Goal: Task Accomplishment & Management: Use online tool/utility

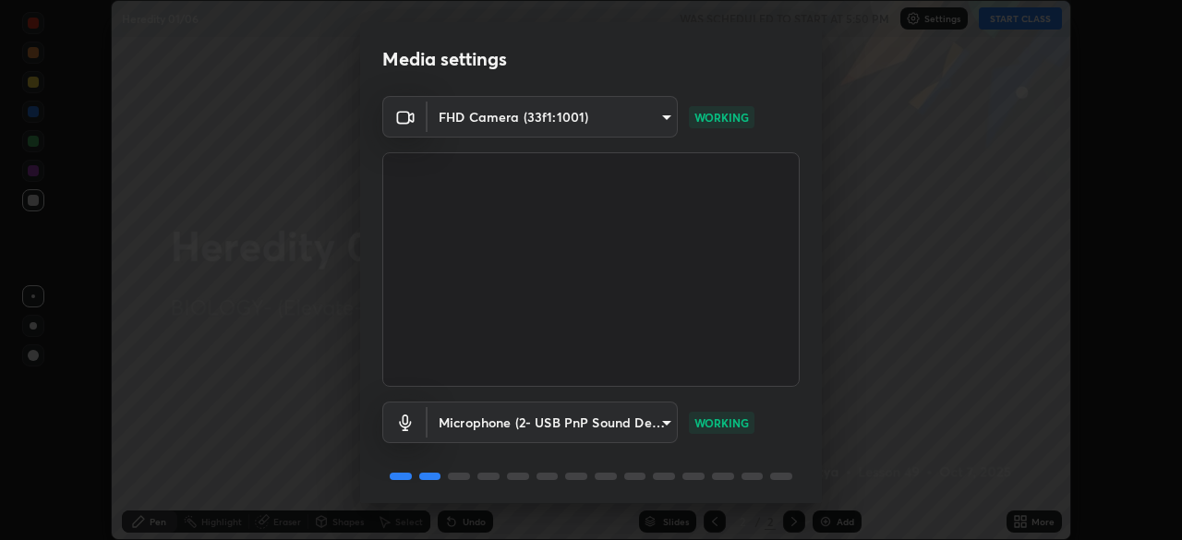
scroll to position [66, 0]
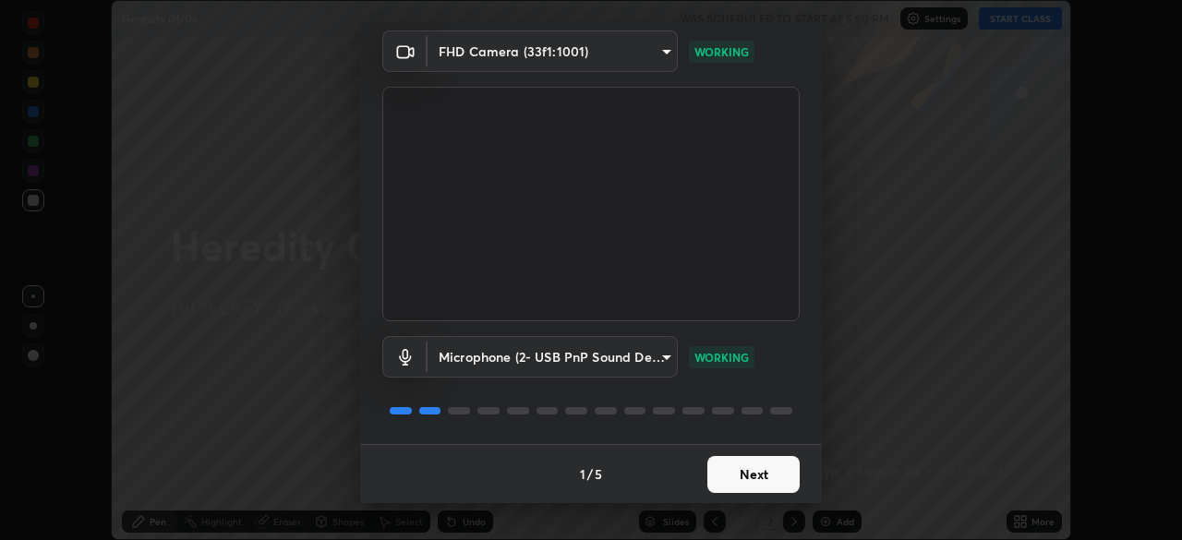
click at [745, 467] on button "Next" at bounding box center [753, 474] width 92 height 37
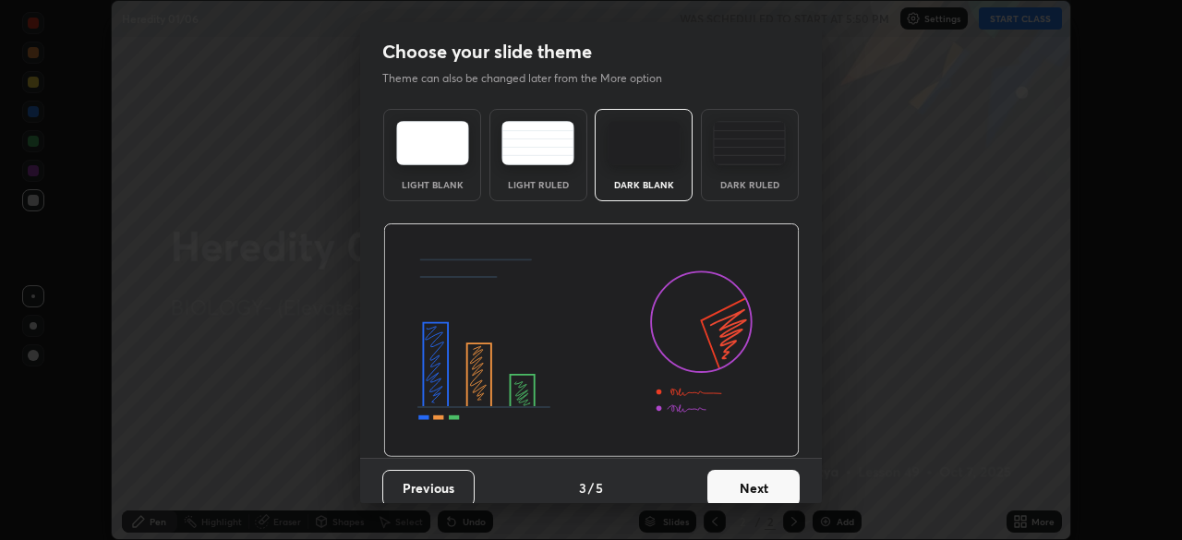
click at [732, 478] on button "Next" at bounding box center [753, 488] width 92 height 37
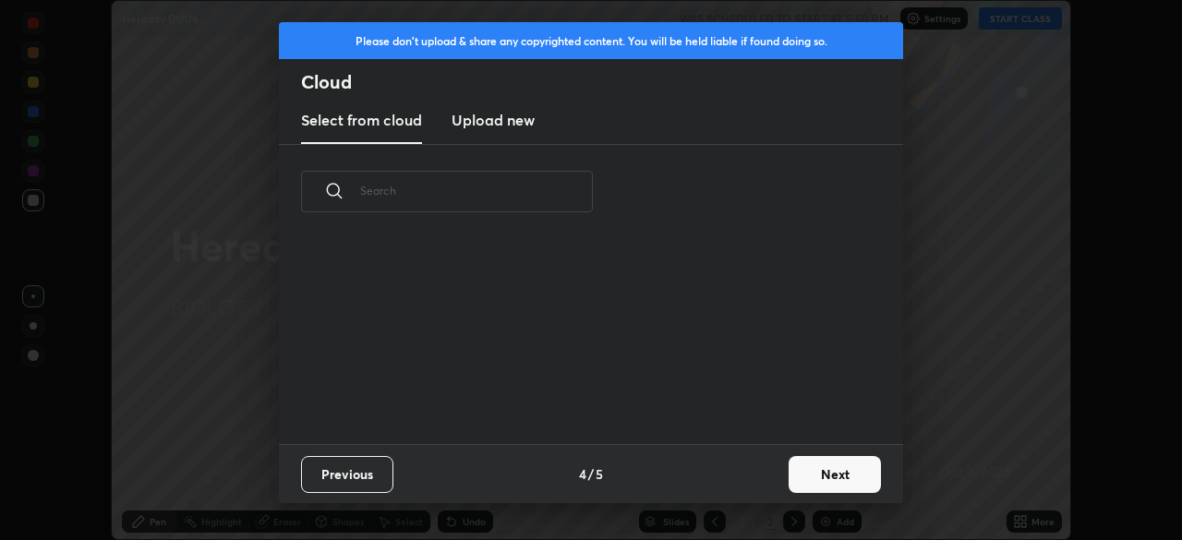
click at [802, 479] on button "Next" at bounding box center [835, 474] width 92 height 37
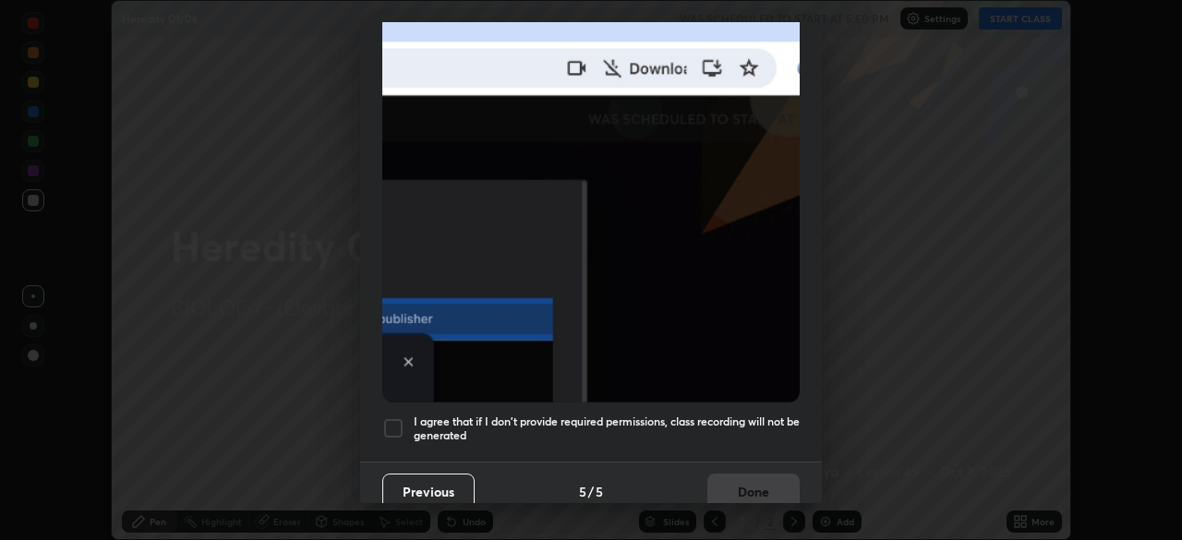
scroll to position [442, 0]
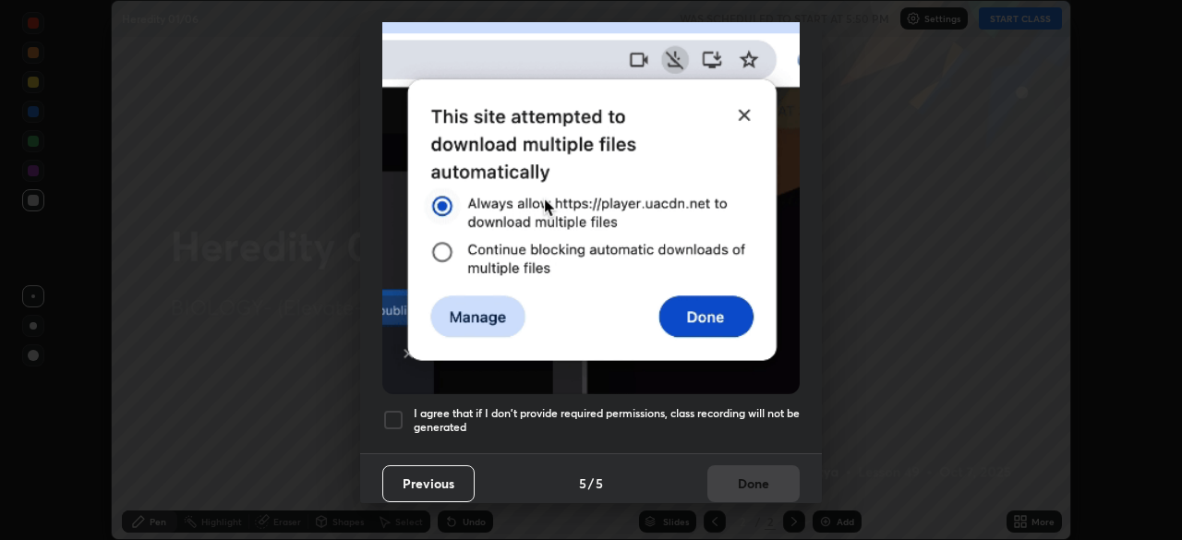
click at [387, 416] on div at bounding box center [393, 420] width 22 height 22
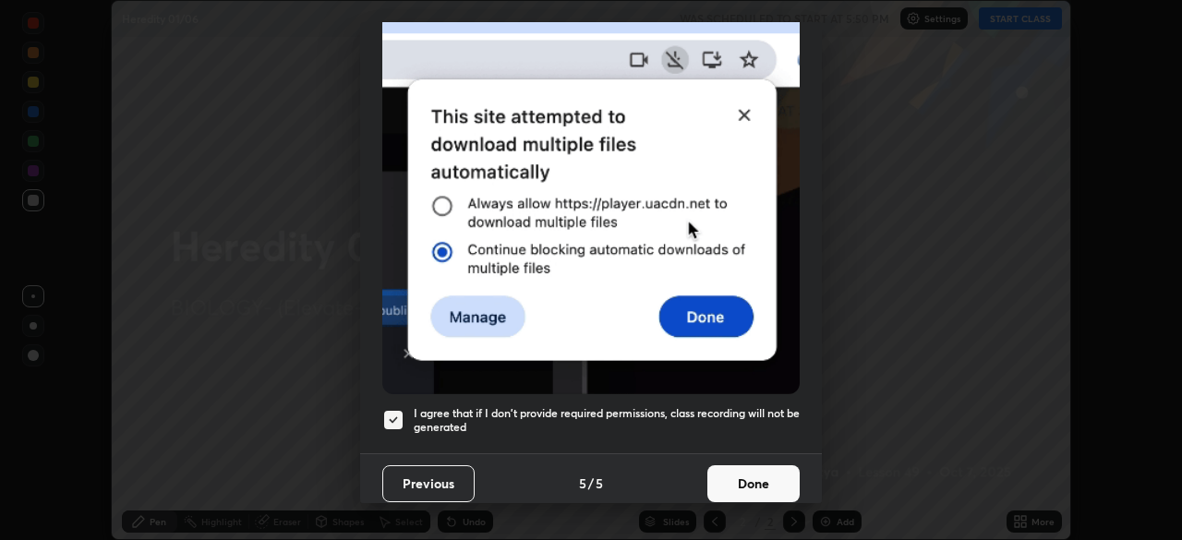
click at [735, 479] on button "Done" at bounding box center [753, 483] width 92 height 37
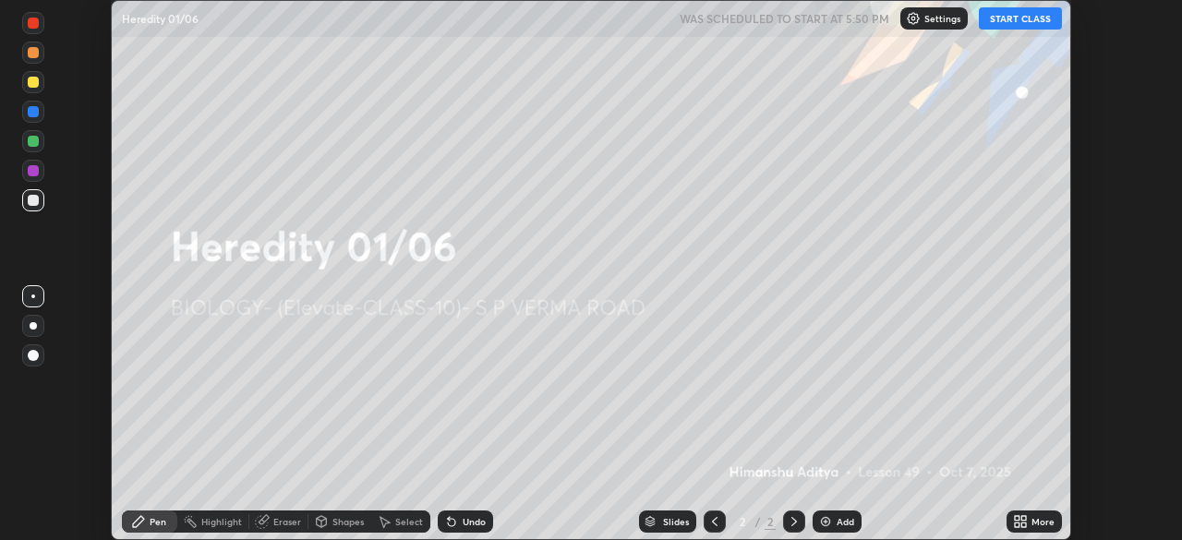
click at [1017, 525] on icon at bounding box center [1017, 525] width 5 height 5
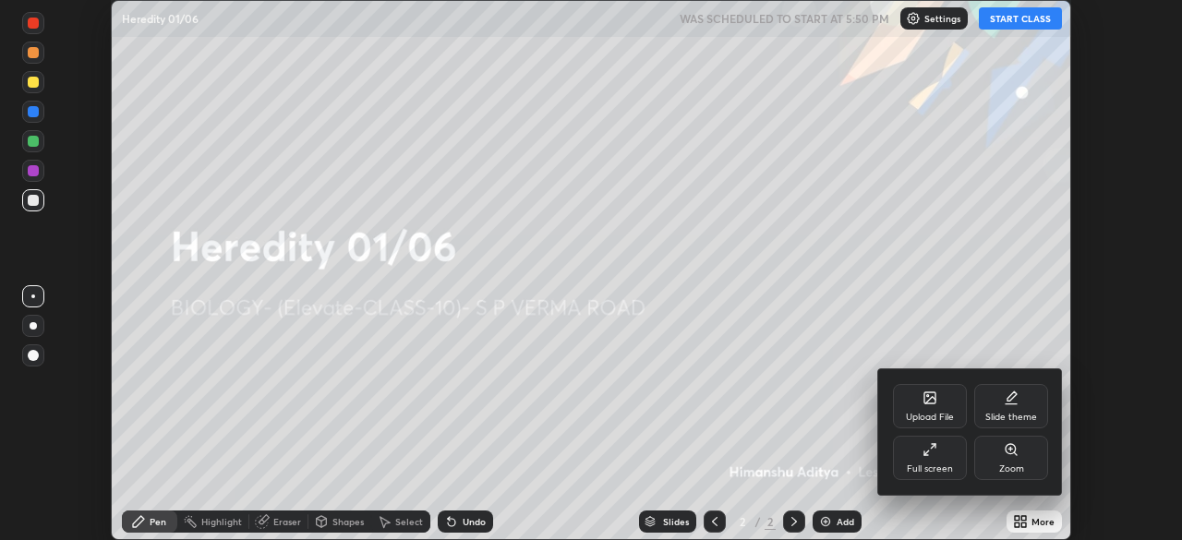
click at [933, 399] on icon at bounding box center [930, 400] width 10 height 6
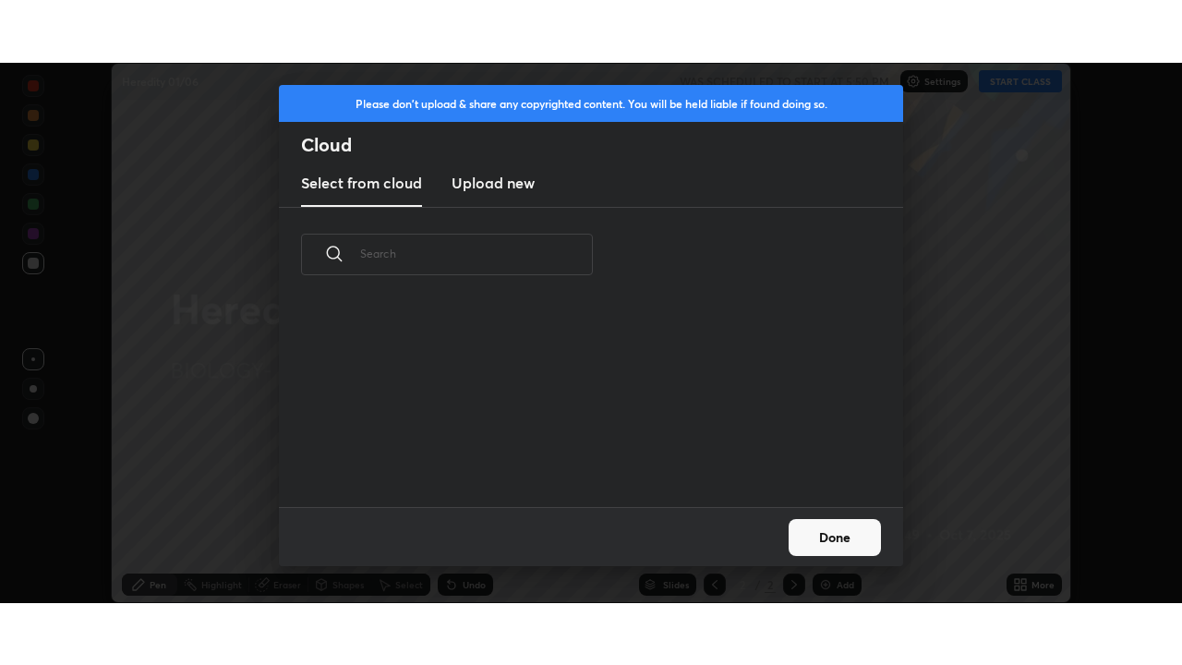
scroll to position [205, 593]
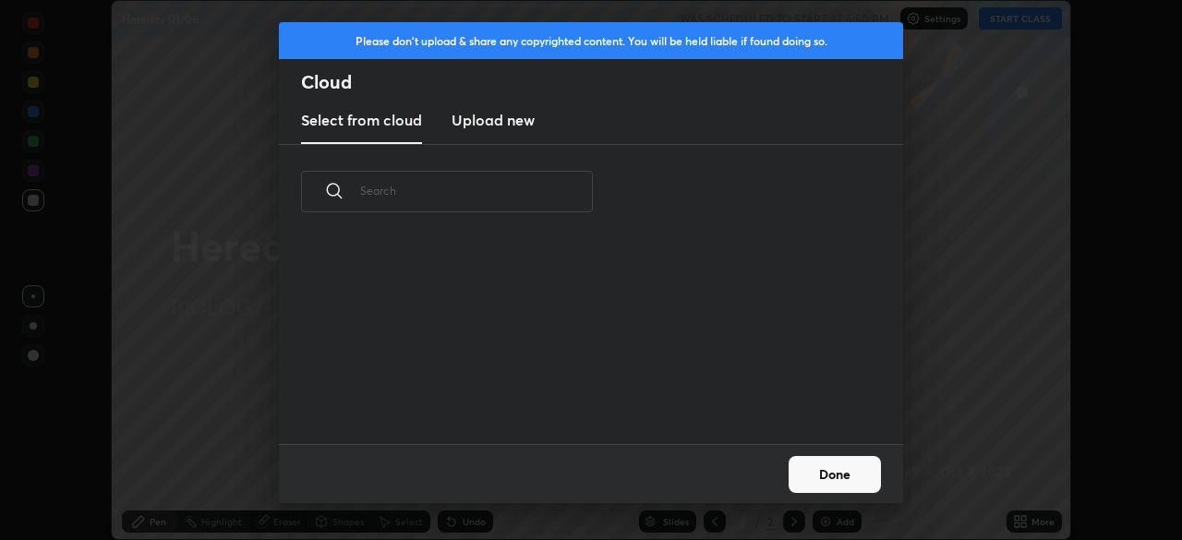
click at [500, 113] on h3 "Upload new" at bounding box center [493, 120] width 83 height 22
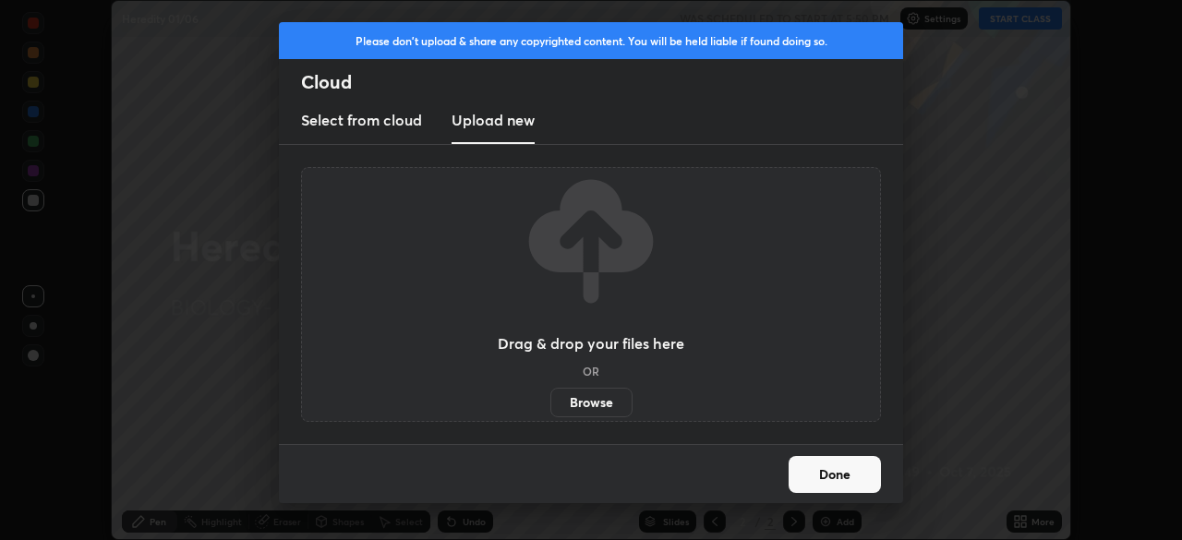
click at [576, 402] on label "Browse" at bounding box center [591, 403] width 82 height 30
click at [550, 402] on input "Browse" at bounding box center [550, 403] width 0 height 30
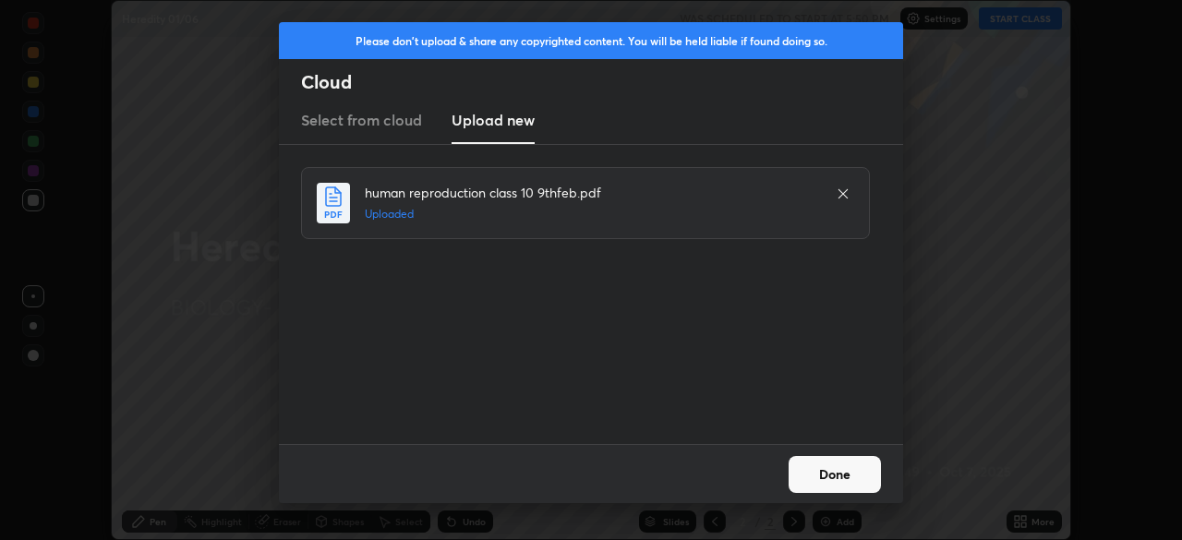
click at [822, 464] on button "Done" at bounding box center [835, 474] width 92 height 37
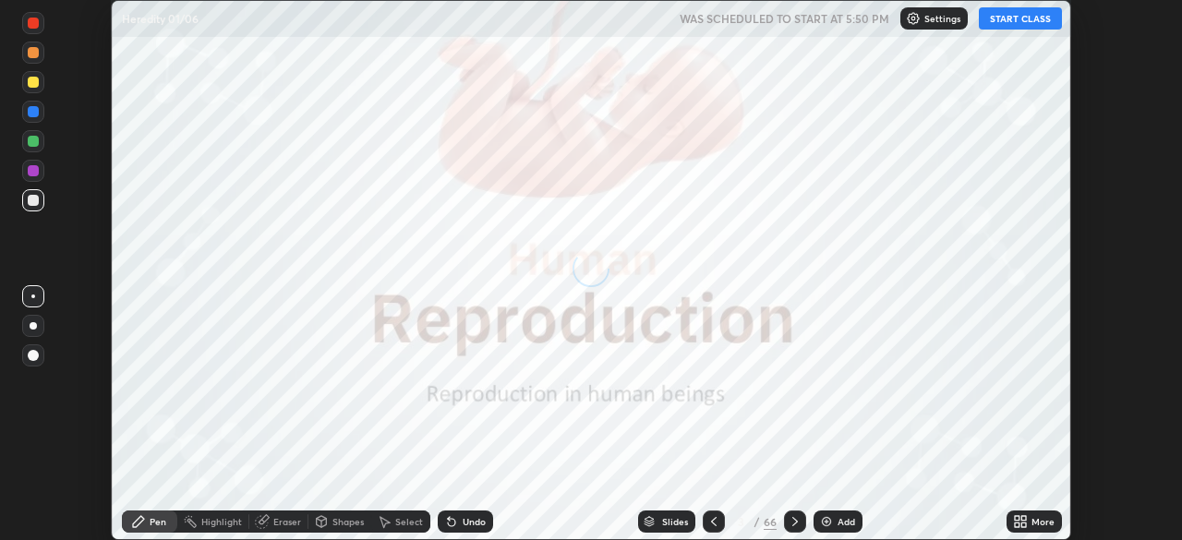
click at [1021, 517] on icon at bounding box center [1023, 518] width 5 height 5
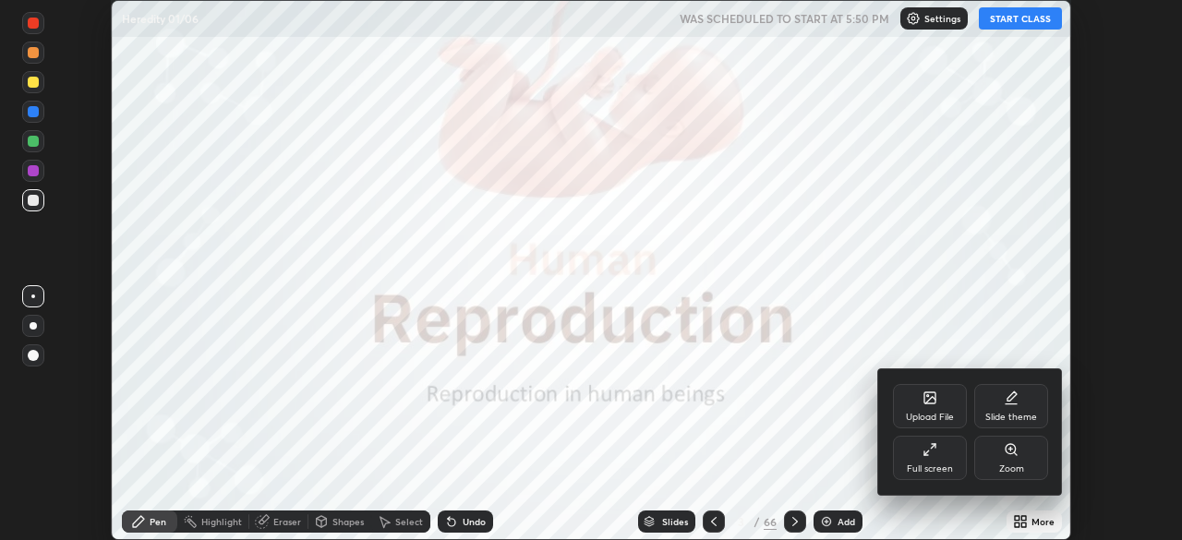
click at [948, 459] on div "Full screen" at bounding box center [930, 458] width 74 height 44
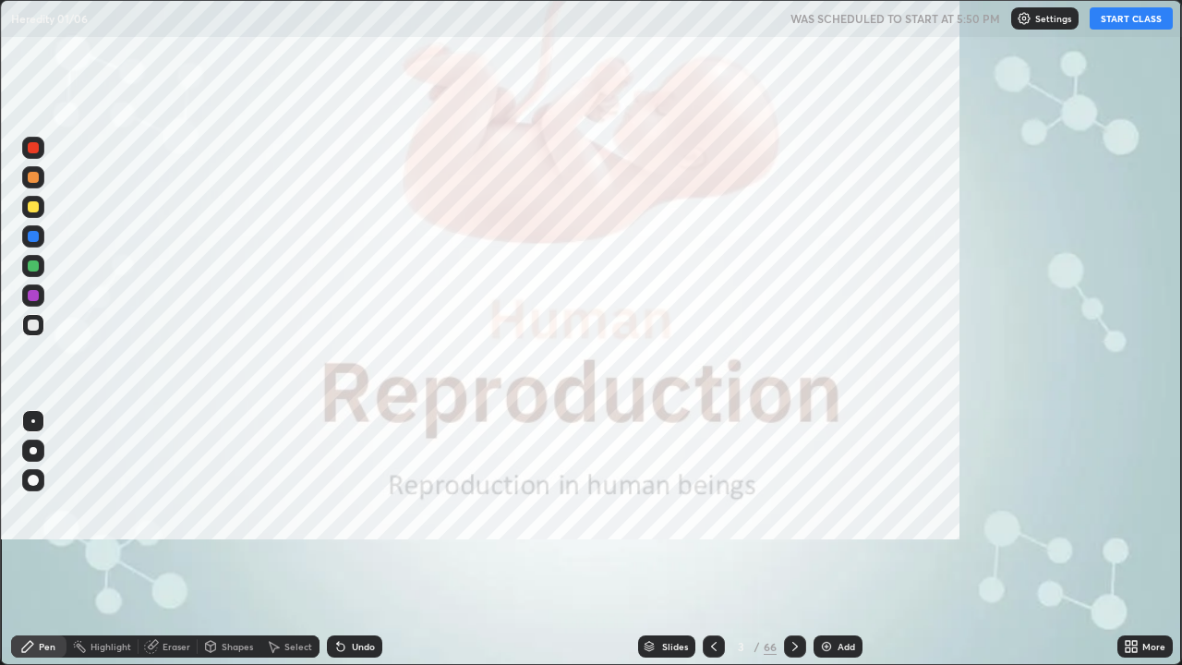
scroll to position [665, 1182]
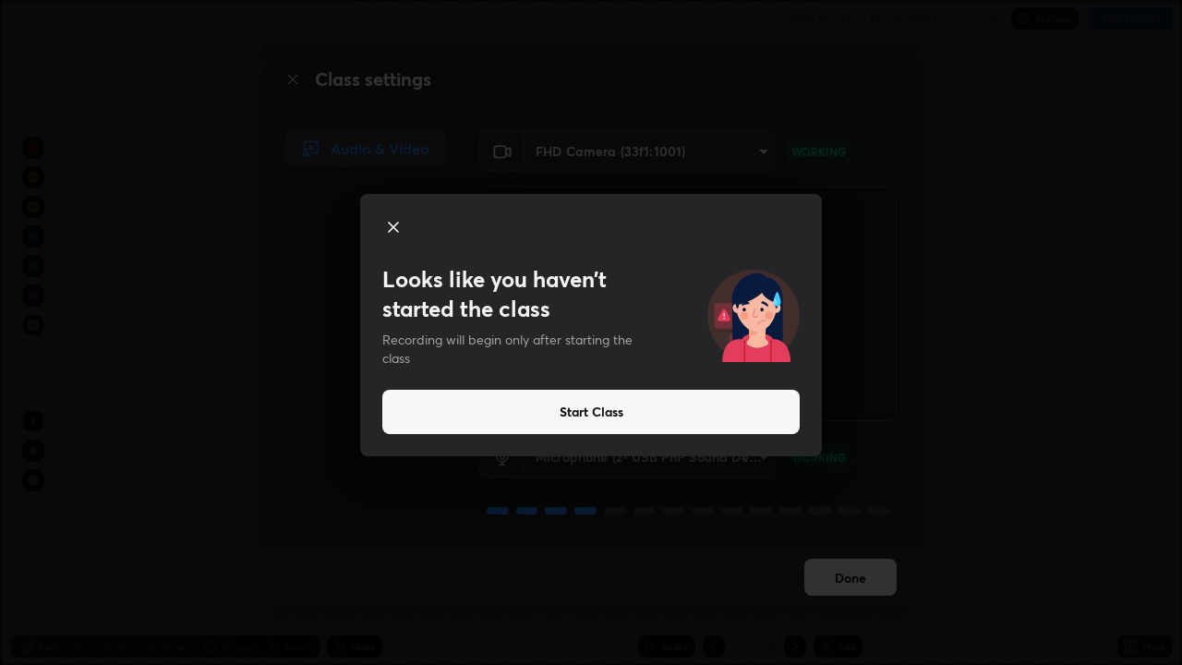
click at [714, 415] on button "Start Class" at bounding box center [590, 412] width 417 height 44
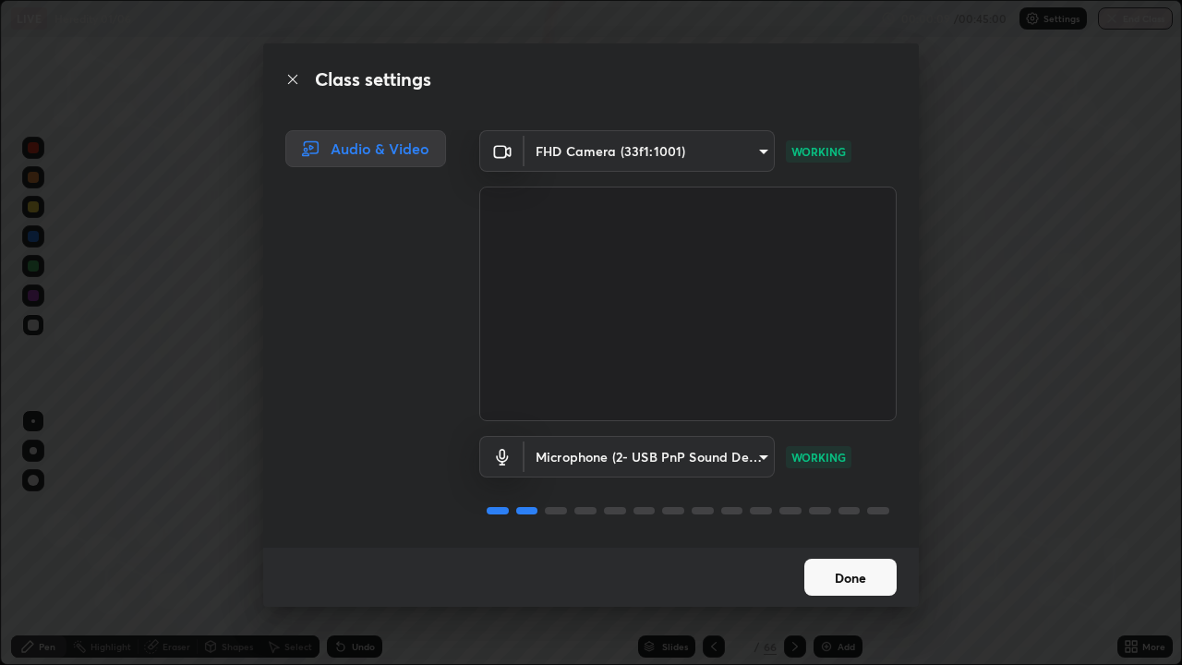
click at [875, 539] on button "Done" at bounding box center [850, 577] width 92 height 37
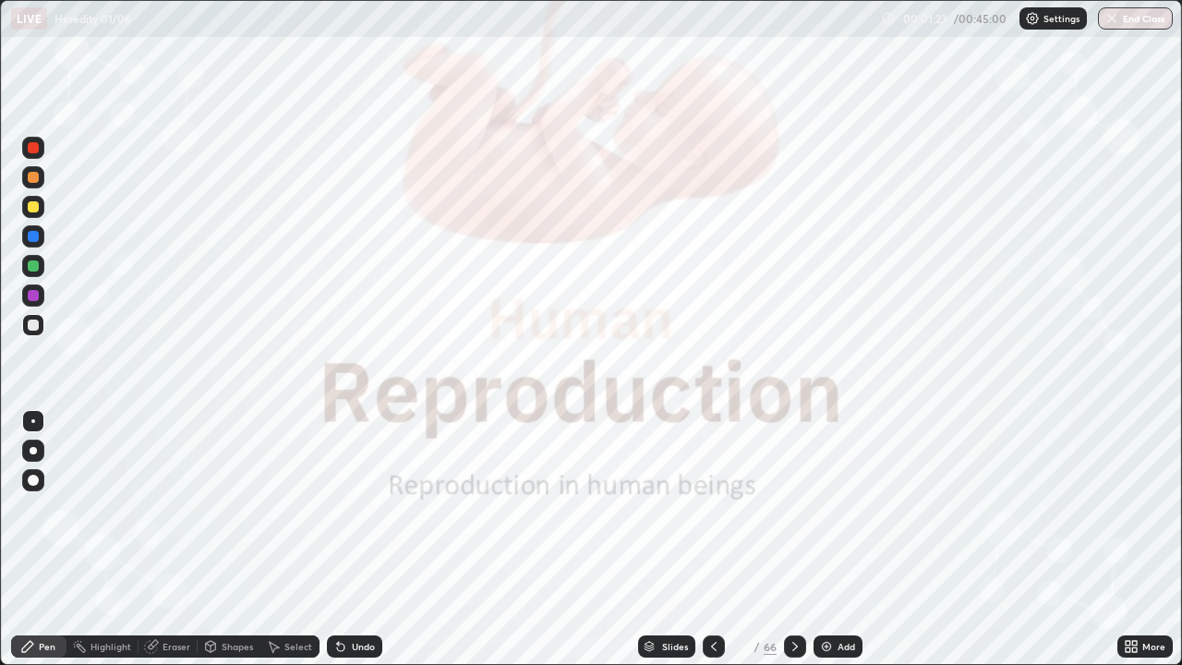
click at [675, 539] on div "Slides" at bounding box center [666, 646] width 57 height 22
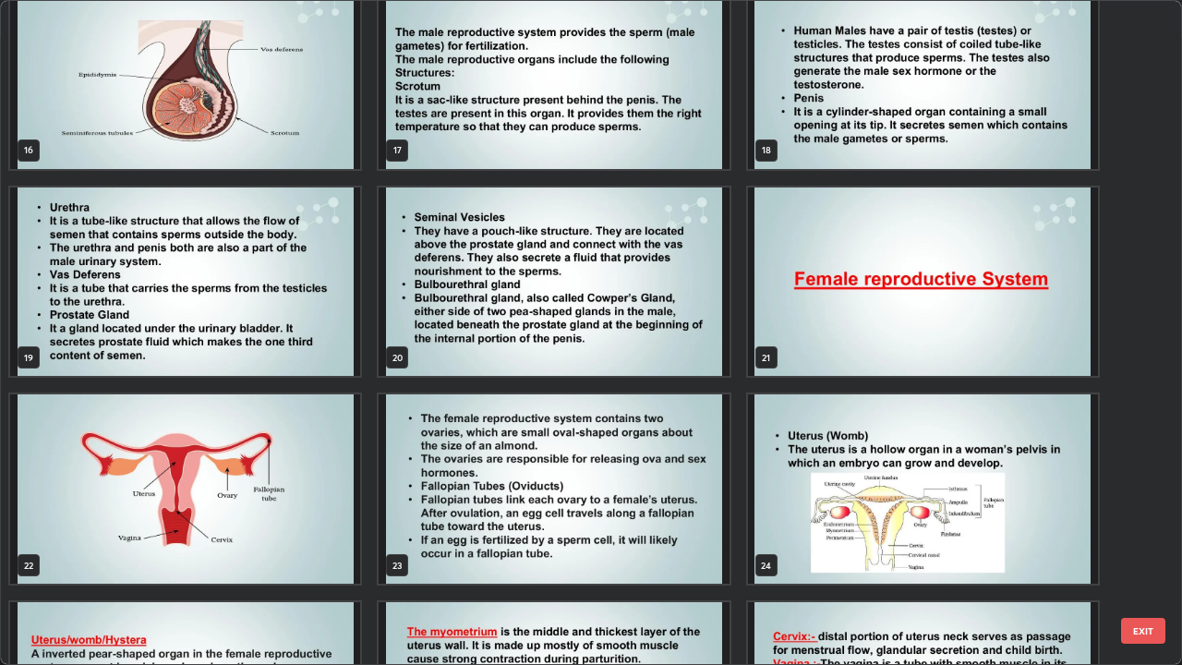
scroll to position [1092, 0]
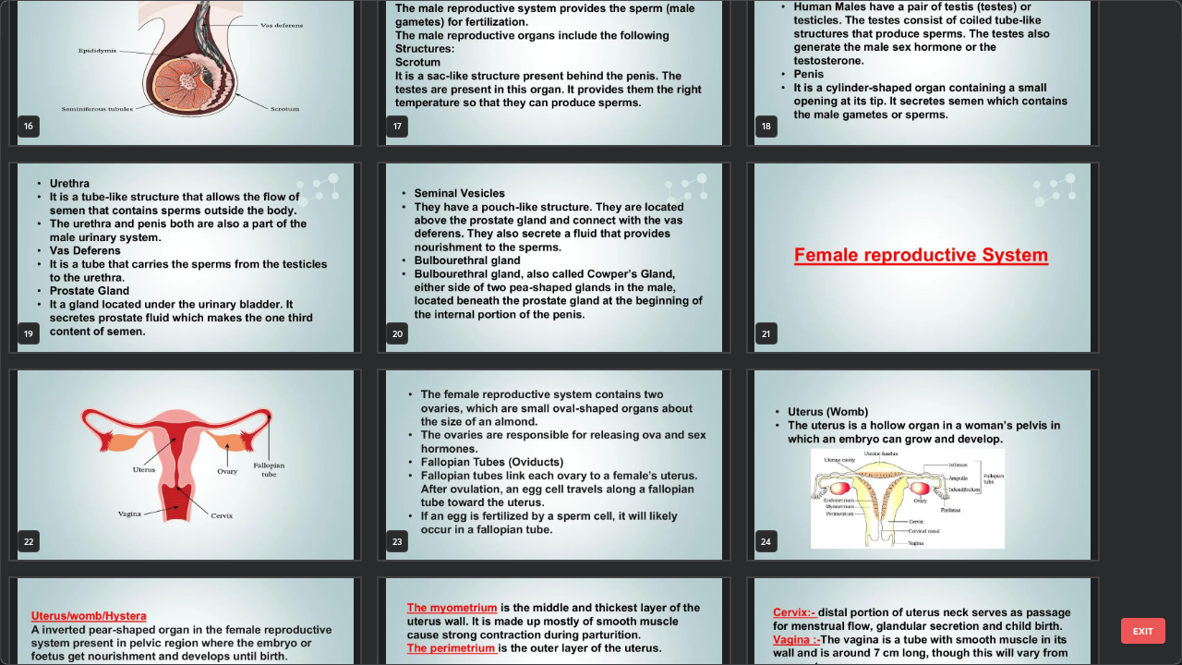
click at [970, 259] on img "grid" at bounding box center [923, 257] width 350 height 189
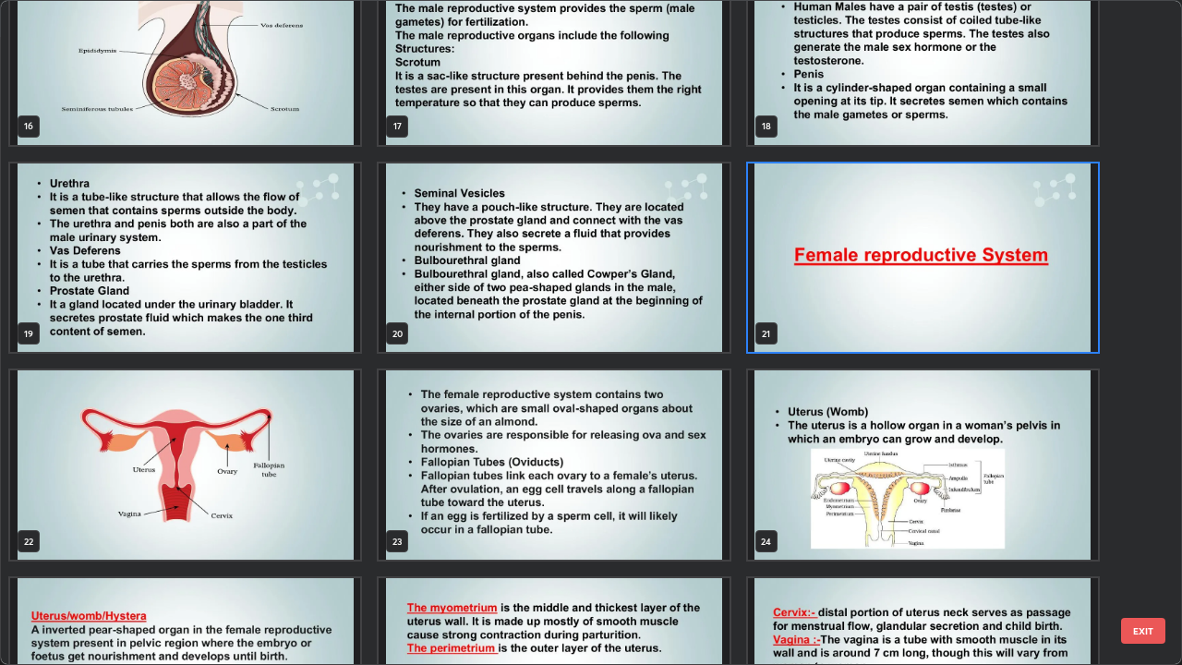
click at [973, 260] on img "grid" at bounding box center [923, 257] width 350 height 189
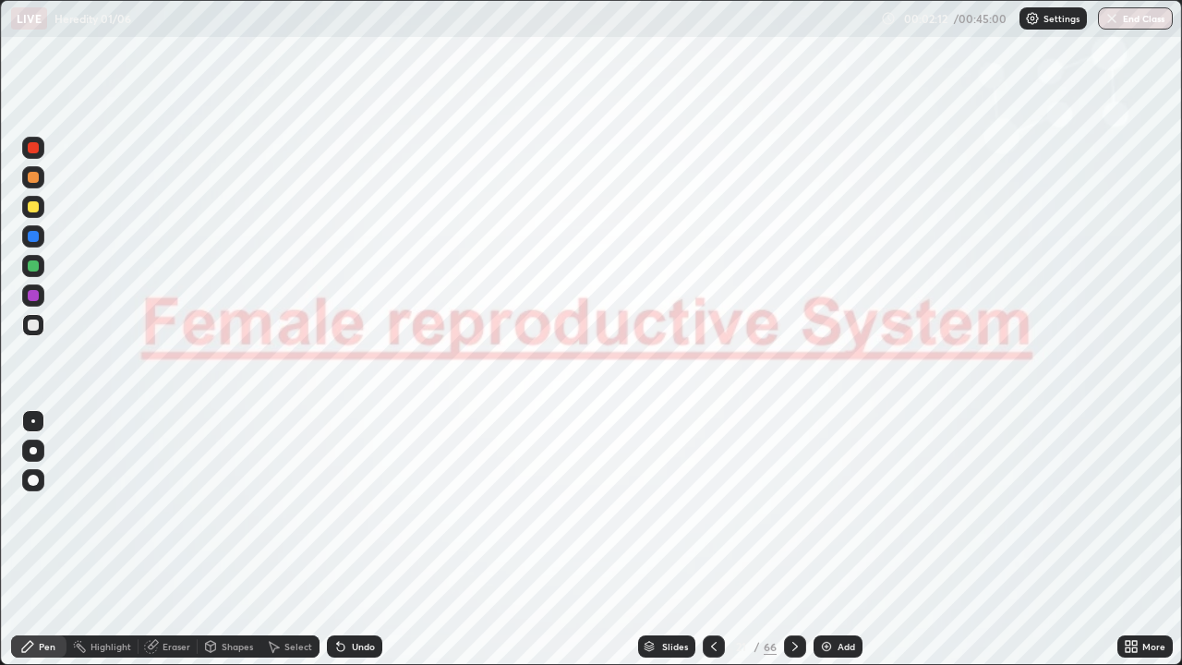
click at [792, 539] on icon at bounding box center [795, 646] width 15 height 15
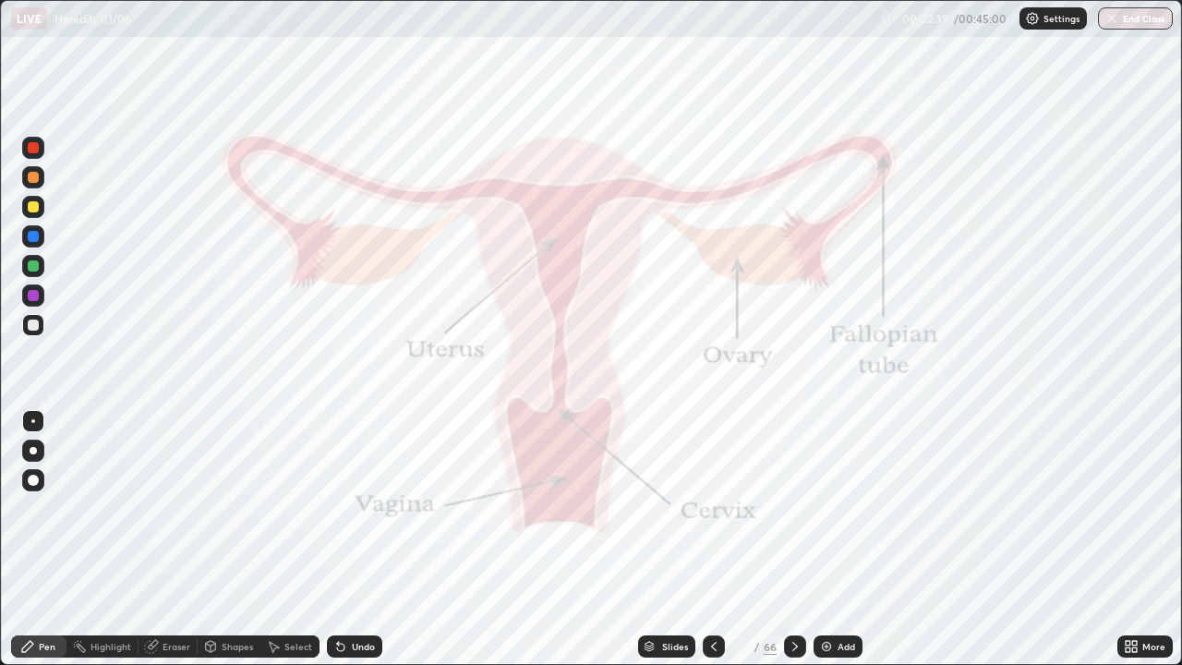
click at [40, 298] on div at bounding box center [33, 295] width 22 height 22
click at [357, 539] on div "Undo" at bounding box center [363, 646] width 23 height 9
click at [352, 539] on div "Undo" at bounding box center [363, 646] width 23 height 9
click at [346, 539] on div "Undo" at bounding box center [354, 646] width 55 height 22
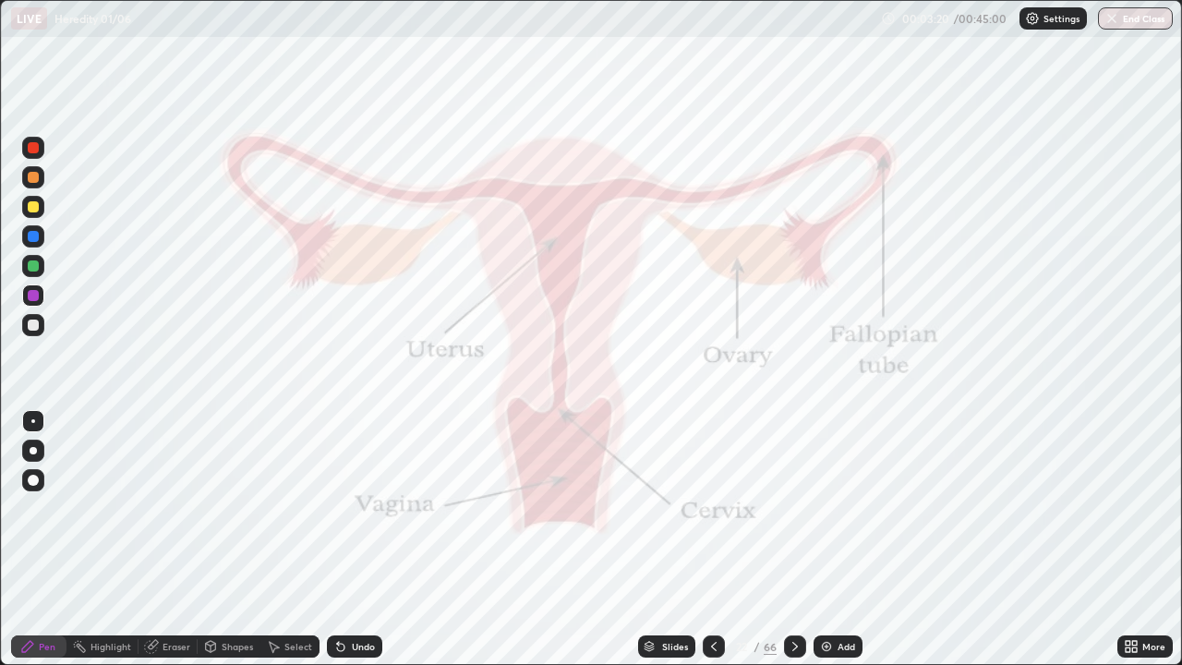
click at [346, 539] on div "Undo" at bounding box center [354, 646] width 55 height 22
click at [348, 539] on div "Undo" at bounding box center [354, 646] width 55 height 22
click at [355, 539] on div "Undo" at bounding box center [363, 646] width 23 height 9
click at [355, 539] on div "Undo" at bounding box center [354, 646] width 55 height 22
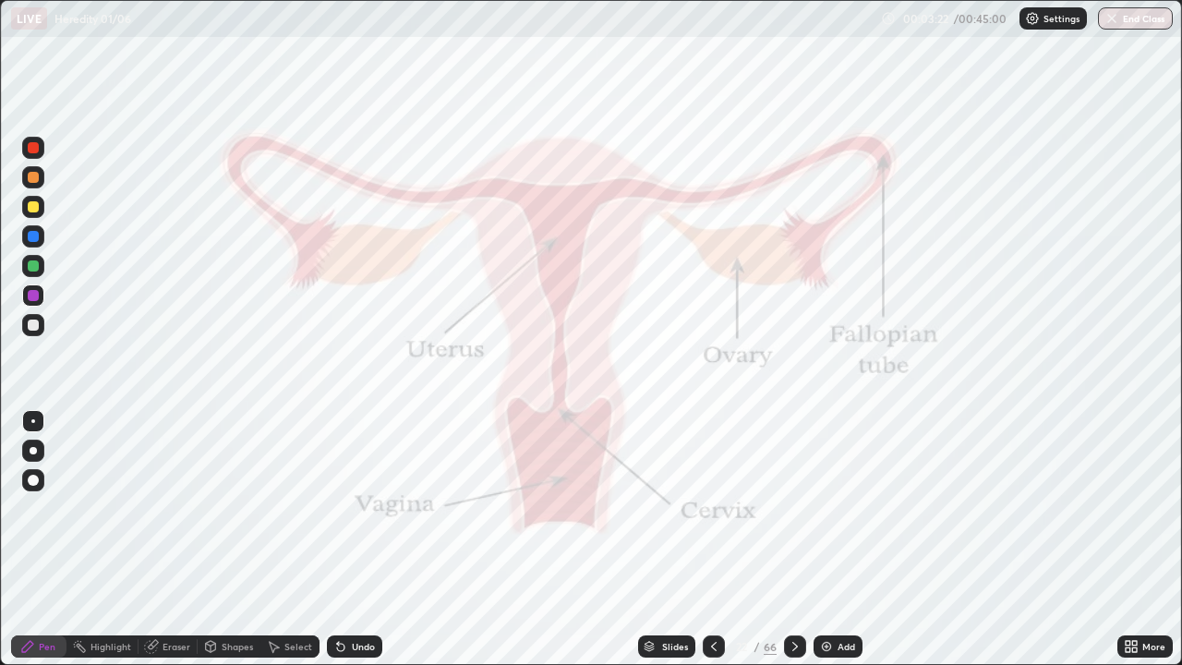
click at [353, 539] on div "Undo" at bounding box center [363, 646] width 23 height 9
click at [37, 152] on div at bounding box center [33, 148] width 22 height 22
click at [222, 539] on div "Shapes" at bounding box center [237, 646] width 31 height 9
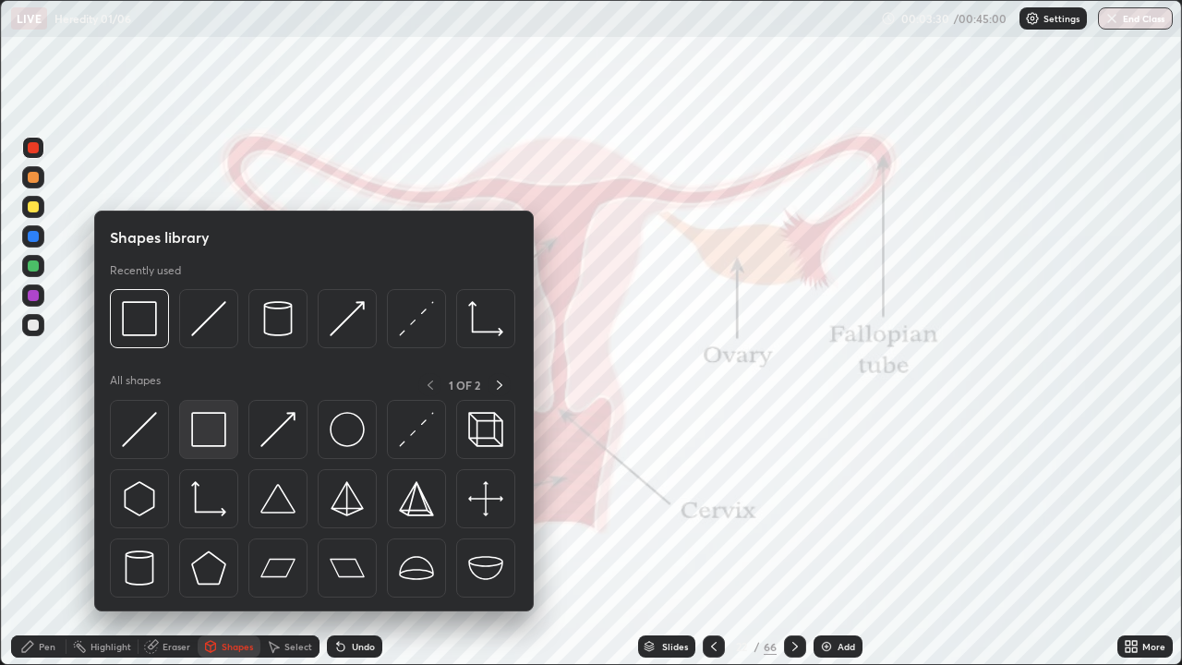
click at [203, 435] on img at bounding box center [208, 429] width 35 height 35
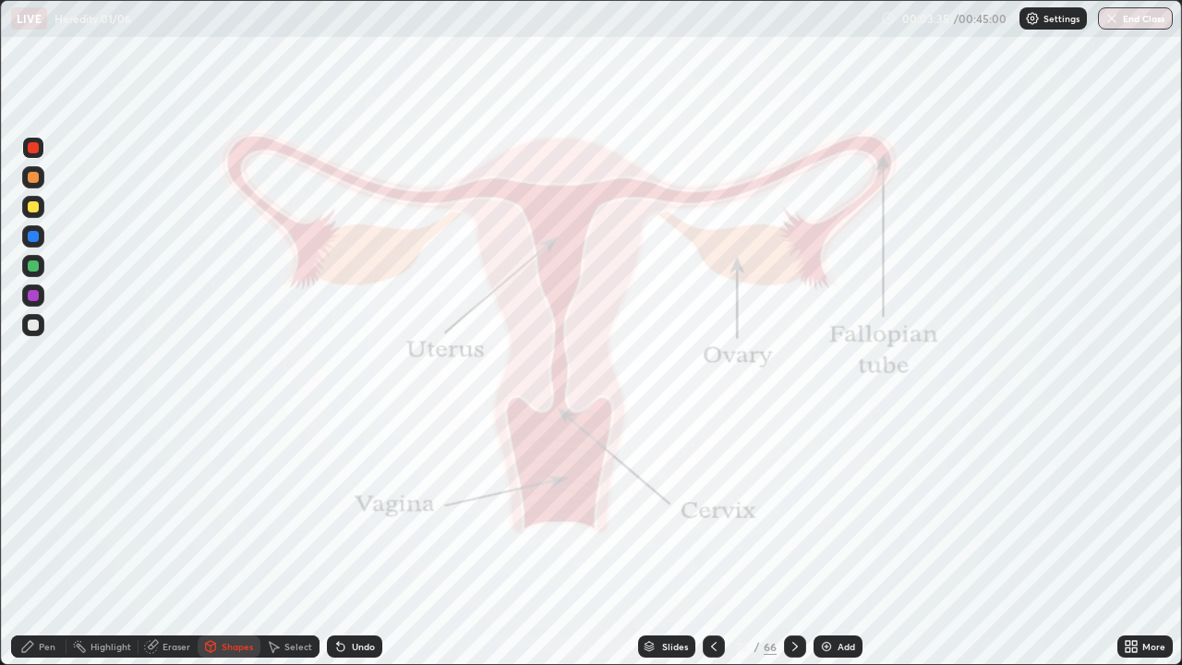
click at [38, 539] on div "Pen" at bounding box center [38, 646] width 55 height 22
click at [32, 238] on div at bounding box center [33, 236] width 11 height 11
click at [30, 149] on div at bounding box center [33, 147] width 11 height 11
click at [33, 178] on div at bounding box center [33, 177] width 11 height 11
click at [36, 207] on div at bounding box center [33, 206] width 11 height 11
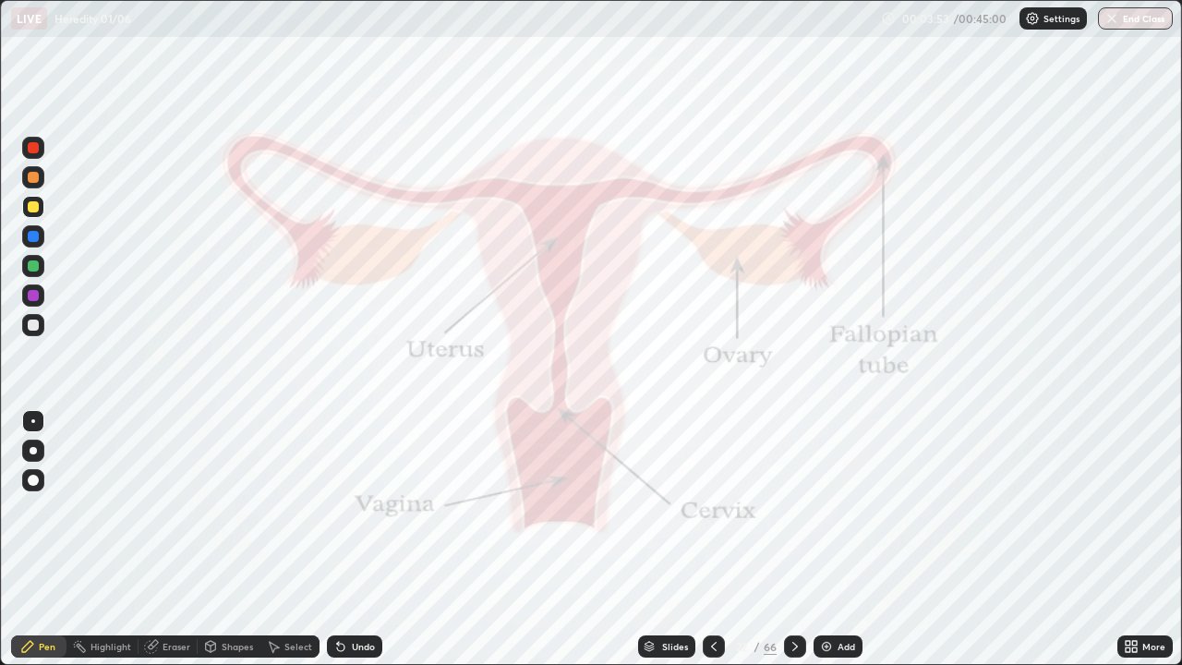
click at [32, 296] on div at bounding box center [33, 295] width 11 height 11
click at [34, 488] on div at bounding box center [33, 480] width 22 height 22
click at [35, 264] on div at bounding box center [33, 265] width 11 height 11
click at [33, 448] on div at bounding box center [33, 450] width 7 height 7
click at [0, 9] on div "LIVE Heredity [DATE] 00:04:47 / 00:45:00 Settings End Class" at bounding box center [591, 18] width 1182 height 37
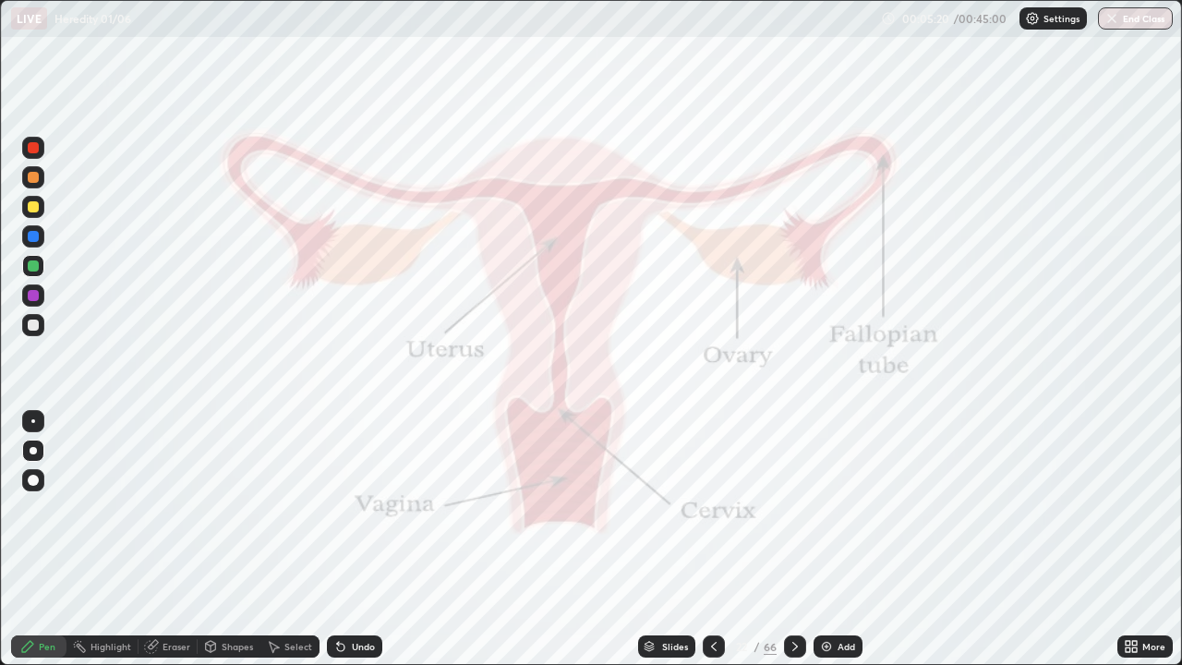
click at [41, 146] on div at bounding box center [33, 148] width 22 height 22
click at [277, 539] on icon at bounding box center [273, 646] width 15 height 15
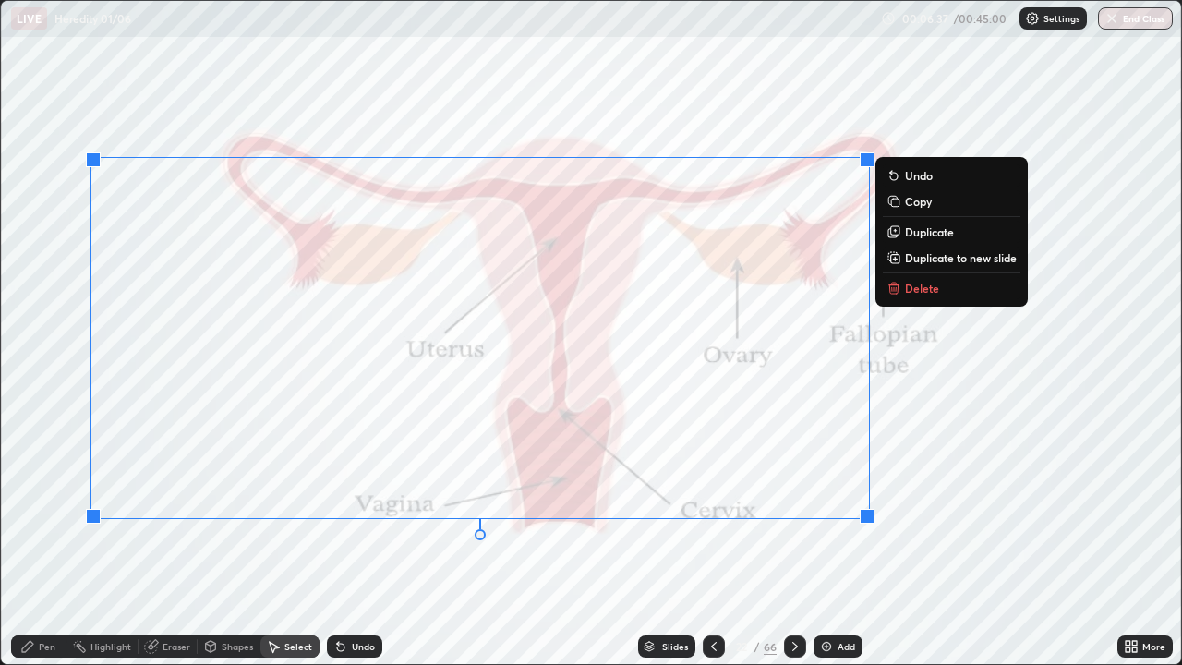
click at [911, 290] on p "Delete" at bounding box center [922, 288] width 34 height 15
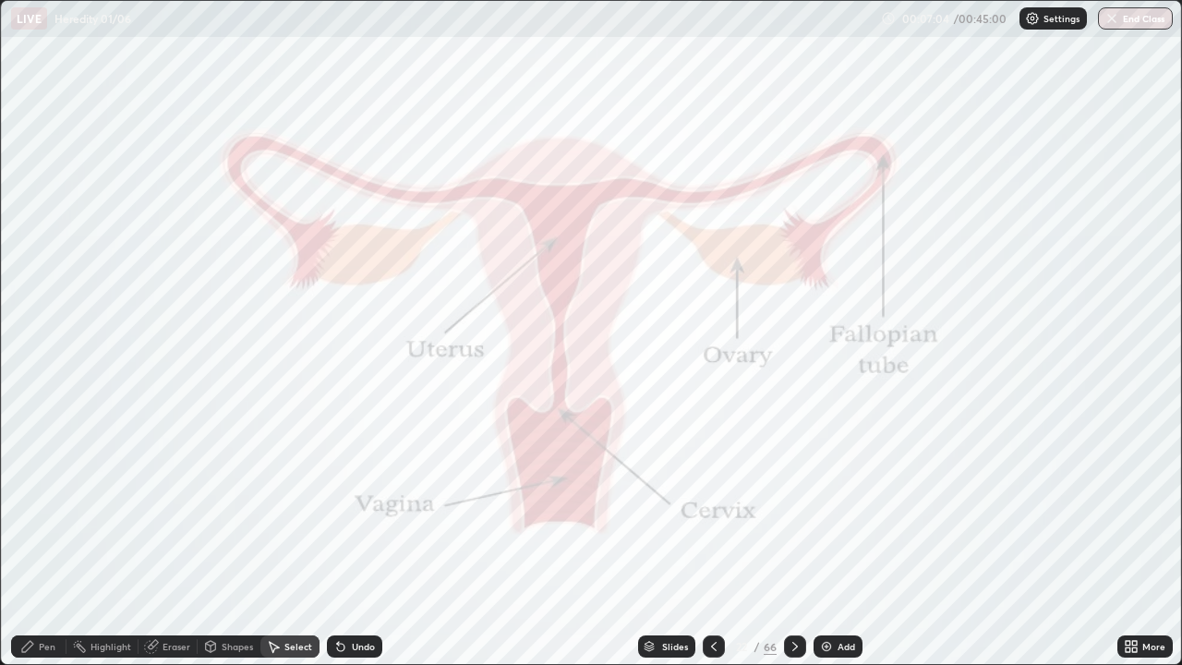
click at [54, 539] on div "Pen" at bounding box center [38, 646] width 55 height 22
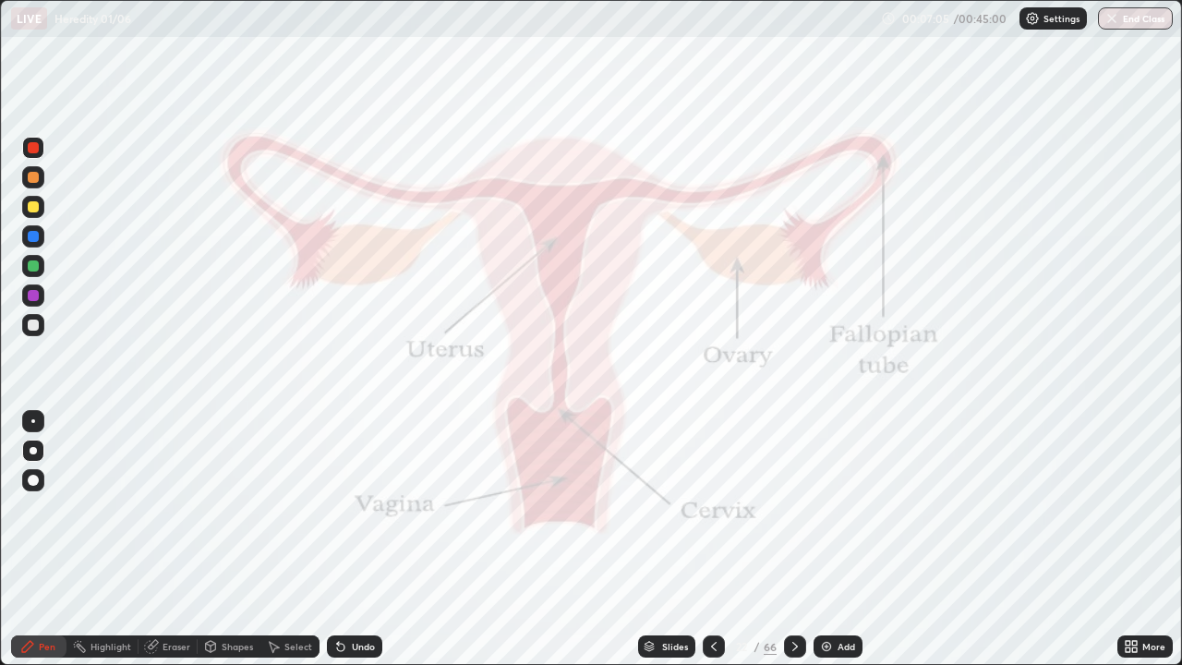
click at [33, 296] on div at bounding box center [33, 295] width 11 height 11
click at [282, 539] on div "Select" at bounding box center [289, 646] width 59 height 22
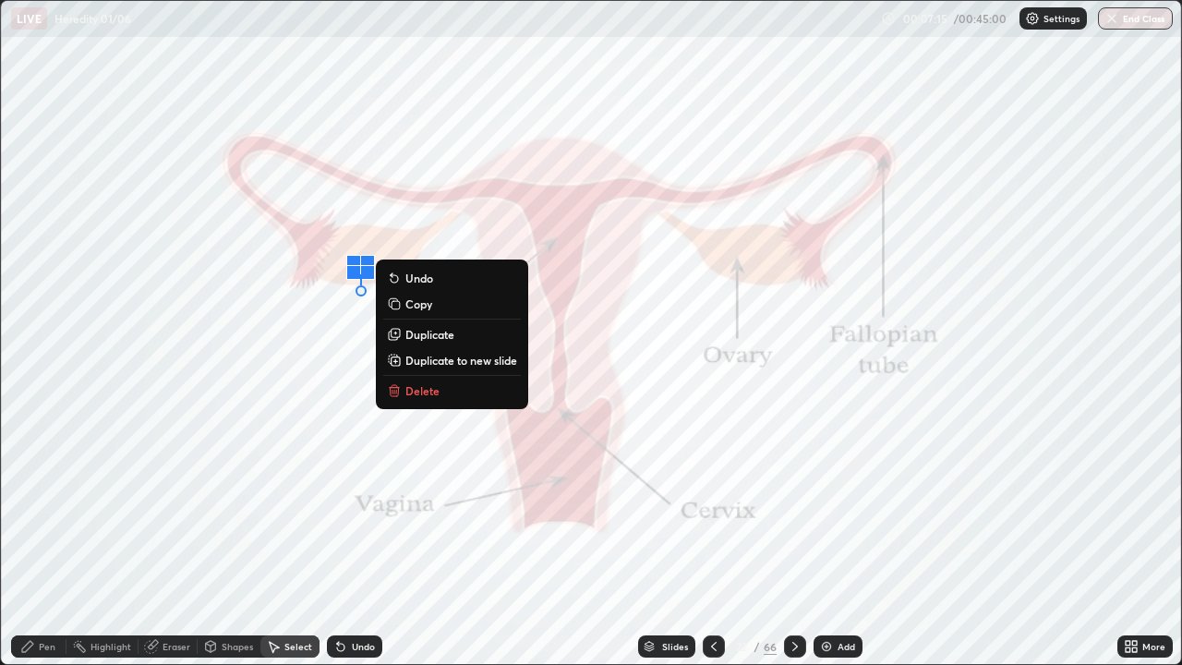
click at [416, 306] on p "Copy" at bounding box center [418, 303] width 27 height 15
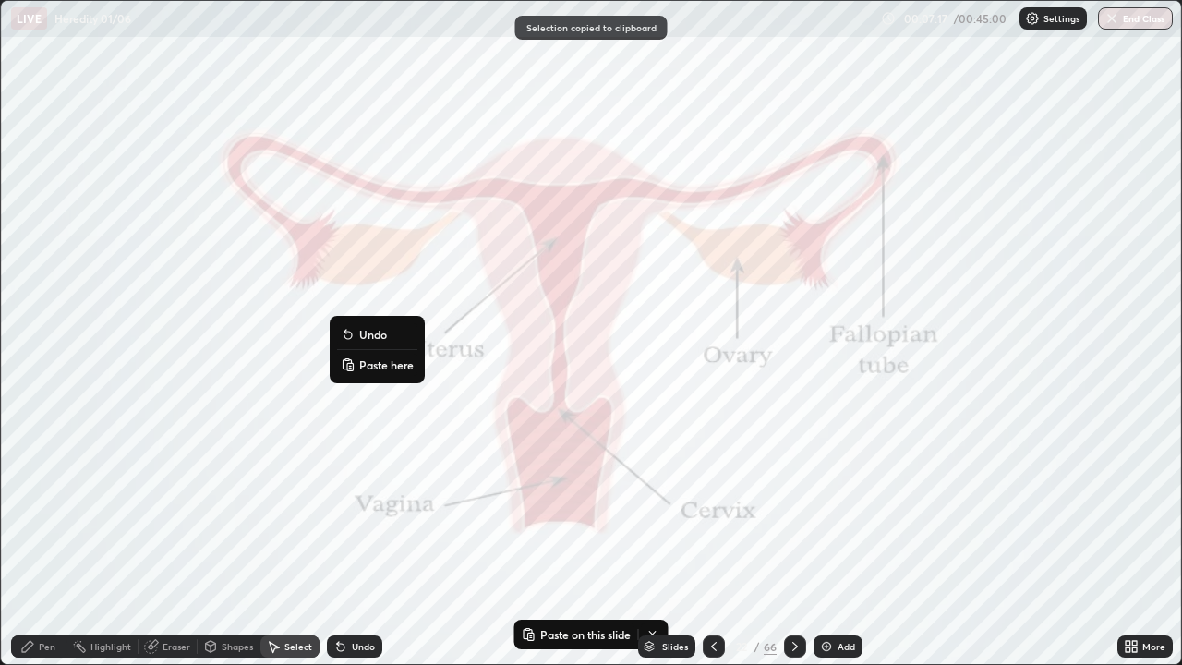
click at [356, 366] on button "Paste here" at bounding box center [377, 365] width 80 height 22
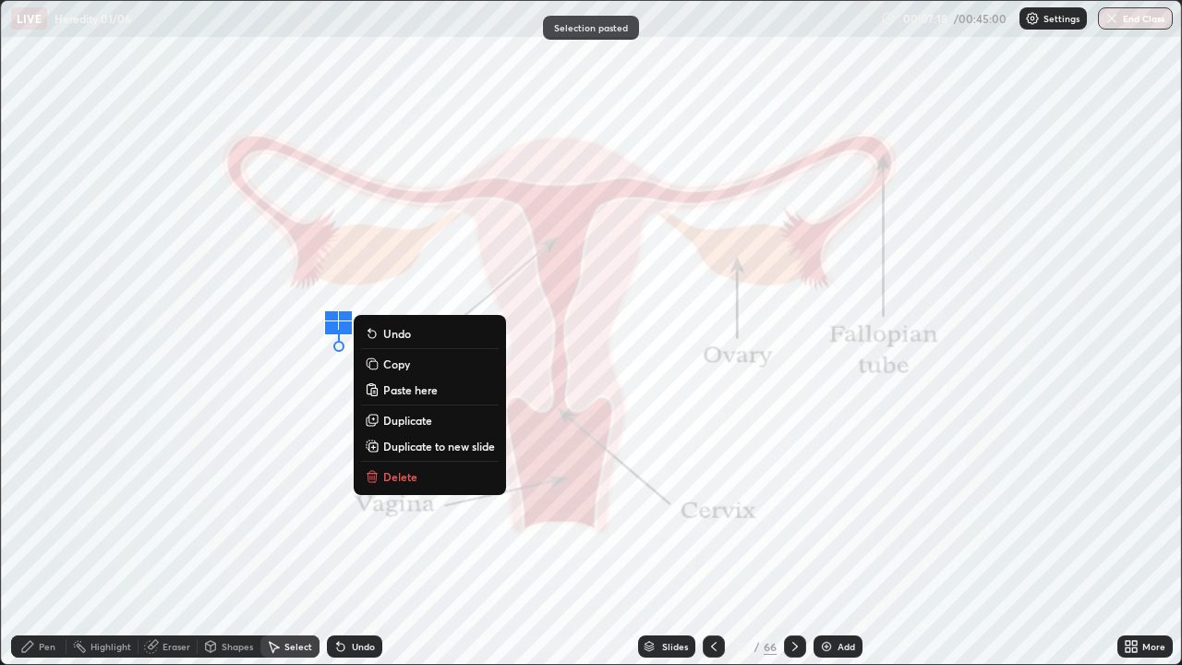
click at [310, 353] on div "0 ° Undo Copy Paste here Duplicate Duplicate to new slide Delete" at bounding box center [591, 332] width 1180 height 663
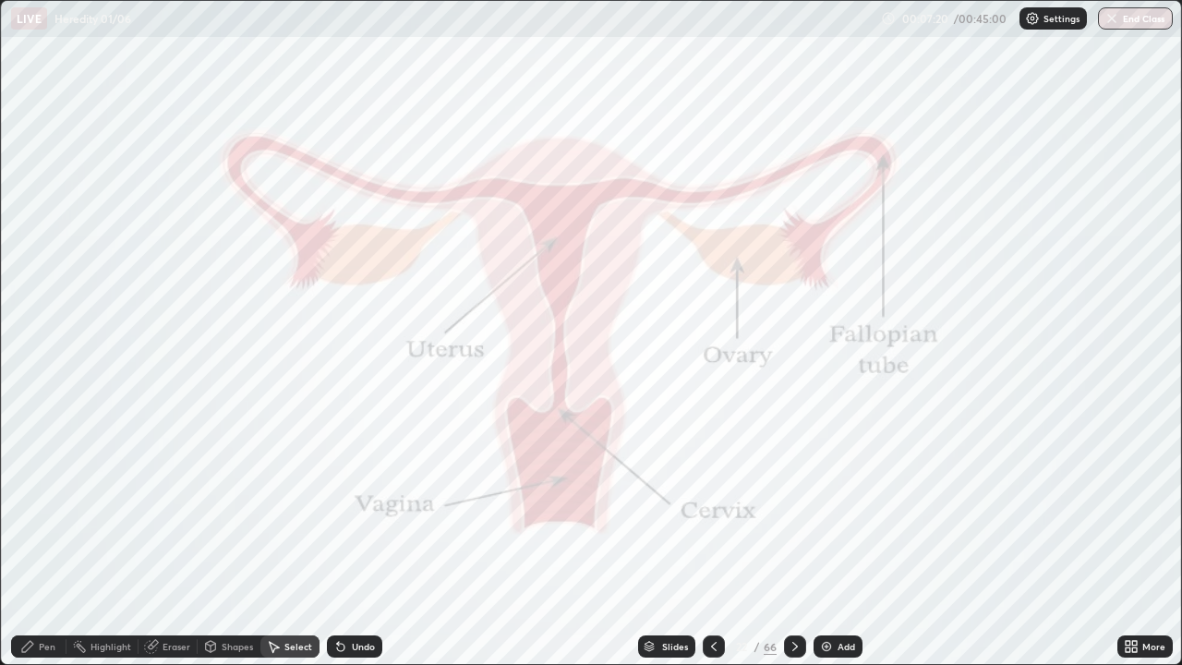
click at [33, 539] on icon at bounding box center [27, 646] width 15 height 15
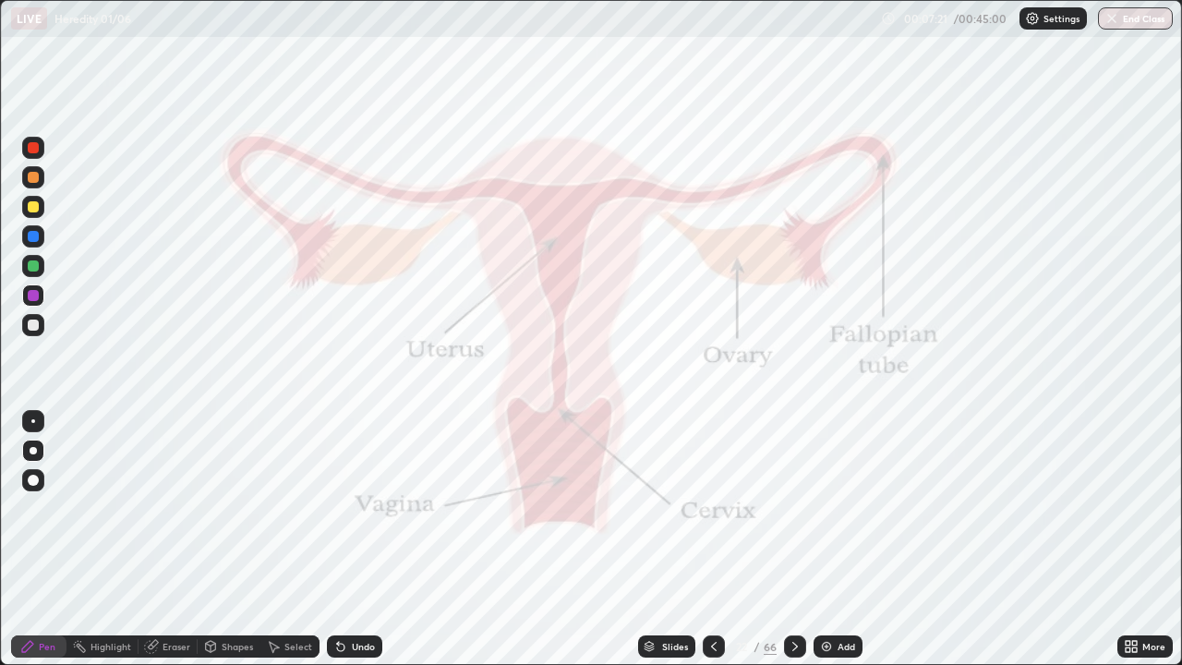
click at [34, 322] on div at bounding box center [33, 325] width 11 height 11
click at [36, 236] on div at bounding box center [33, 236] width 11 height 11
click at [288, 539] on div "Select" at bounding box center [298, 646] width 28 height 9
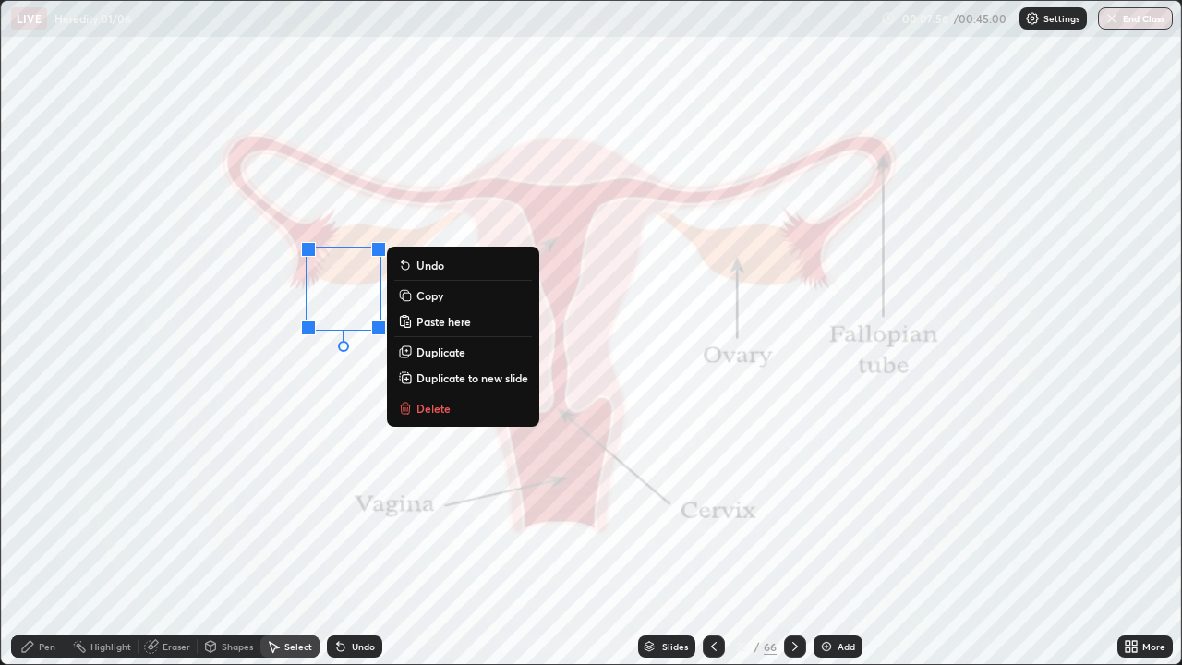
click at [270, 507] on div "0 ° Undo Copy Paste here Duplicate Duplicate to new slide Delete" at bounding box center [591, 332] width 1180 height 663
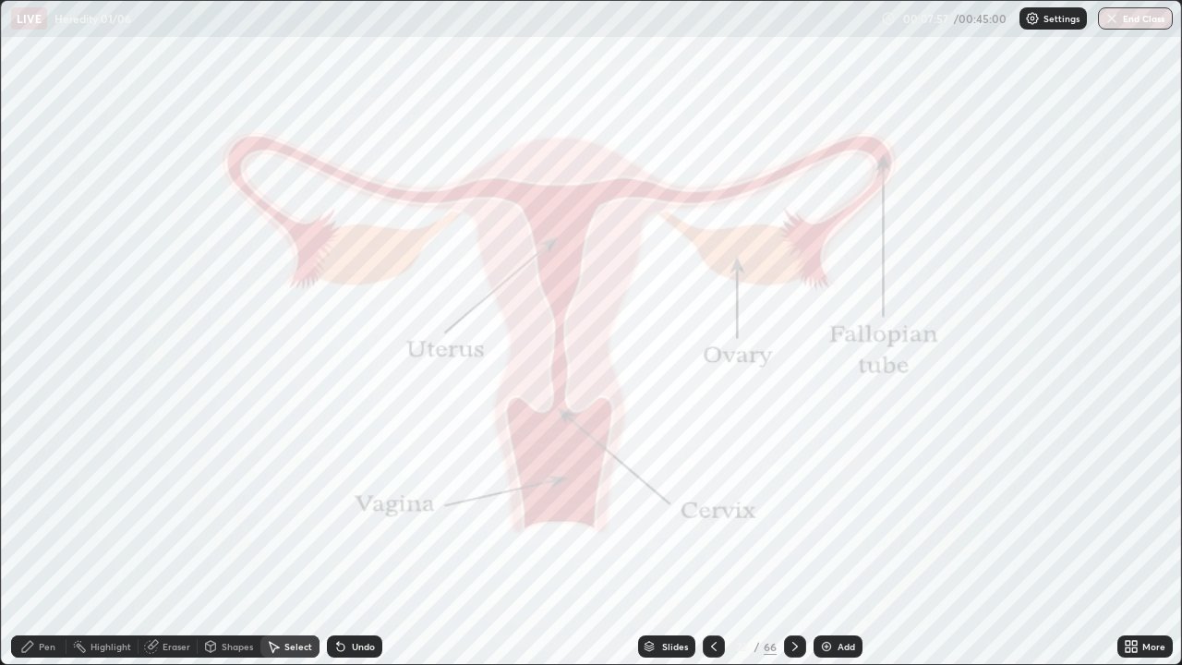
click at [41, 539] on div "Pen" at bounding box center [38, 646] width 55 height 22
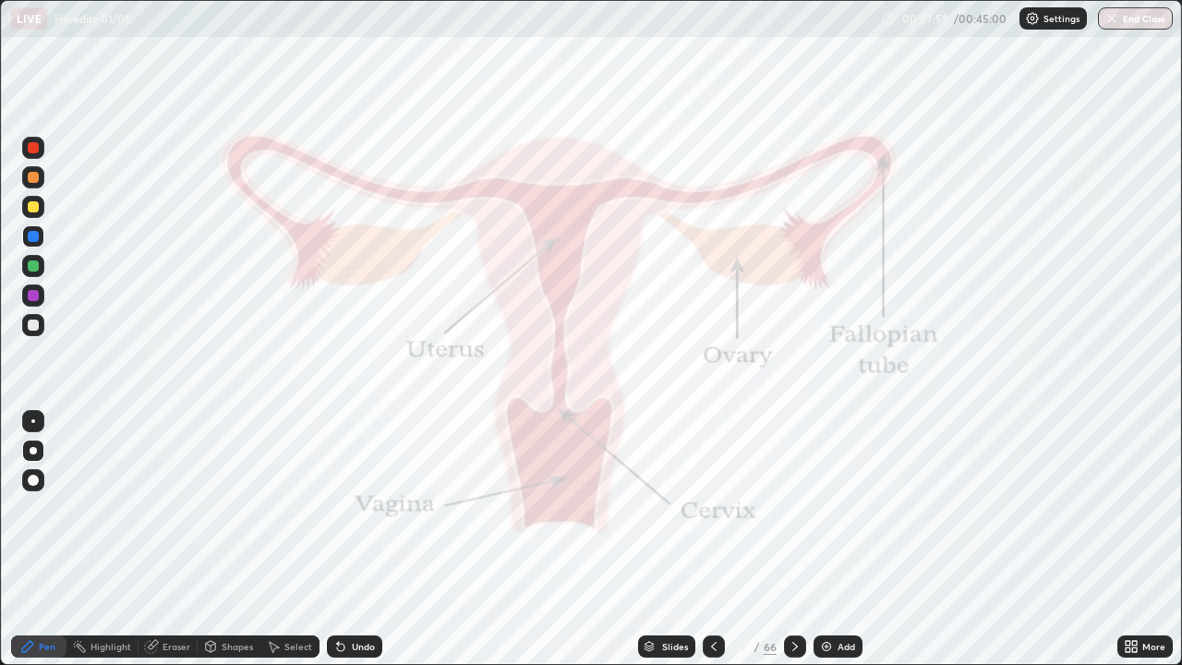
click at [34, 296] on div at bounding box center [33, 295] width 11 height 11
click at [33, 421] on div at bounding box center [33, 421] width 4 height 4
click at [30, 296] on div at bounding box center [33, 295] width 11 height 11
click at [793, 539] on icon at bounding box center [795, 646] width 15 height 15
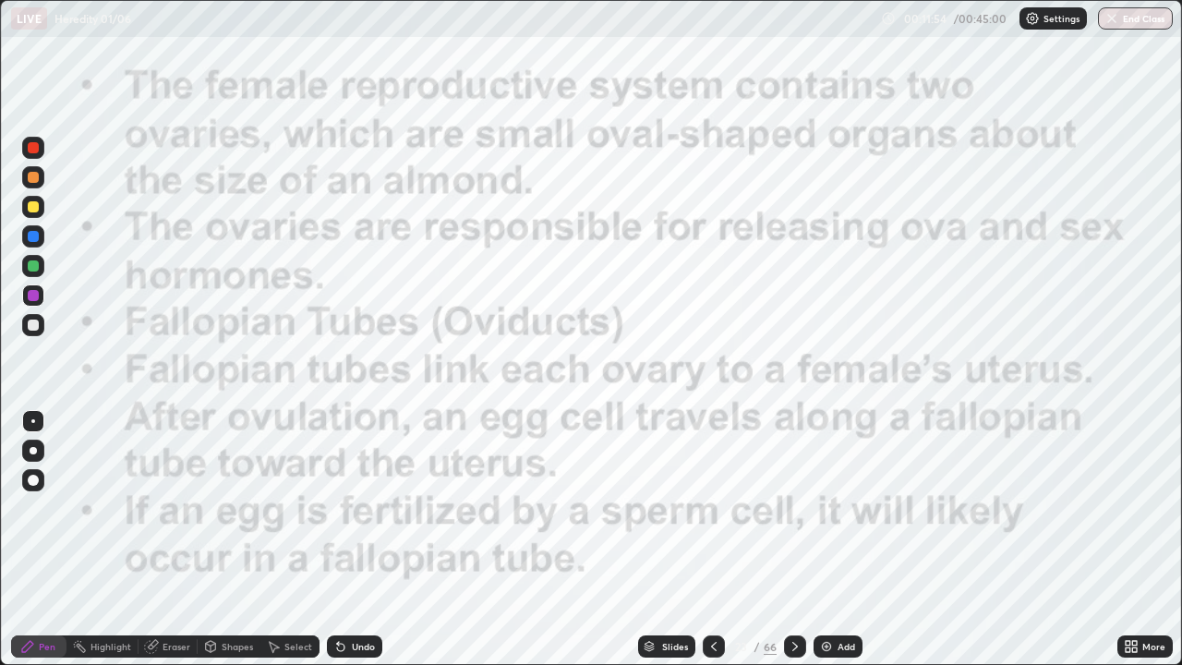
click at [355, 539] on div "Undo" at bounding box center [363, 646] width 23 height 9
click at [215, 539] on icon at bounding box center [210, 646] width 15 height 15
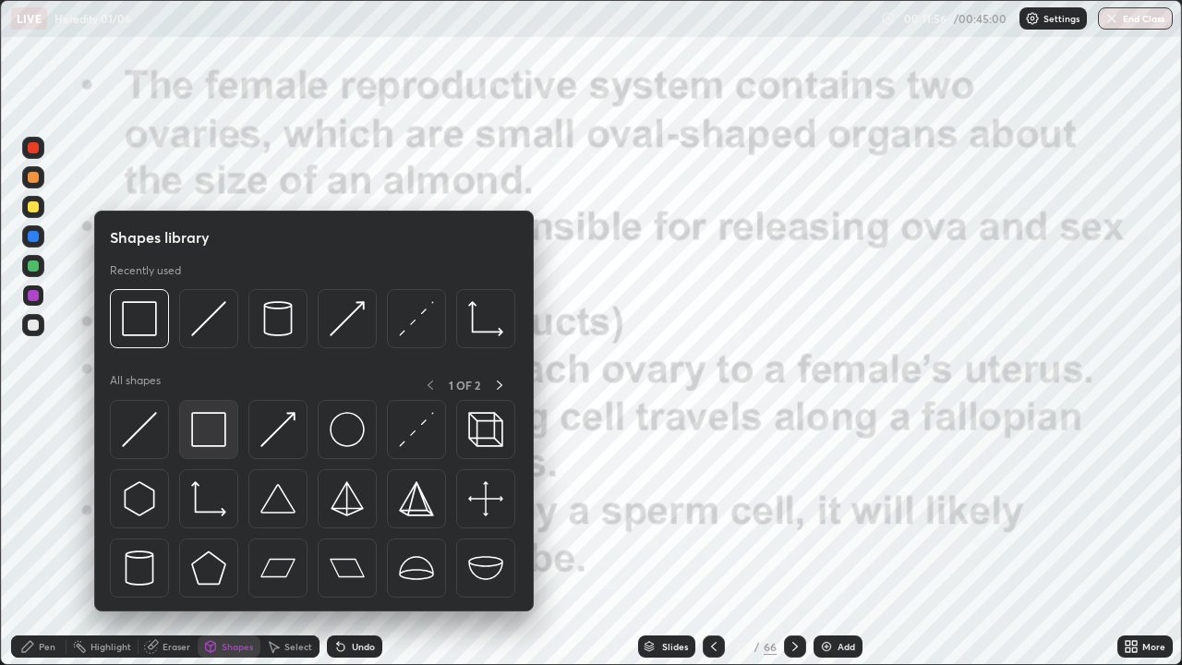
click at [205, 435] on img at bounding box center [208, 429] width 35 height 35
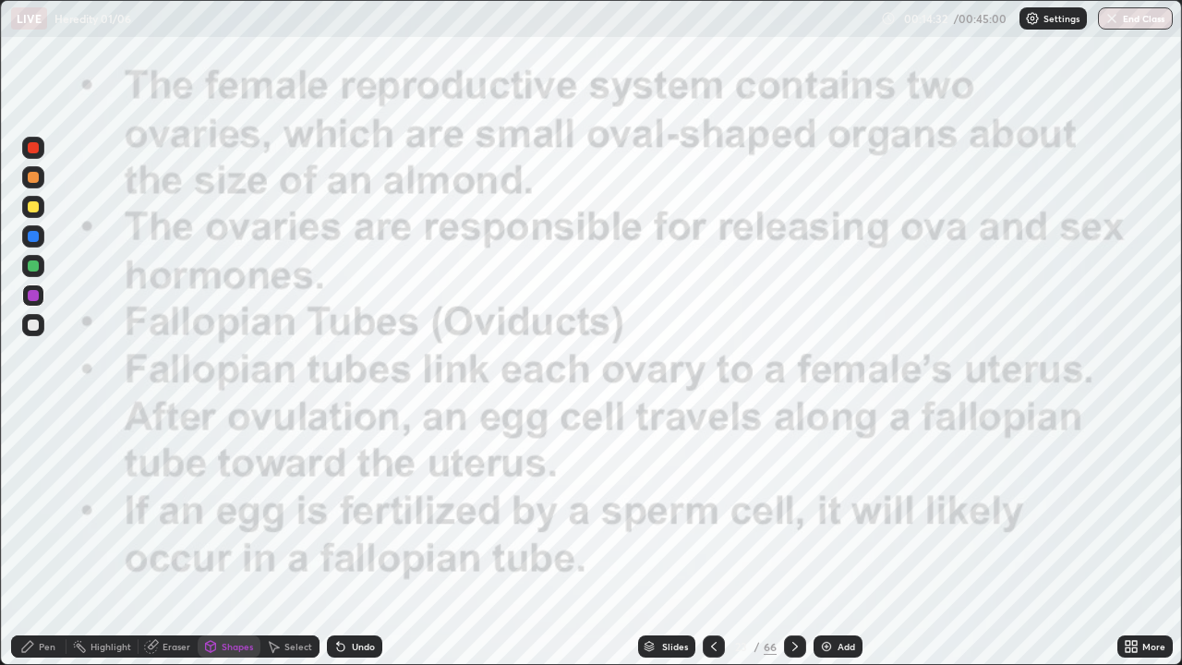
click at [712, 539] on icon at bounding box center [714, 646] width 6 height 9
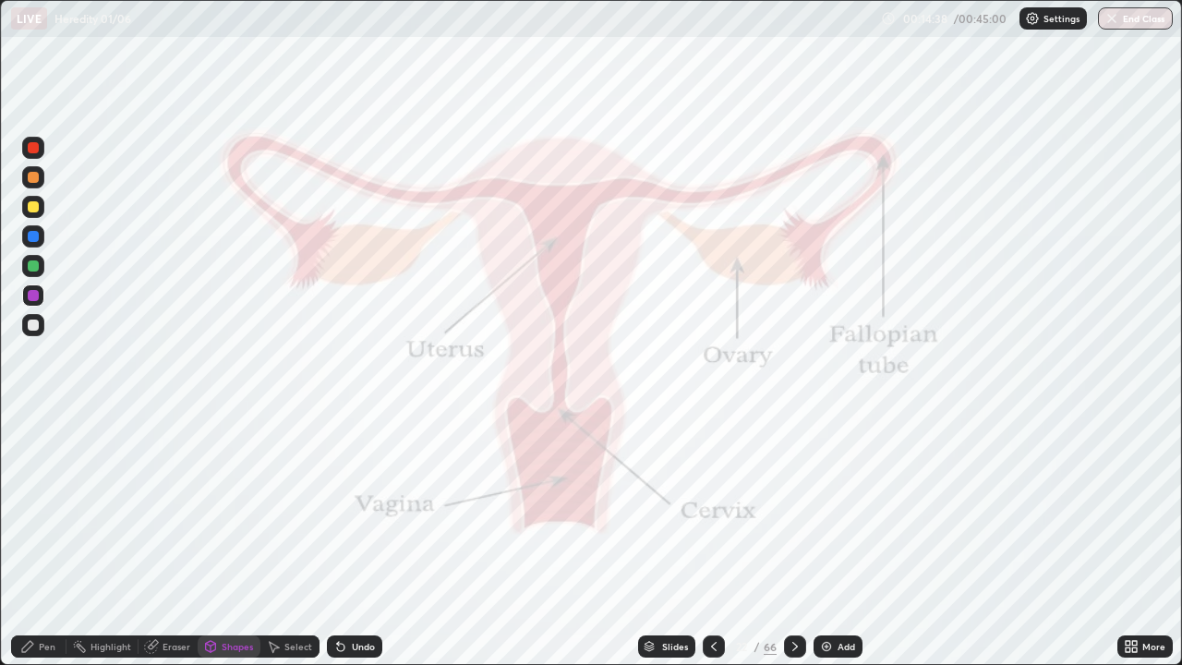
click at [30, 239] on div at bounding box center [33, 236] width 11 height 11
click at [284, 539] on div "Select" at bounding box center [298, 646] width 28 height 9
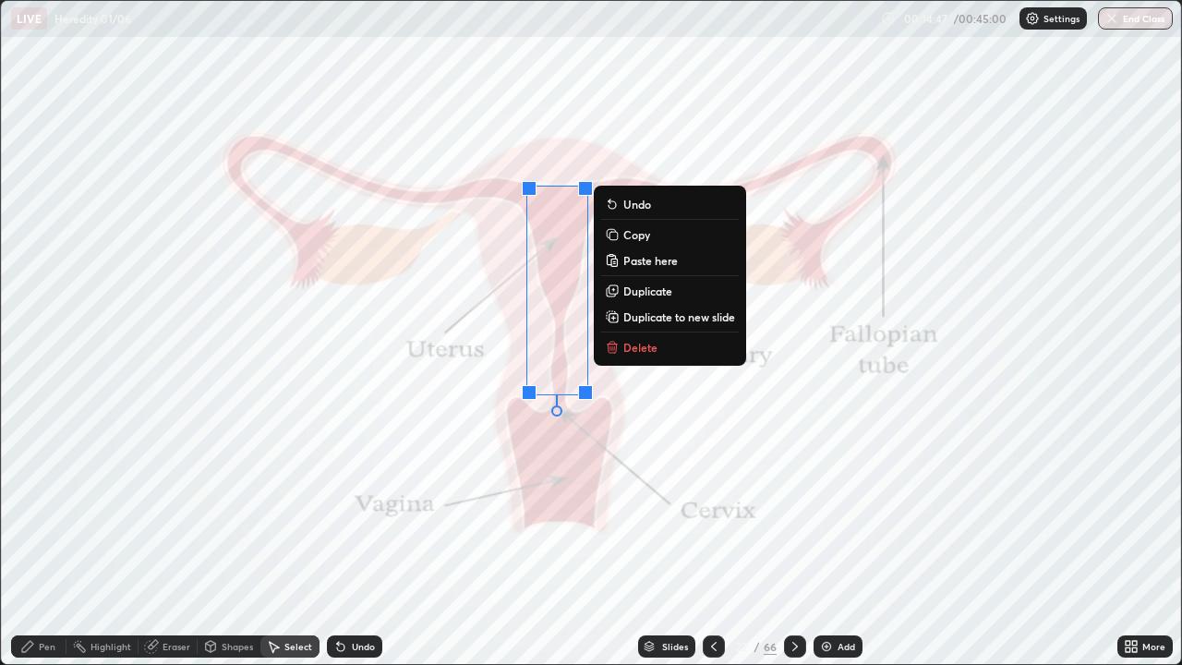
click at [633, 344] on p "Delete" at bounding box center [640, 347] width 34 height 15
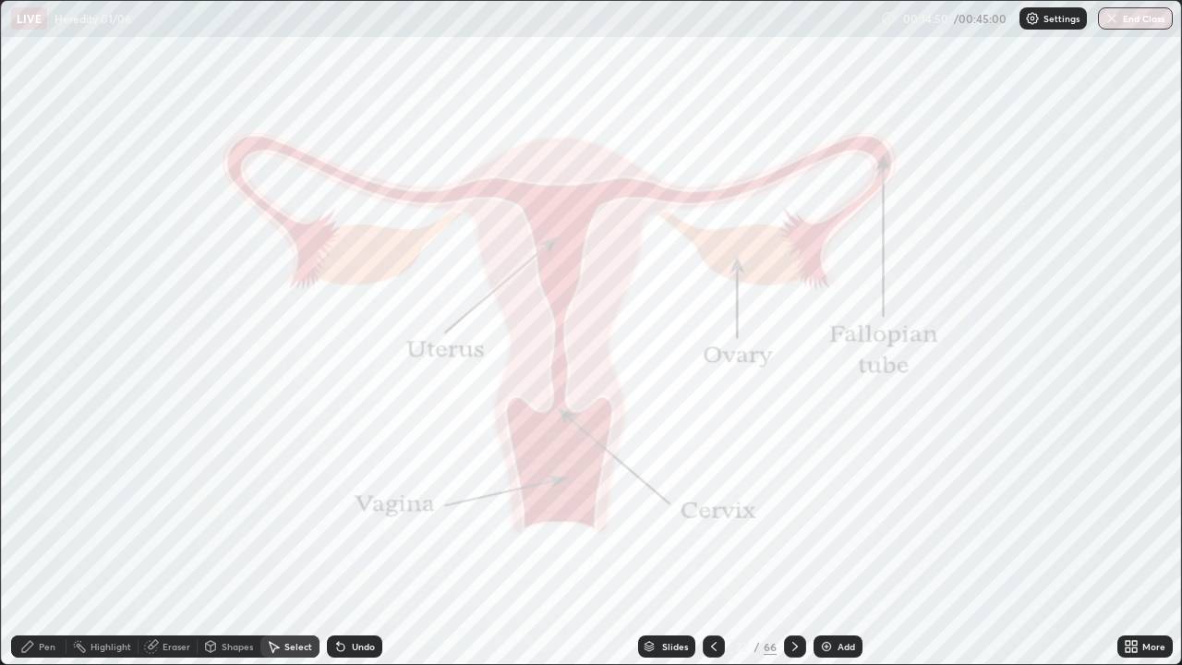
click at [170, 539] on div "Eraser" at bounding box center [177, 646] width 28 height 9
click at [42, 539] on div "Pen" at bounding box center [47, 646] width 17 height 9
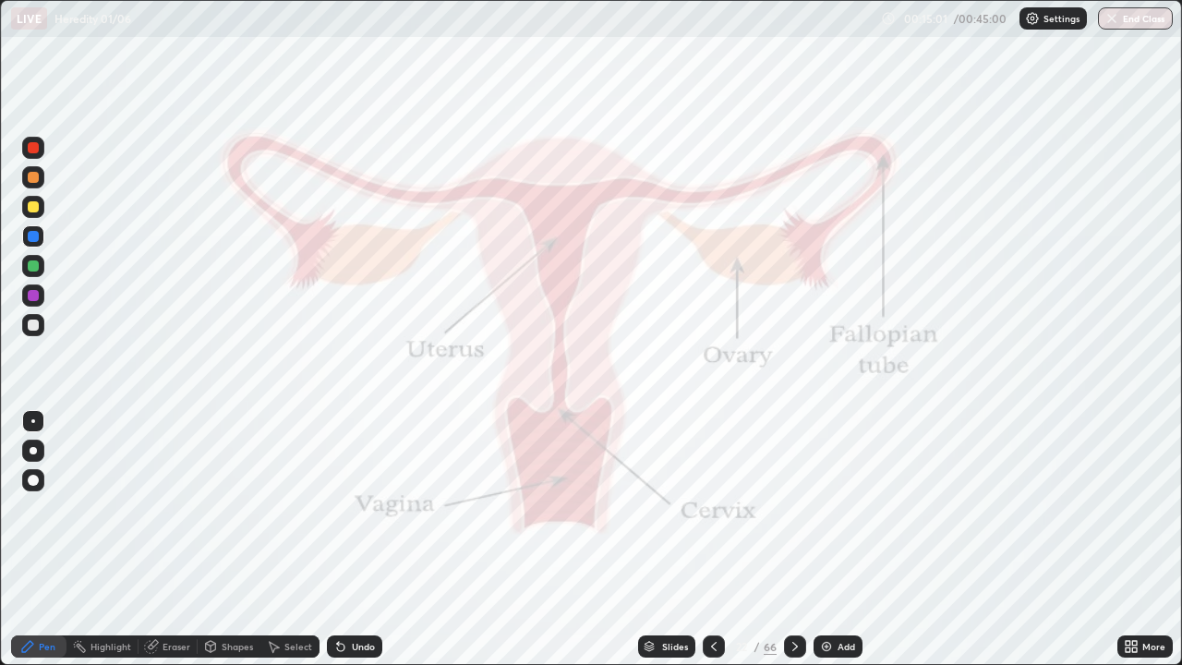
click at [32, 236] on div at bounding box center [33, 236] width 11 height 11
click at [792, 539] on div at bounding box center [795, 646] width 22 height 22
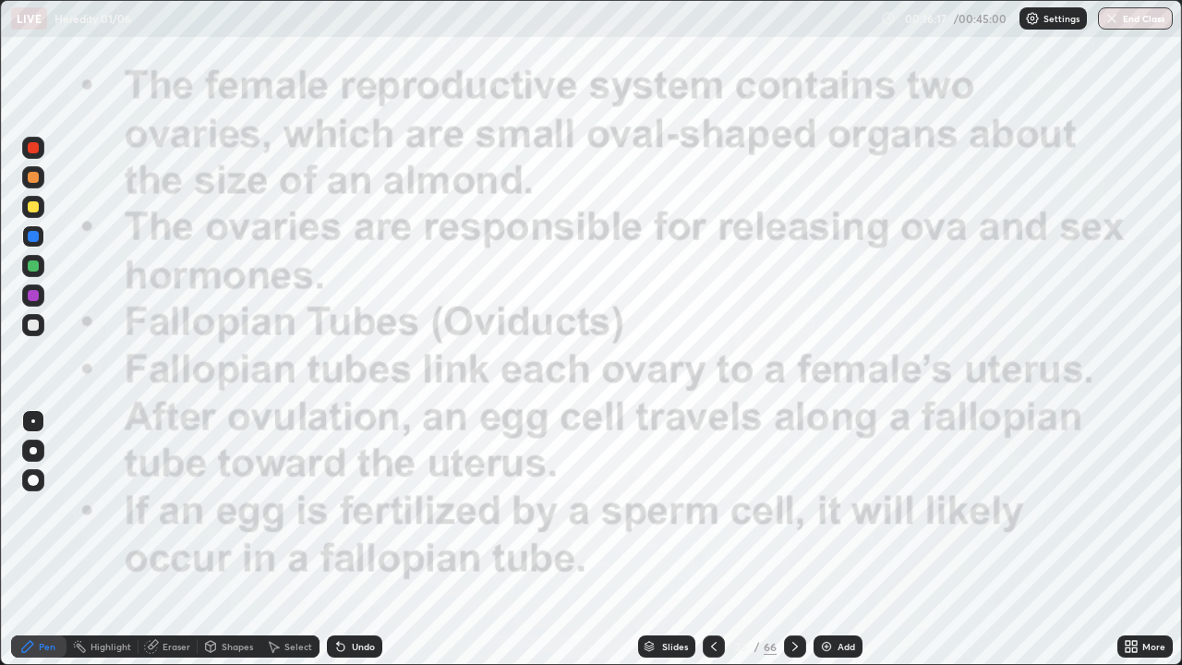
click at [242, 539] on div "Shapes" at bounding box center [237, 646] width 31 height 9
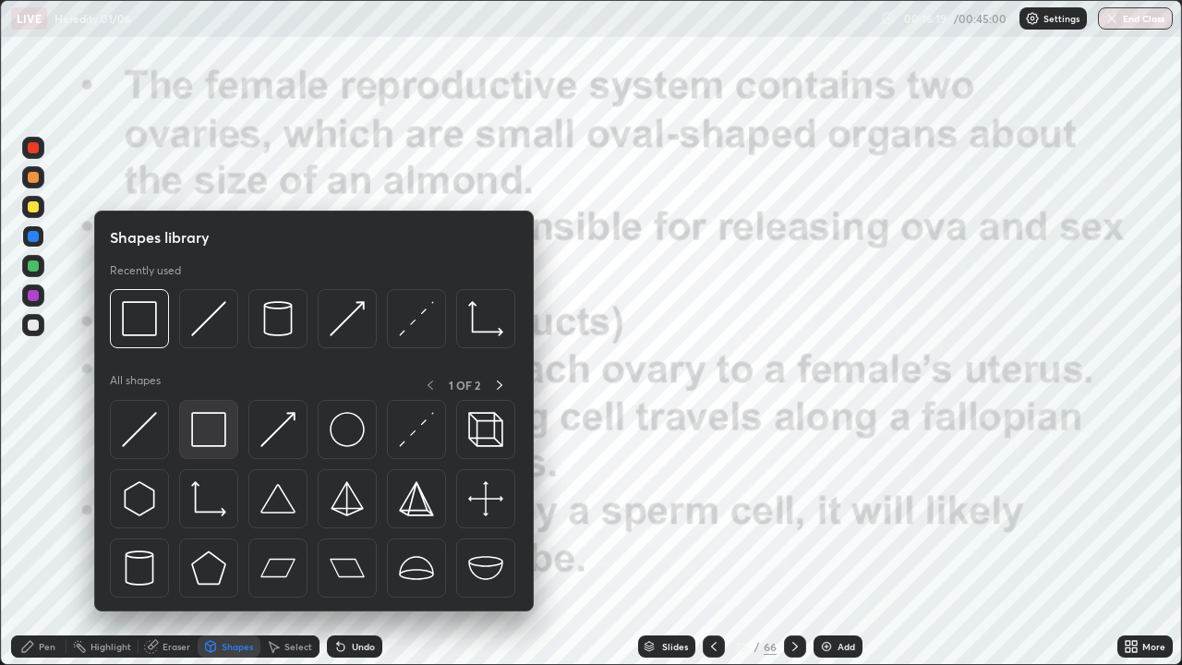
click at [210, 431] on img at bounding box center [208, 429] width 35 height 35
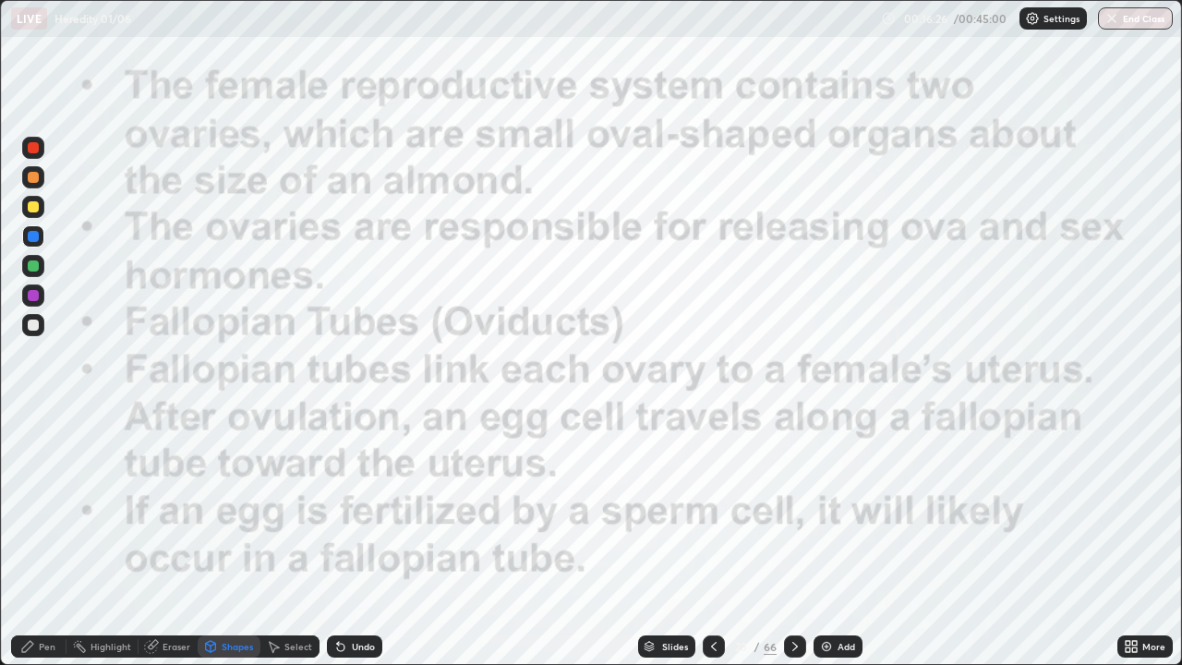
click at [793, 539] on icon at bounding box center [795, 646] width 15 height 15
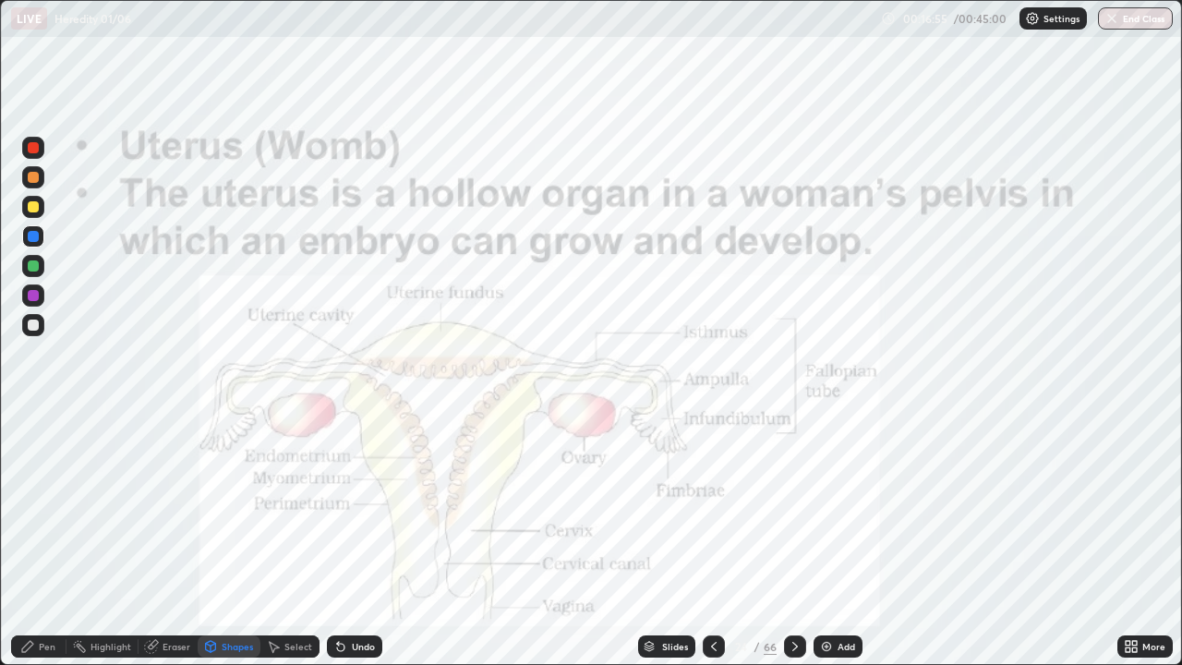
click at [346, 539] on div "Undo" at bounding box center [354, 646] width 55 height 22
click at [792, 539] on icon at bounding box center [795, 646] width 15 height 15
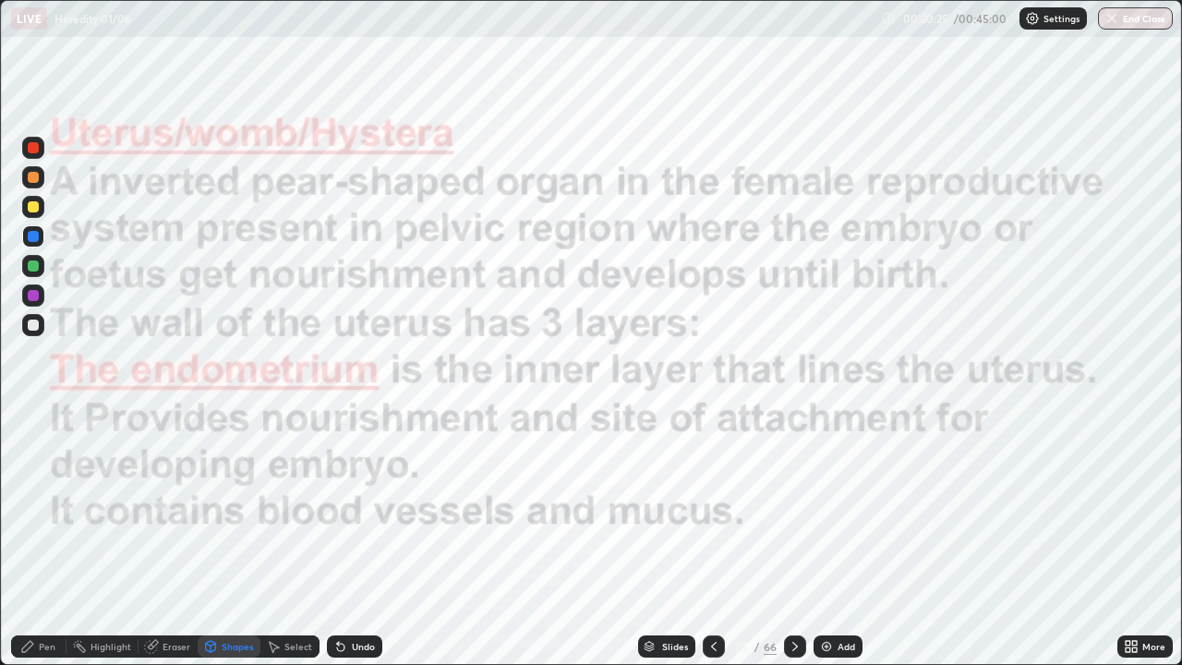
click at [793, 539] on icon at bounding box center [795, 646] width 15 height 15
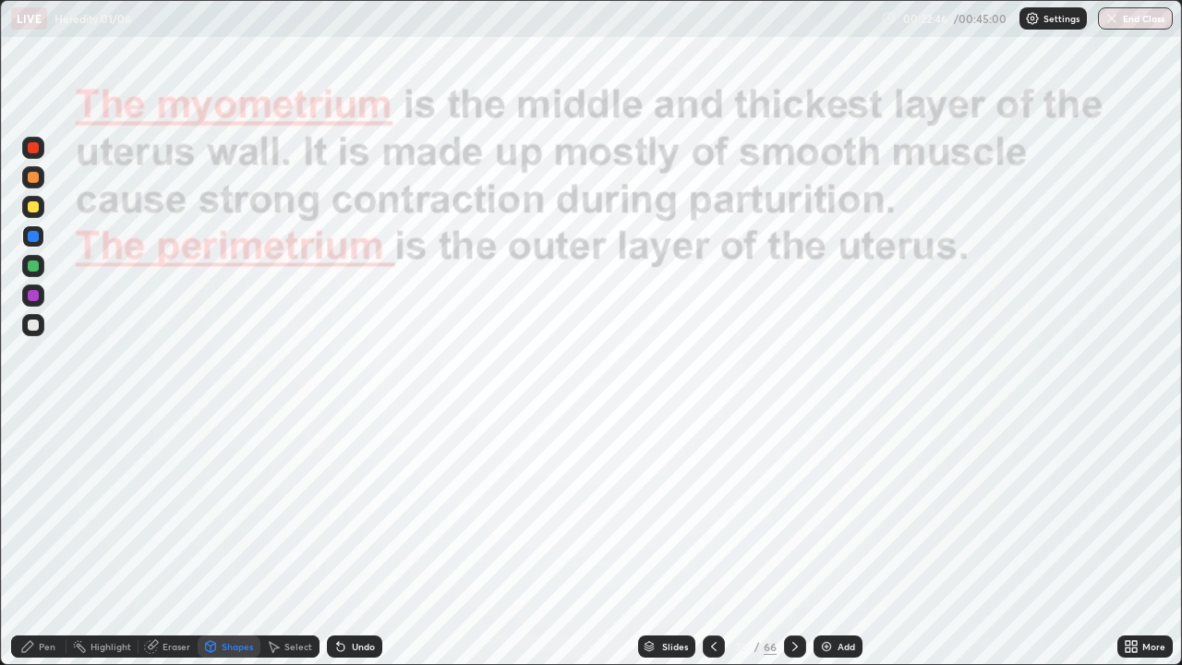
click at [792, 539] on icon at bounding box center [795, 646] width 6 height 9
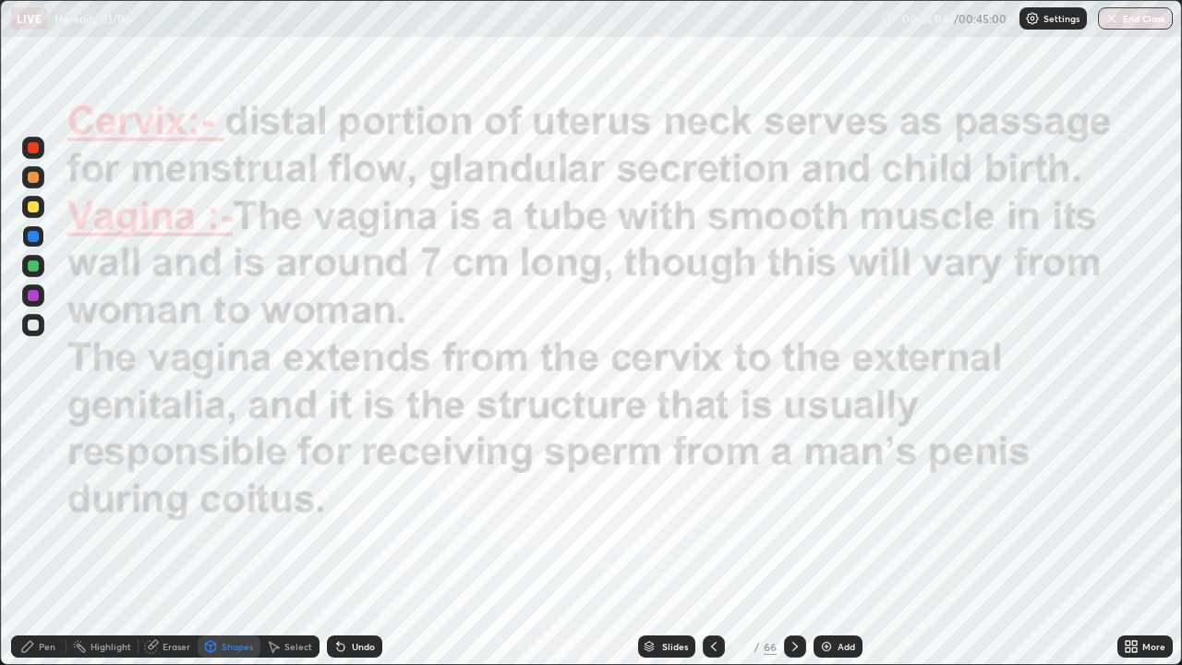
click at [33, 147] on div at bounding box center [33, 147] width 11 height 11
click at [233, 539] on div "Shapes" at bounding box center [237, 646] width 31 height 9
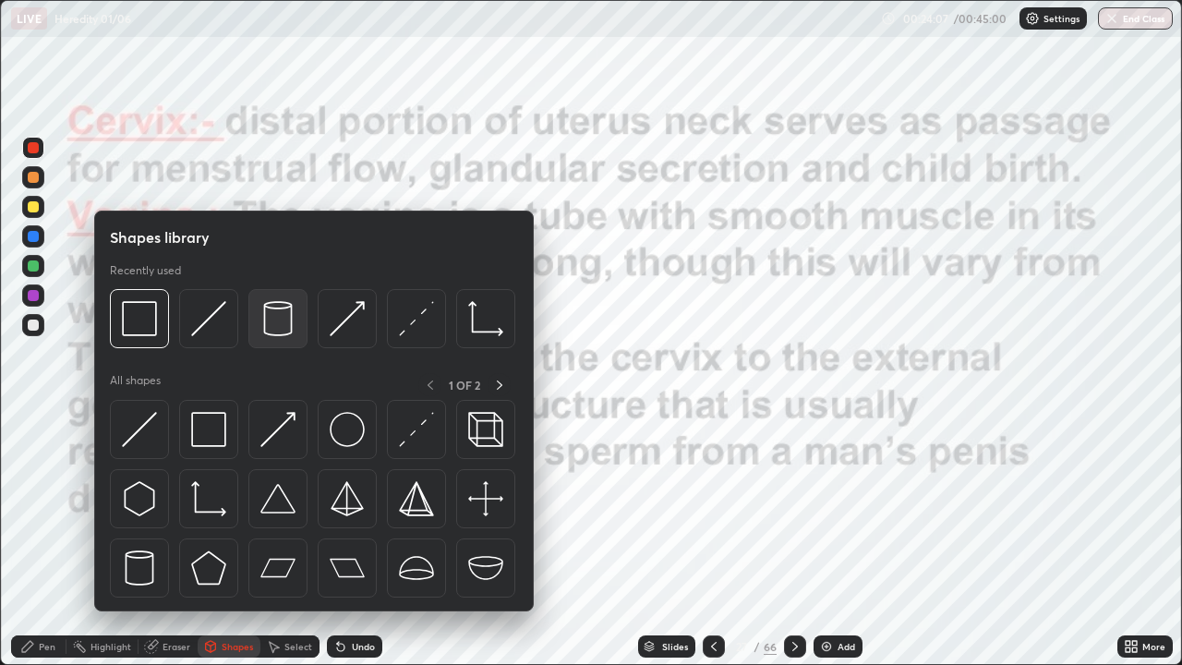
click at [284, 331] on img at bounding box center [277, 318] width 35 height 35
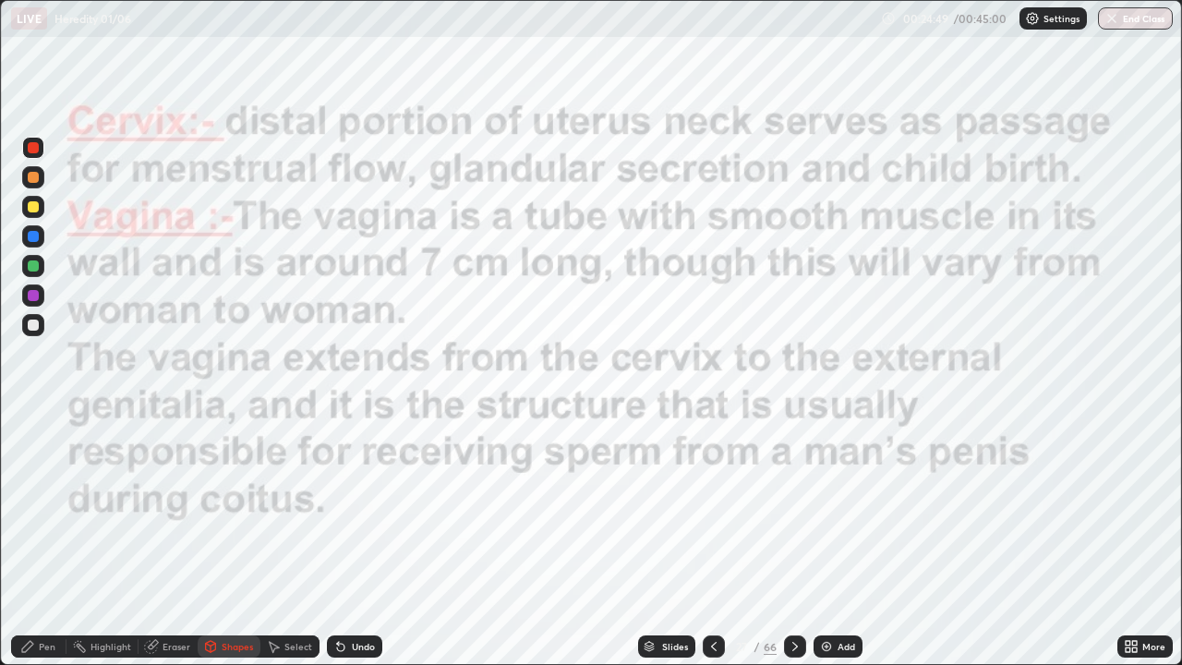
click at [793, 539] on icon at bounding box center [795, 646] width 15 height 15
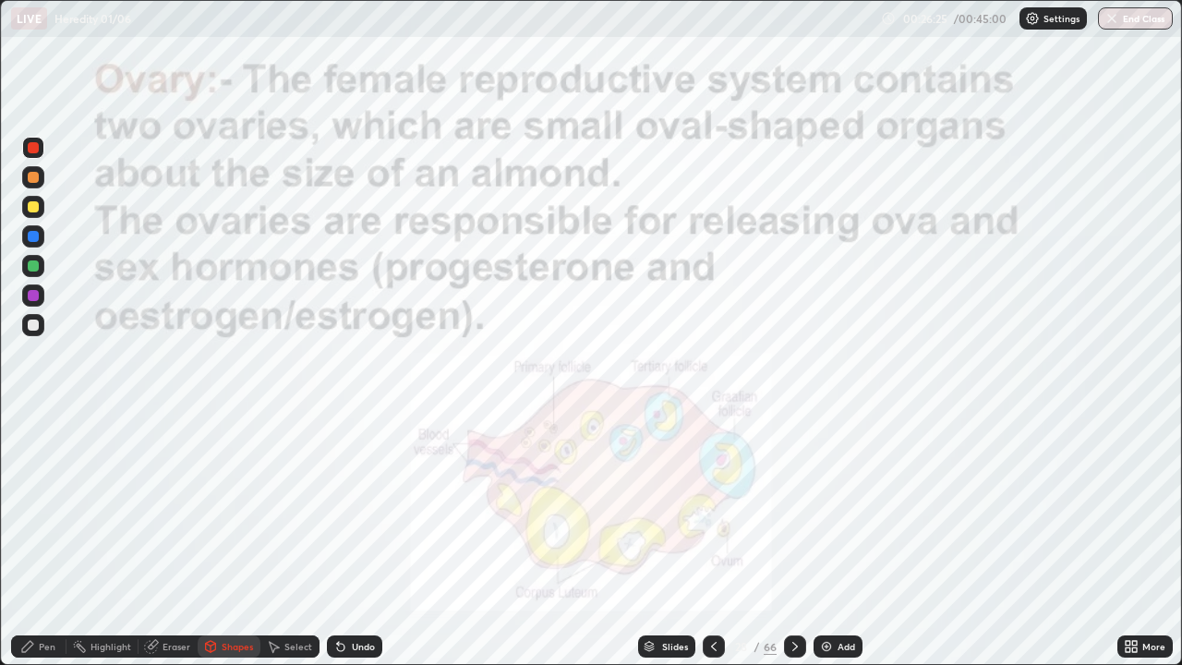
click at [356, 539] on div "Undo" at bounding box center [363, 646] width 23 height 9
click at [796, 539] on div at bounding box center [795, 646] width 22 height 22
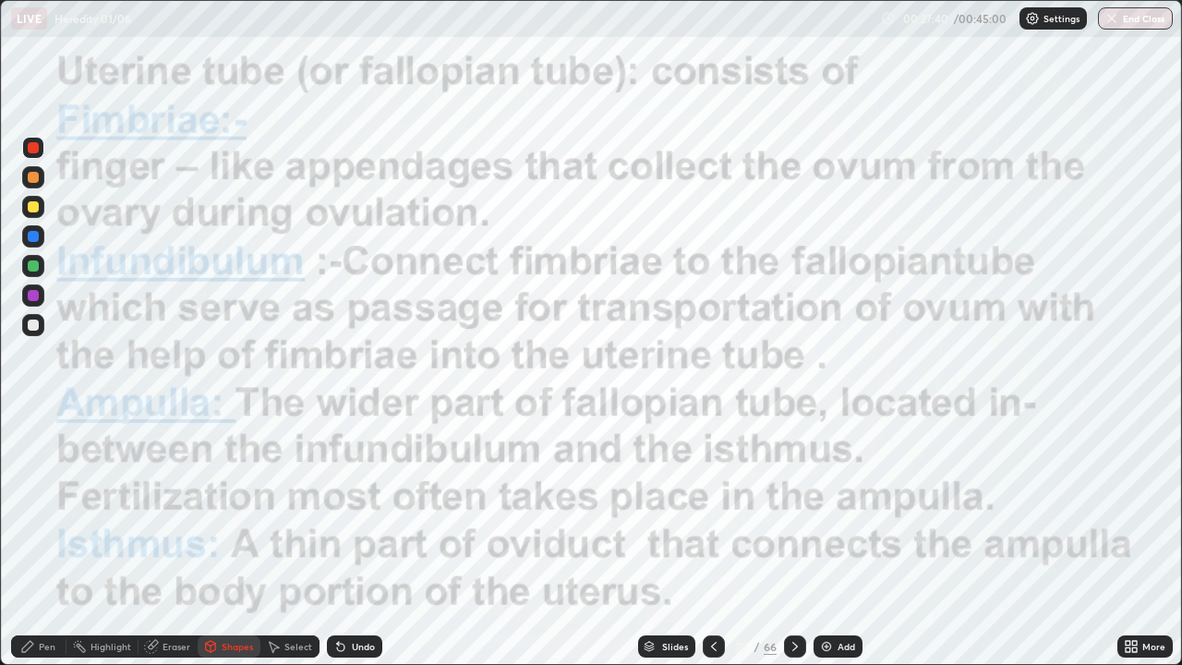
click at [34, 147] on div at bounding box center [33, 147] width 11 height 11
click at [41, 539] on div "Pen" at bounding box center [38, 646] width 55 height 22
click at [828, 539] on img at bounding box center [826, 646] width 15 height 15
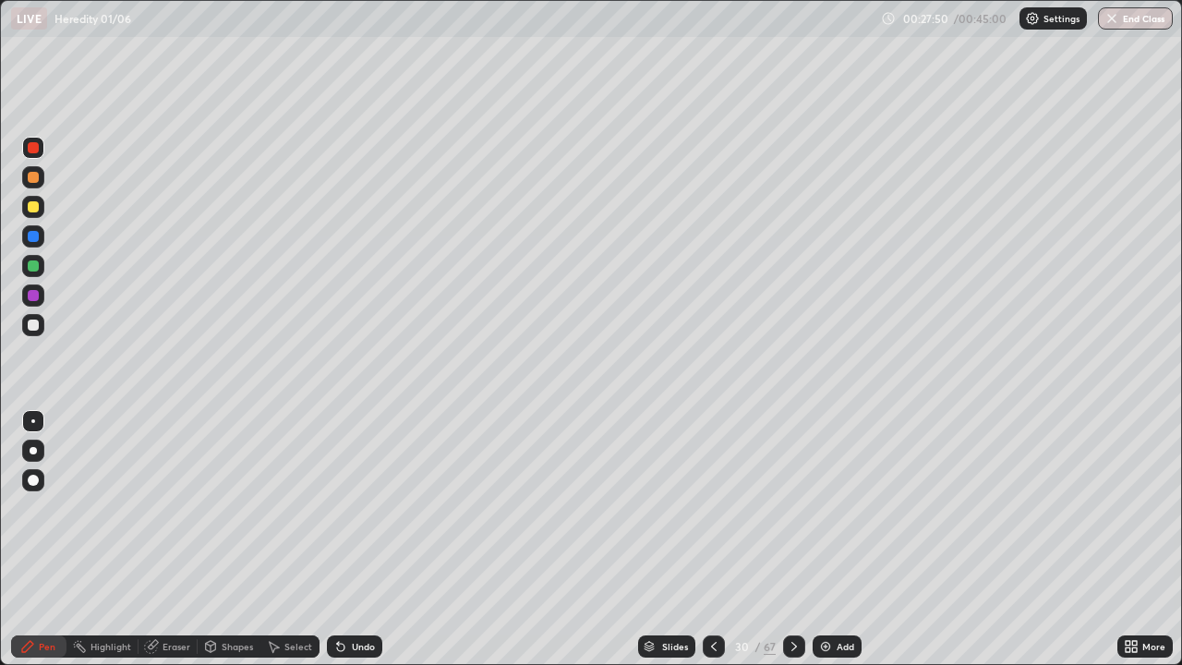
click at [352, 539] on div "Undo" at bounding box center [363, 646] width 23 height 9
click at [174, 539] on div "Eraser" at bounding box center [177, 646] width 28 height 9
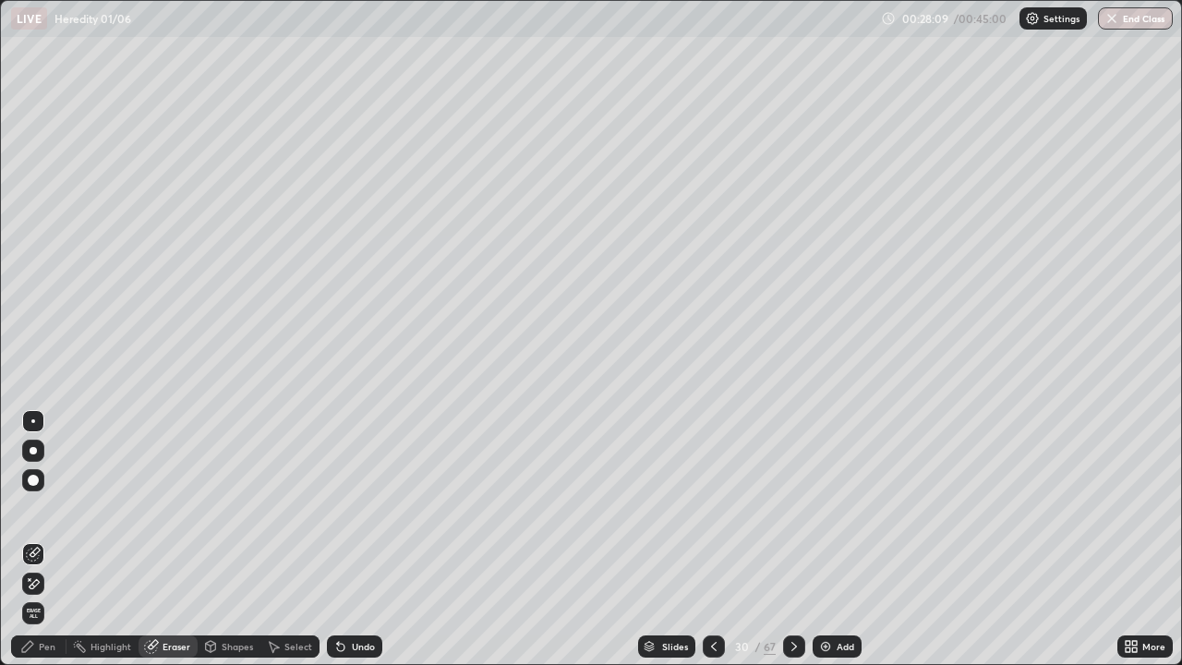
click at [53, 539] on div "Pen" at bounding box center [47, 646] width 17 height 9
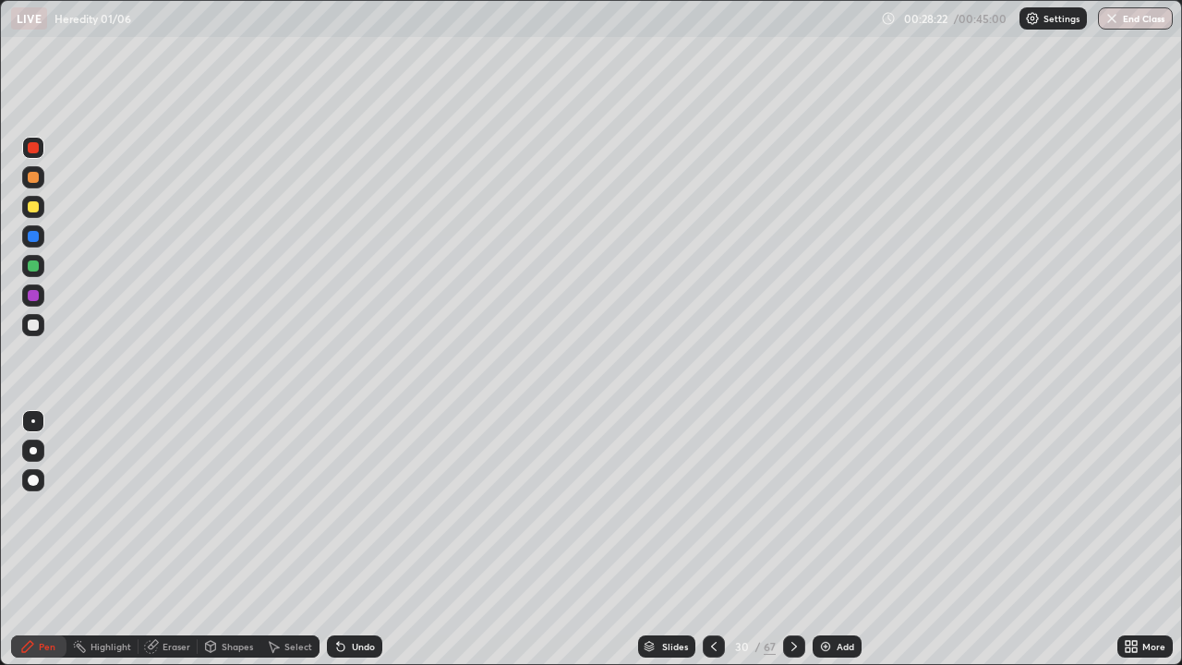
click at [712, 539] on icon at bounding box center [713, 646] width 15 height 15
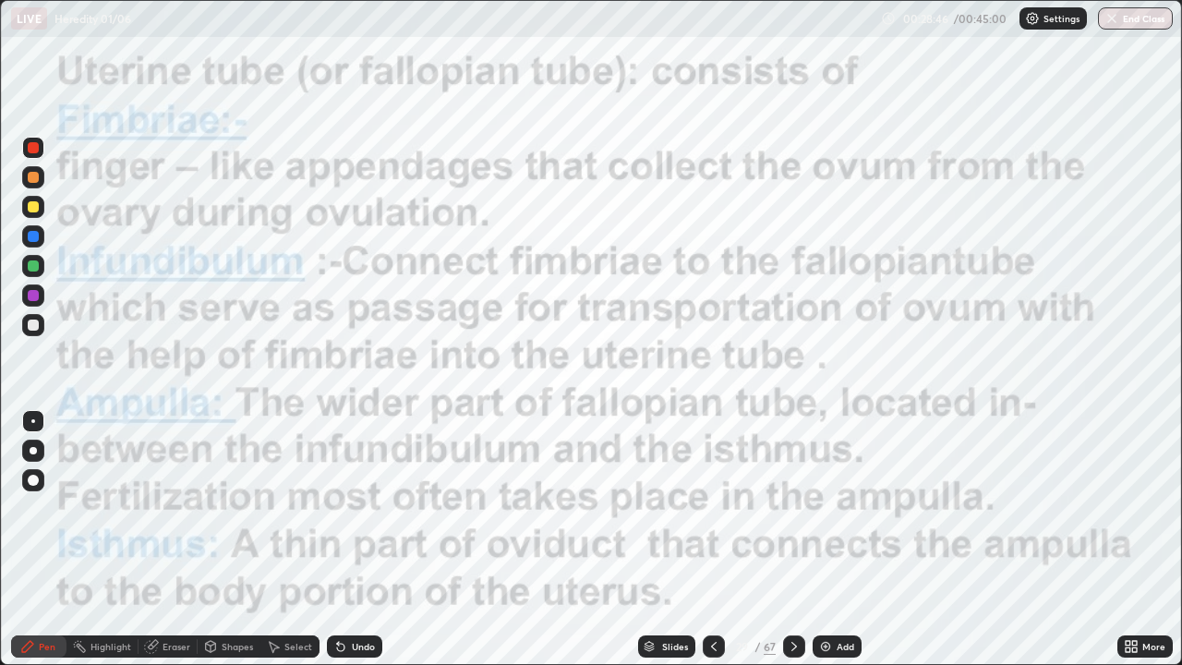
click at [711, 539] on icon at bounding box center [713, 646] width 15 height 15
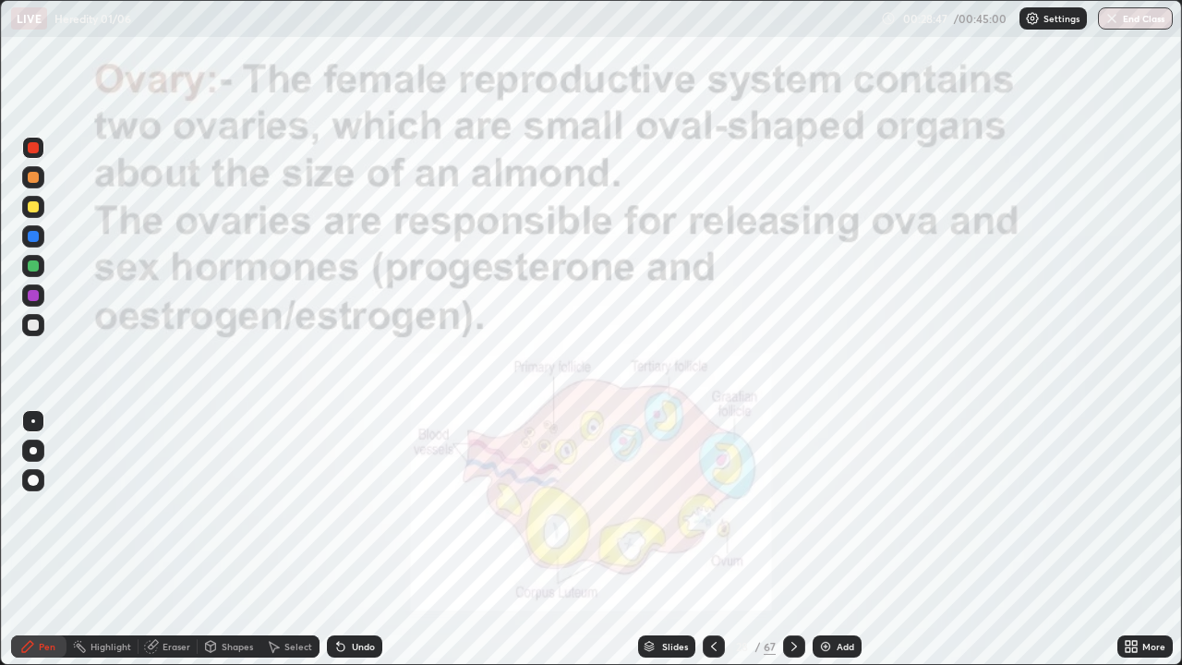
click at [792, 539] on icon at bounding box center [794, 646] width 15 height 15
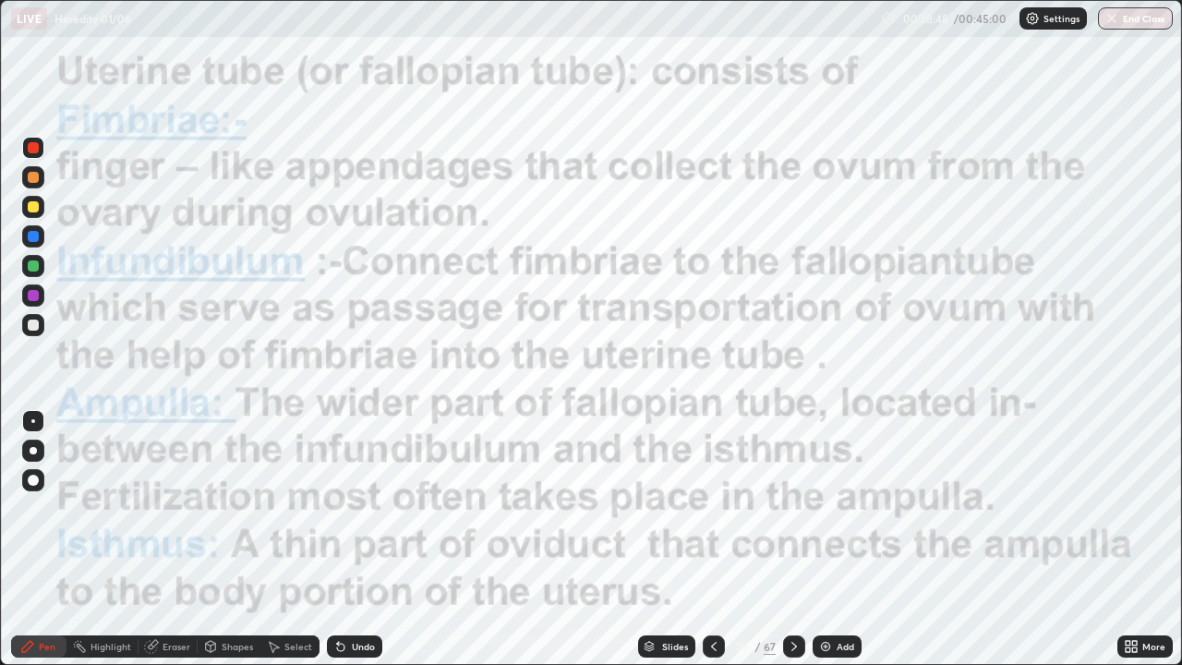
click at [792, 539] on icon at bounding box center [794, 646] width 15 height 15
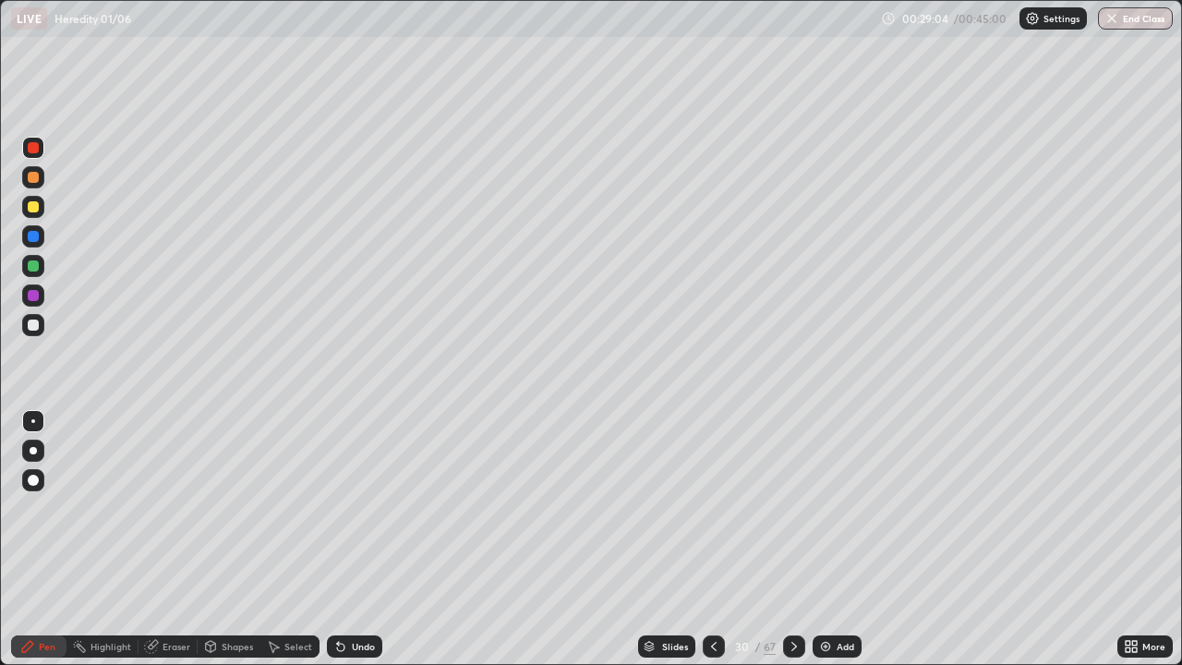
click at [718, 539] on icon at bounding box center [713, 646] width 15 height 15
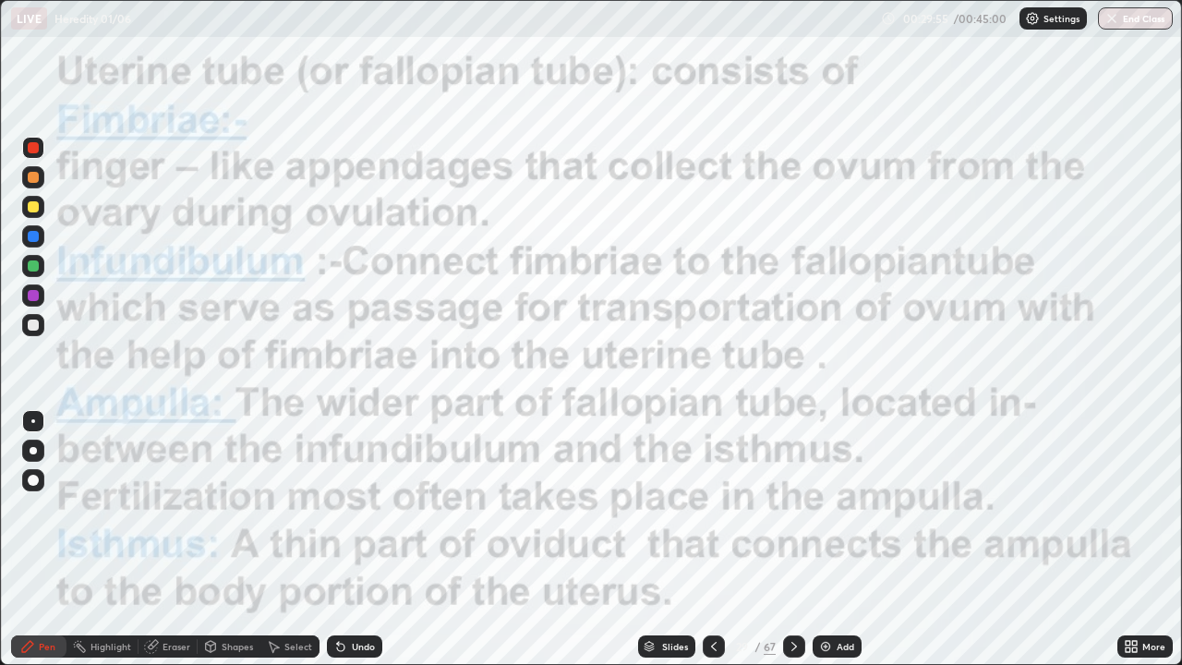
click at [784, 539] on div at bounding box center [794, 646] width 22 height 22
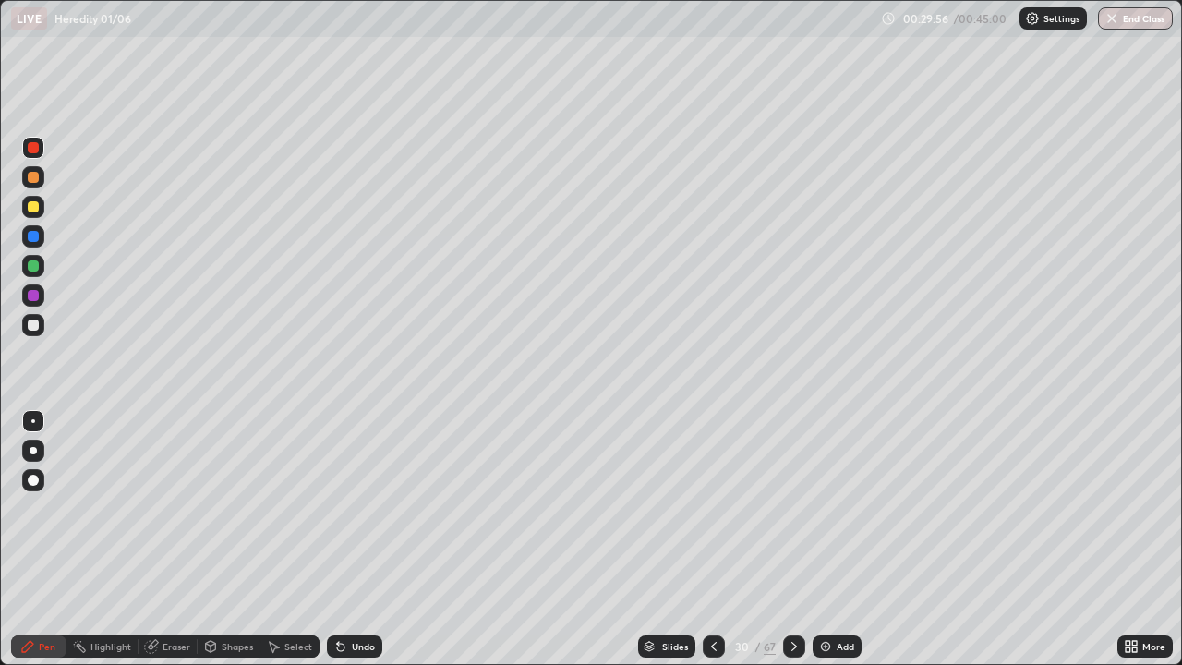
click at [785, 539] on div at bounding box center [794, 646] width 22 height 22
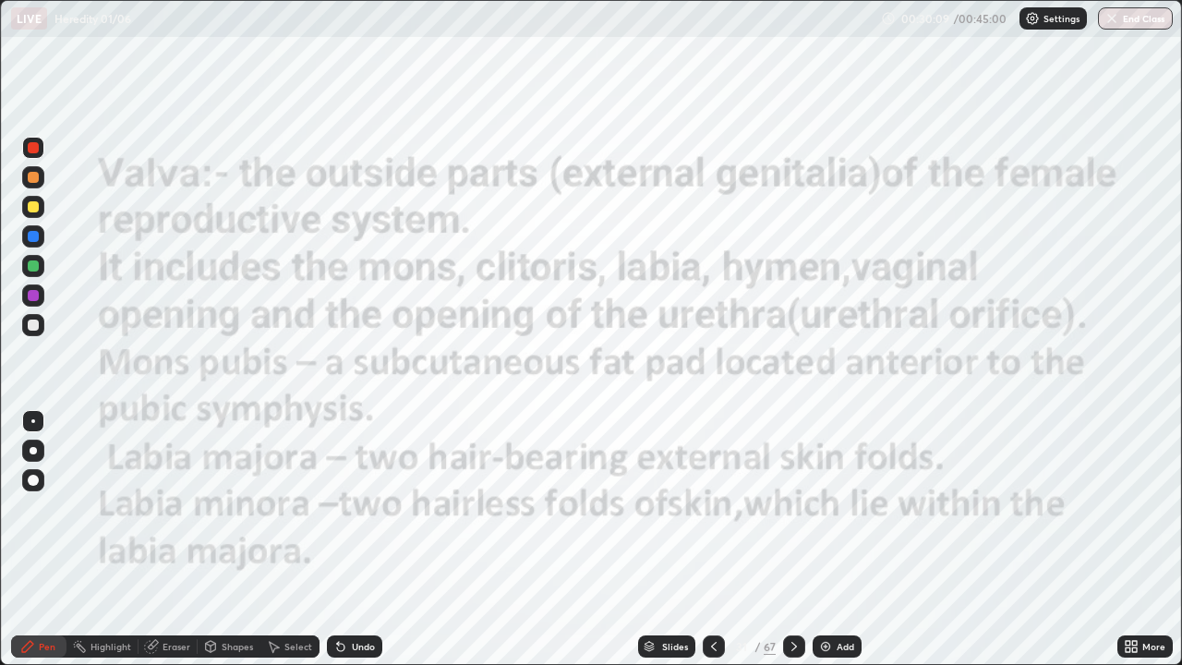
click at [712, 539] on icon at bounding box center [714, 646] width 6 height 9
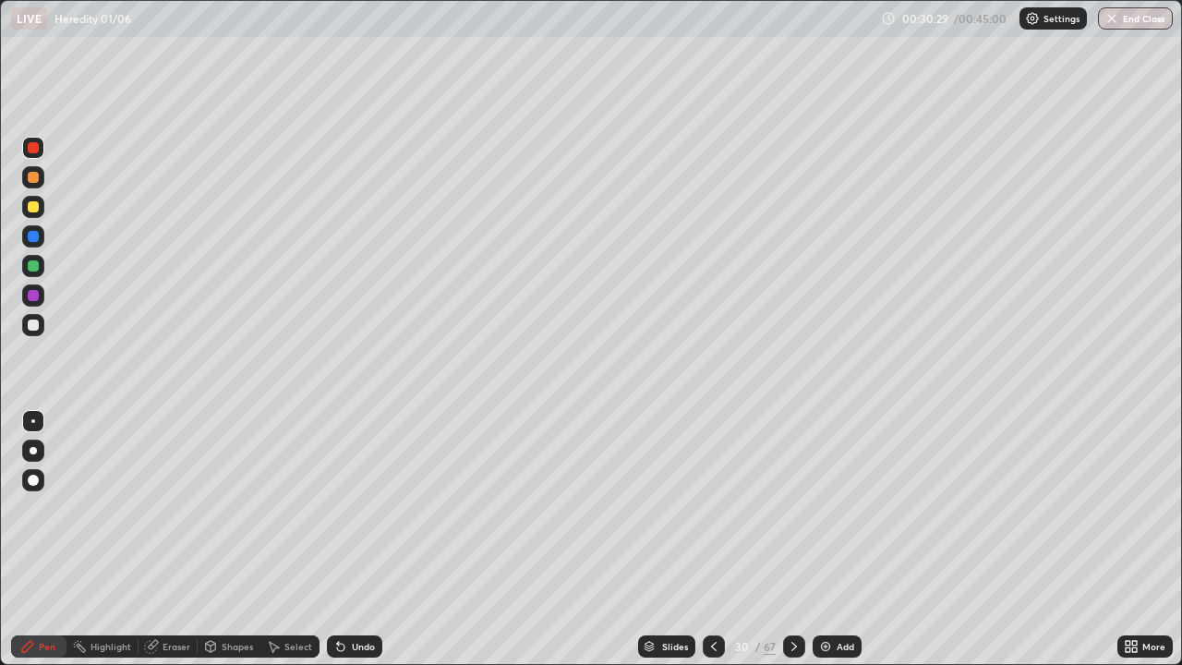
click at [715, 539] on icon at bounding box center [713, 646] width 15 height 15
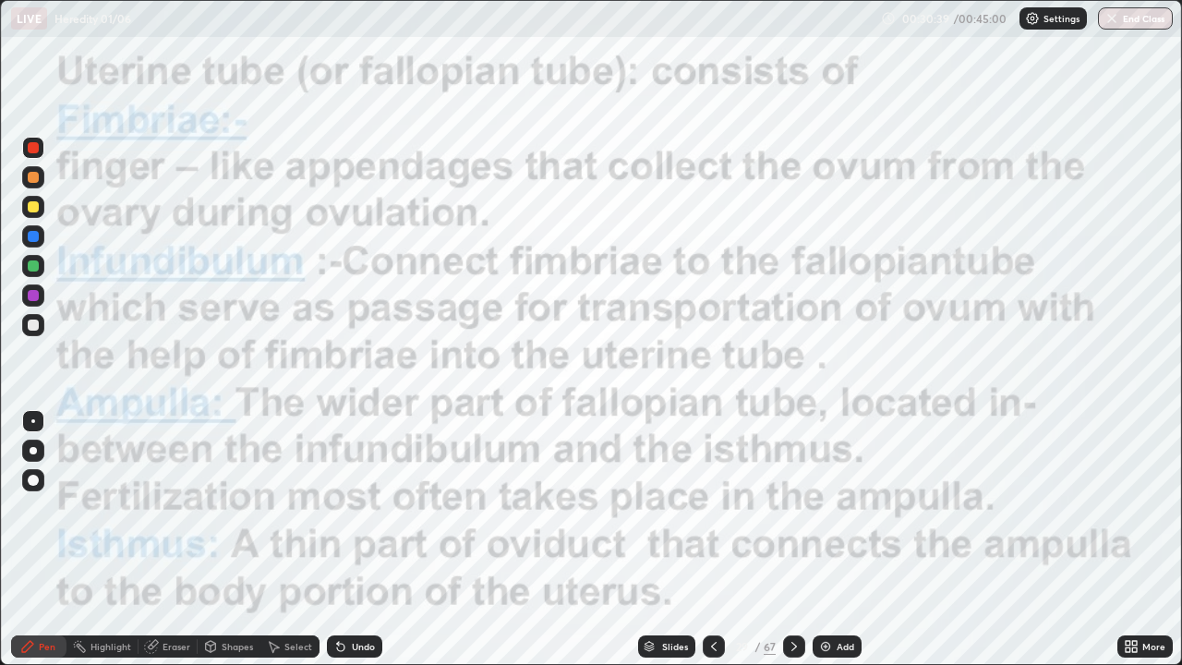
click at [792, 539] on icon at bounding box center [794, 646] width 15 height 15
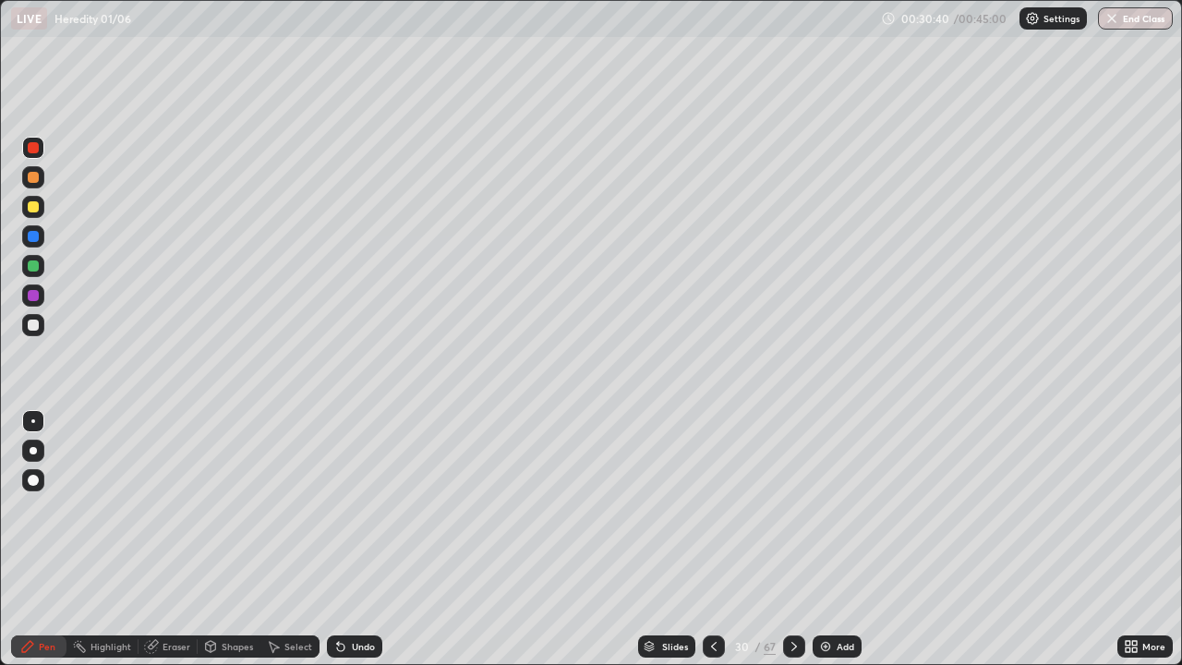
click at [787, 539] on icon at bounding box center [794, 646] width 15 height 15
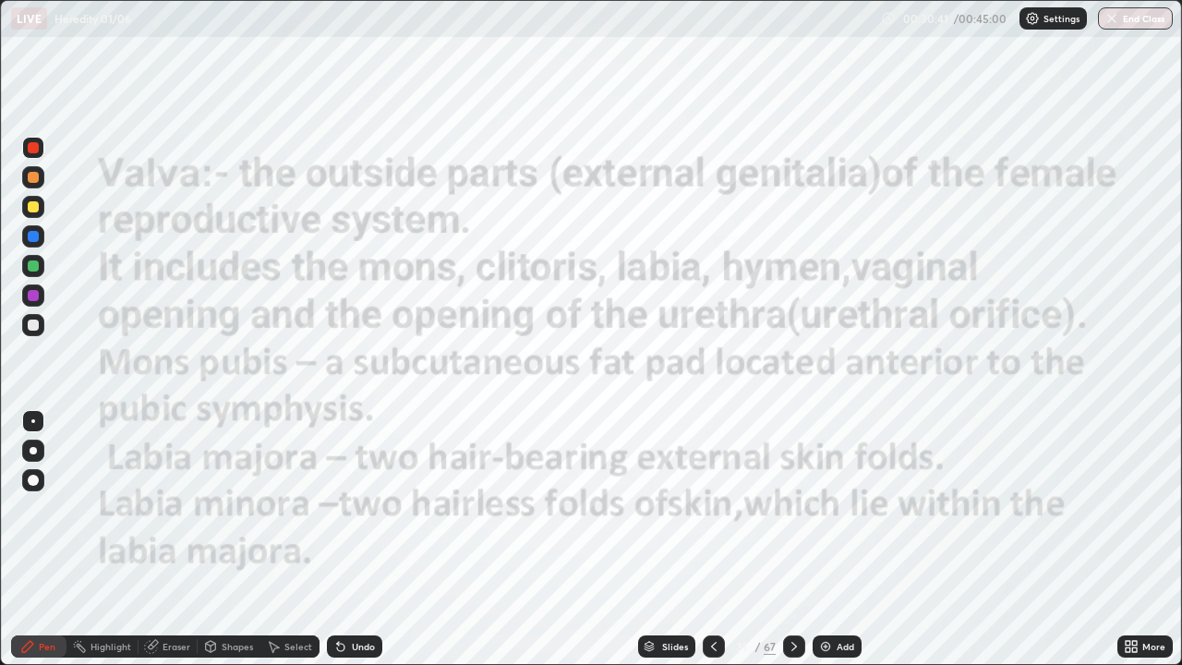
click at [792, 539] on icon at bounding box center [794, 646] width 15 height 15
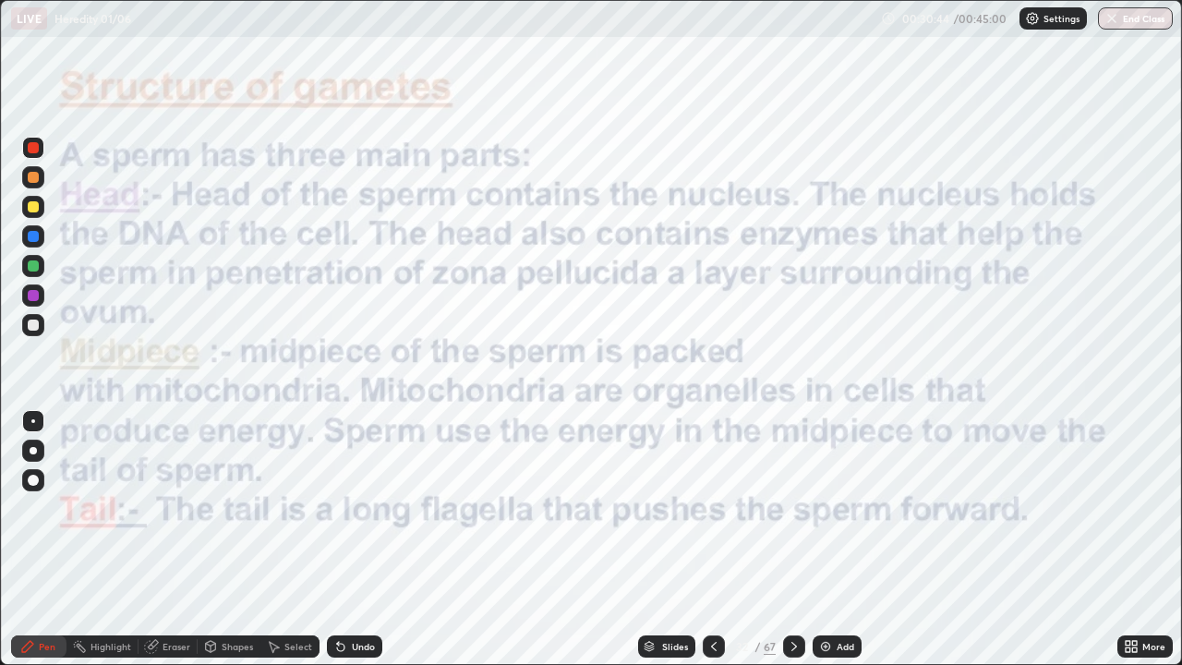
click at [792, 539] on div at bounding box center [794, 646] width 22 height 22
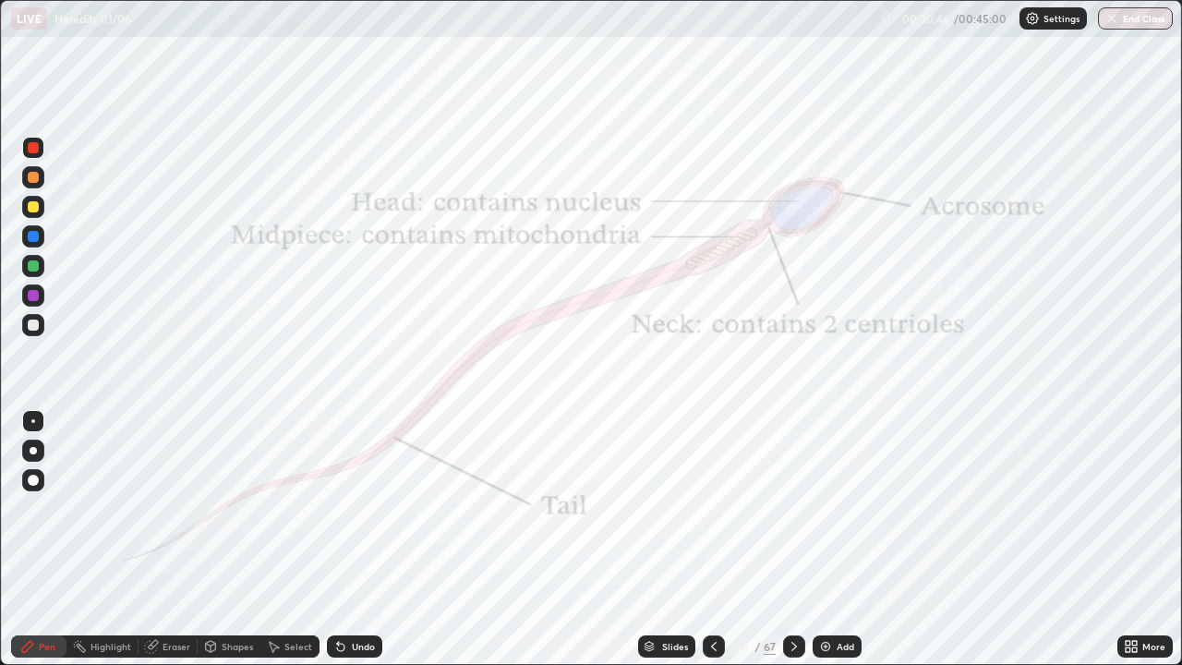
click at [793, 539] on icon at bounding box center [794, 646] width 15 height 15
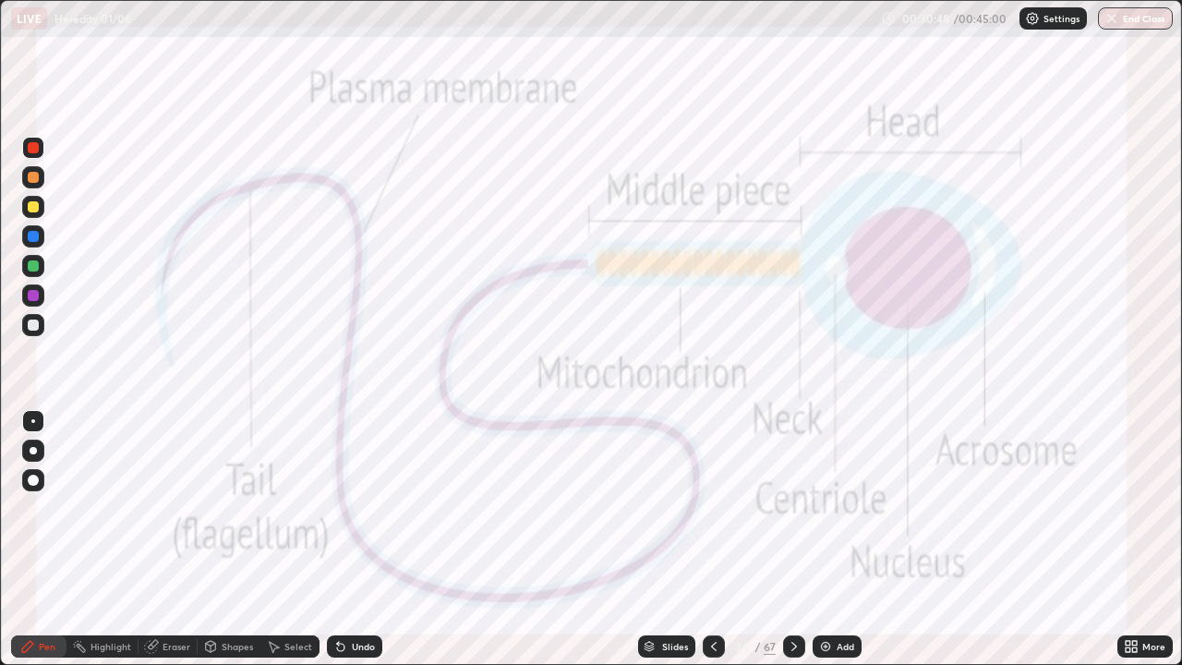
click at [792, 539] on icon at bounding box center [794, 646] width 15 height 15
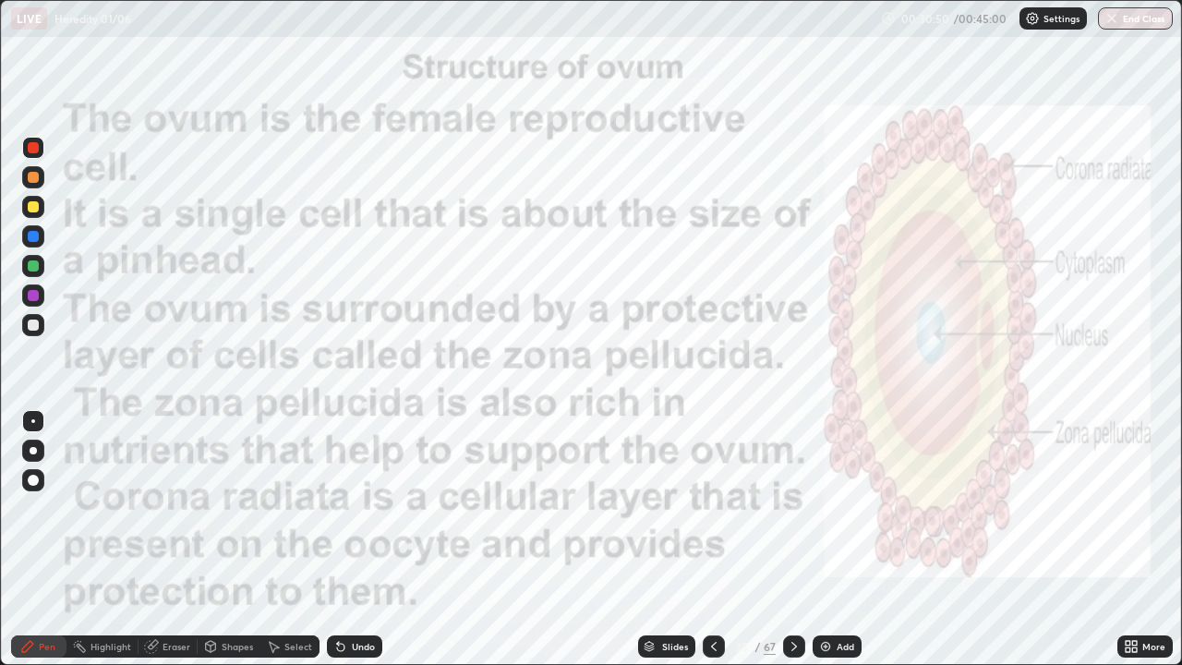
click at [711, 539] on icon at bounding box center [713, 646] width 15 height 15
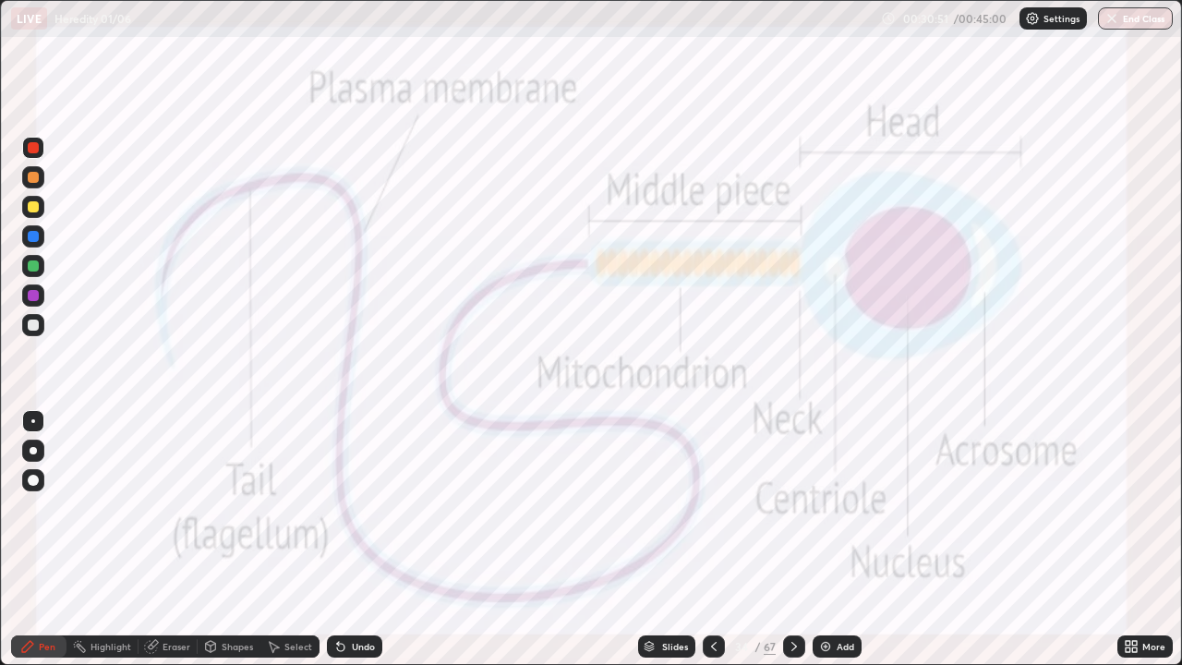
click at [712, 539] on icon at bounding box center [713, 646] width 15 height 15
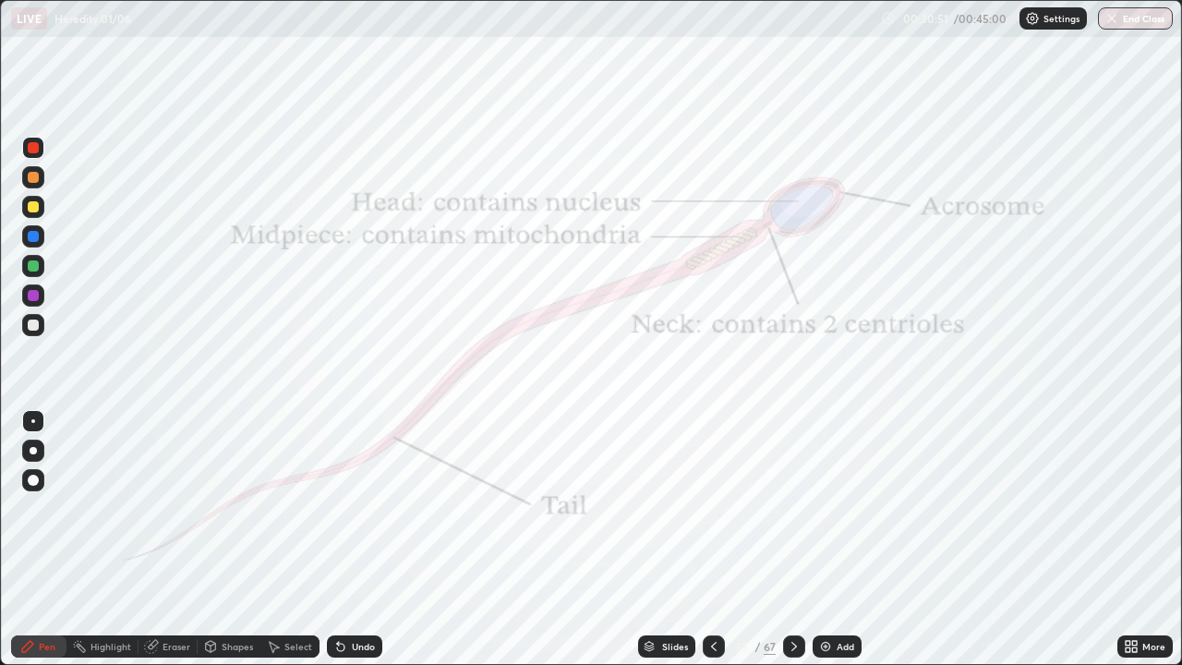
click at [712, 539] on icon at bounding box center [713, 646] width 15 height 15
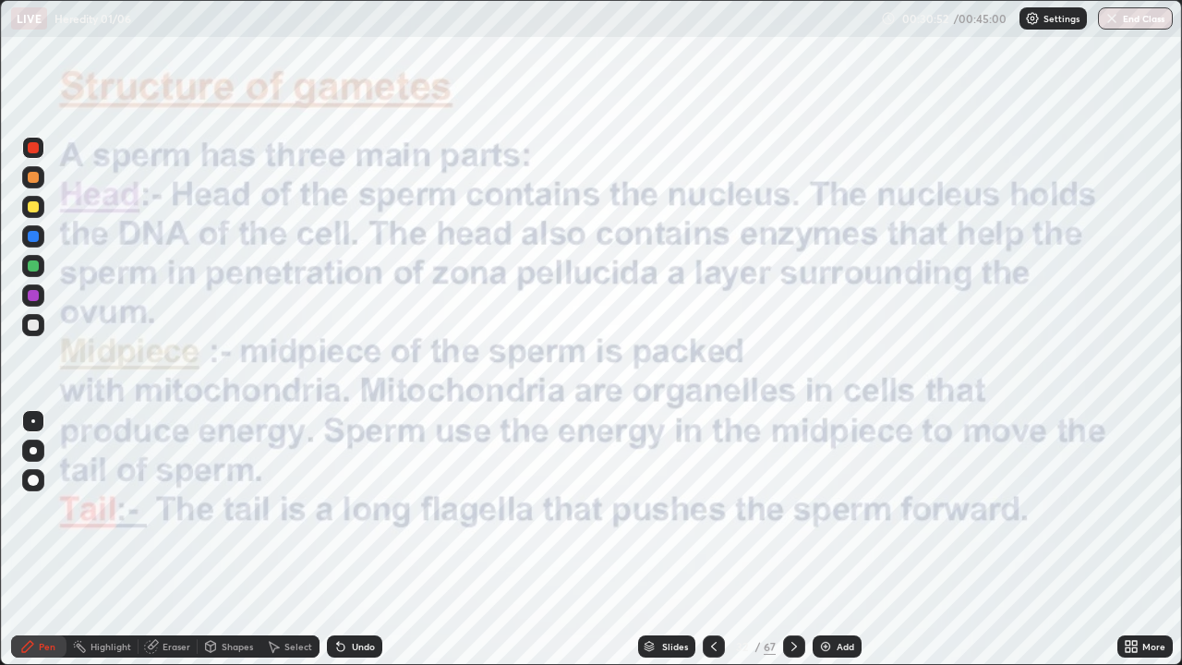
click at [714, 539] on icon at bounding box center [714, 646] width 6 height 9
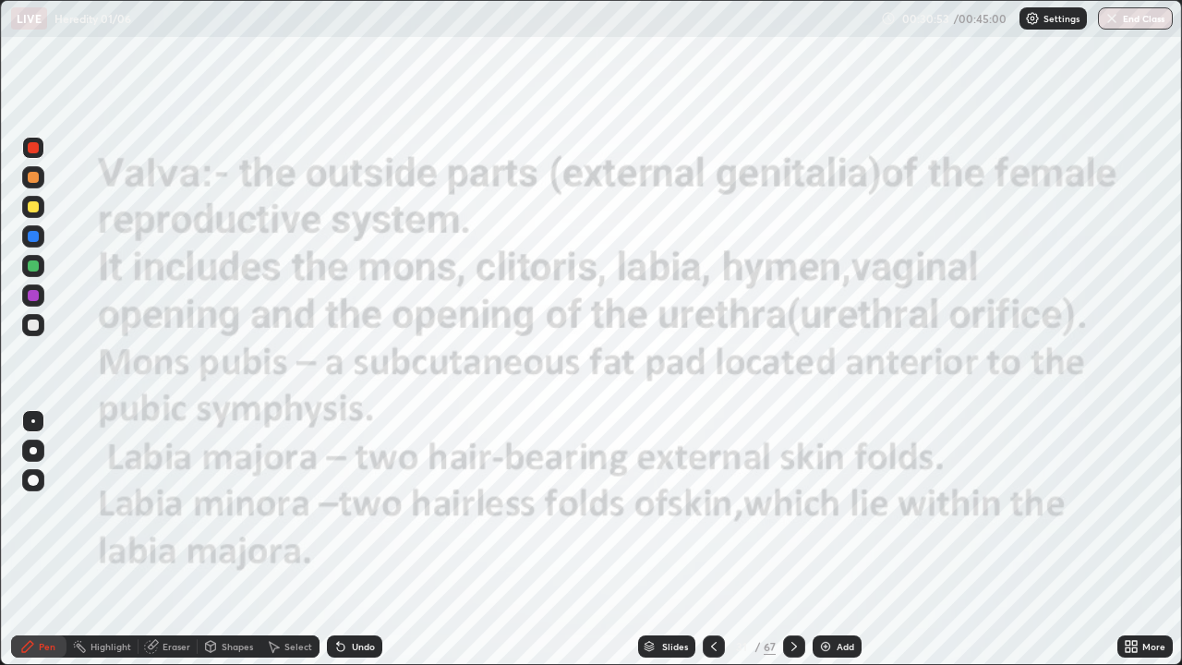
click at [714, 539] on icon at bounding box center [714, 646] width 6 height 9
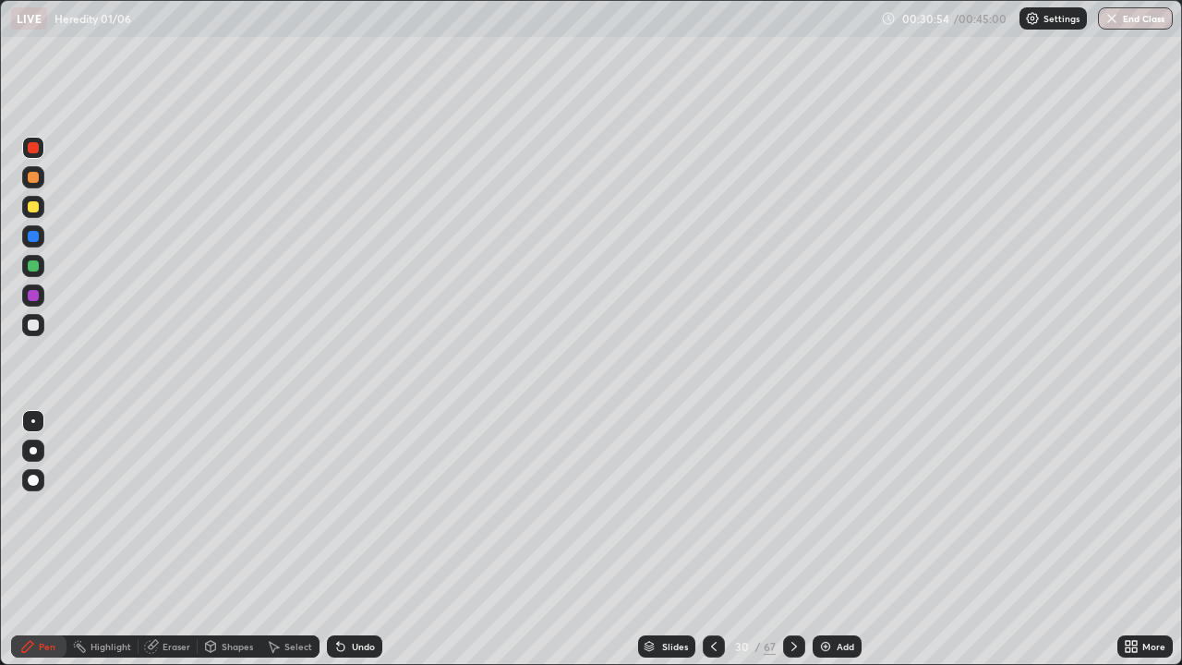
click at [714, 539] on icon at bounding box center [713, 646] width 15 height 15
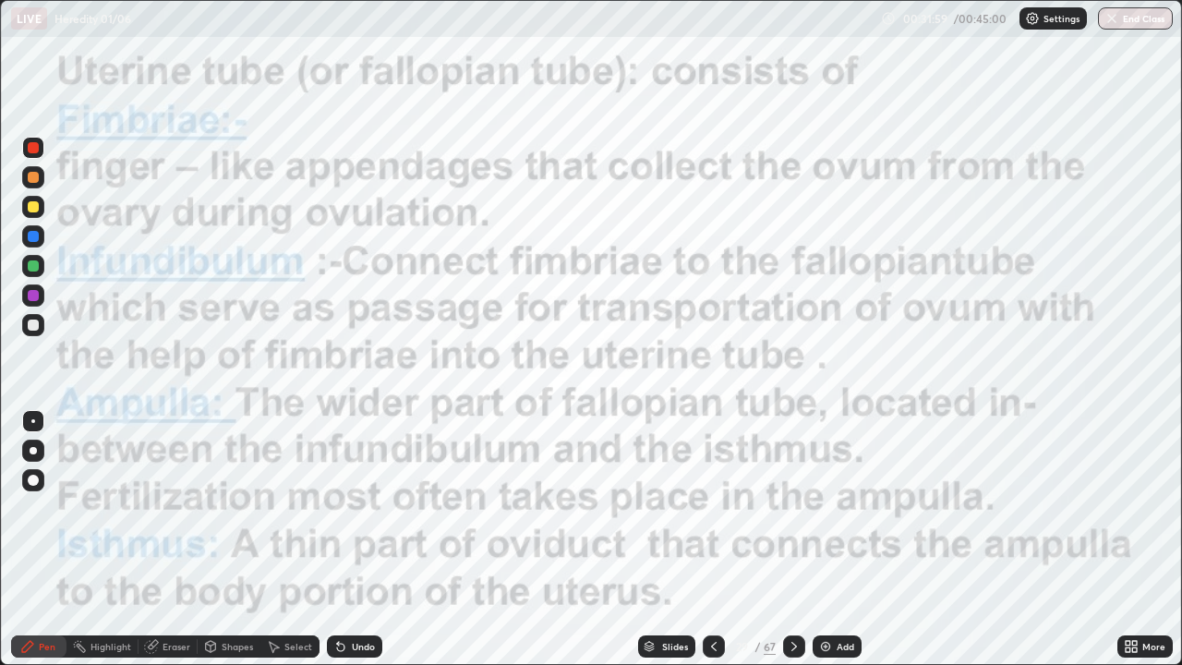
click at [791, 539] on icon at bounding box center [794, 646] width 15 height 15
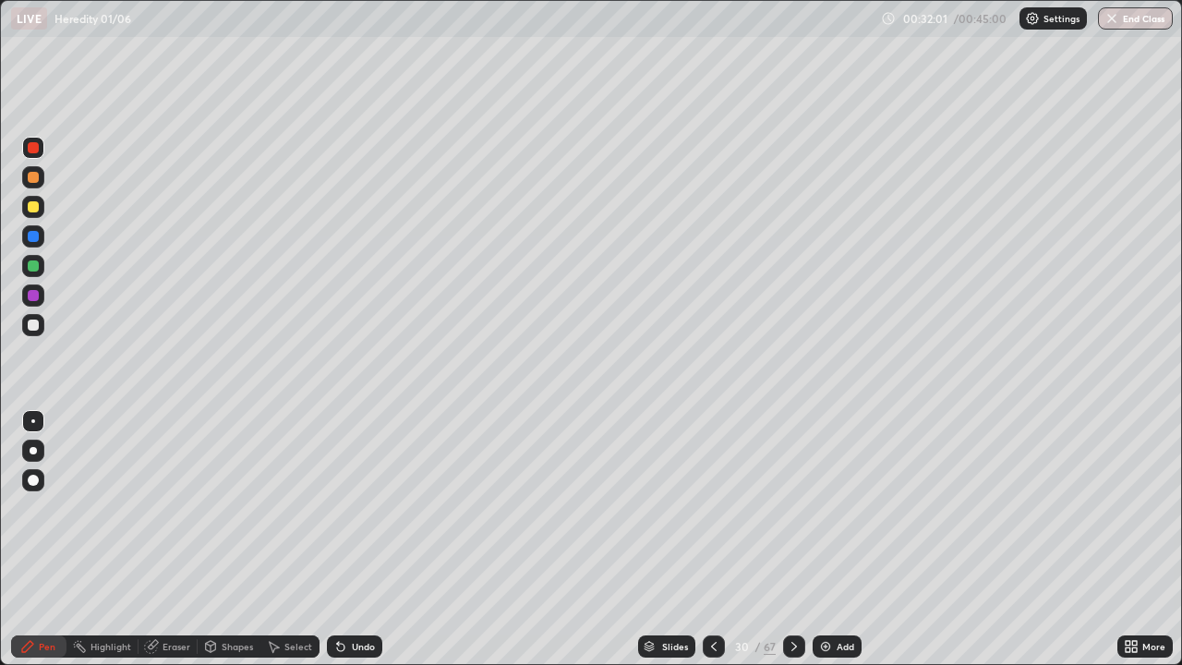
click at [298, 539] on div "Select" at bounding box center [298, 646] width 28 height 9
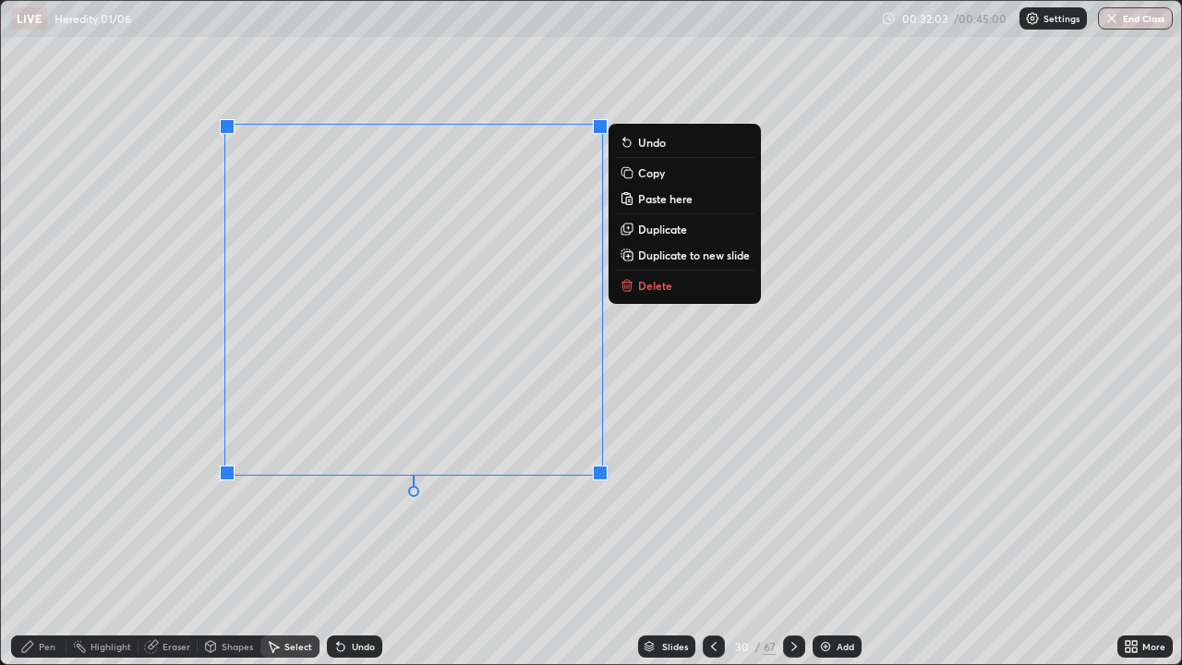
click at [655, 283] on p "Delete" at bounding box center [655, 285] width 34 height 15
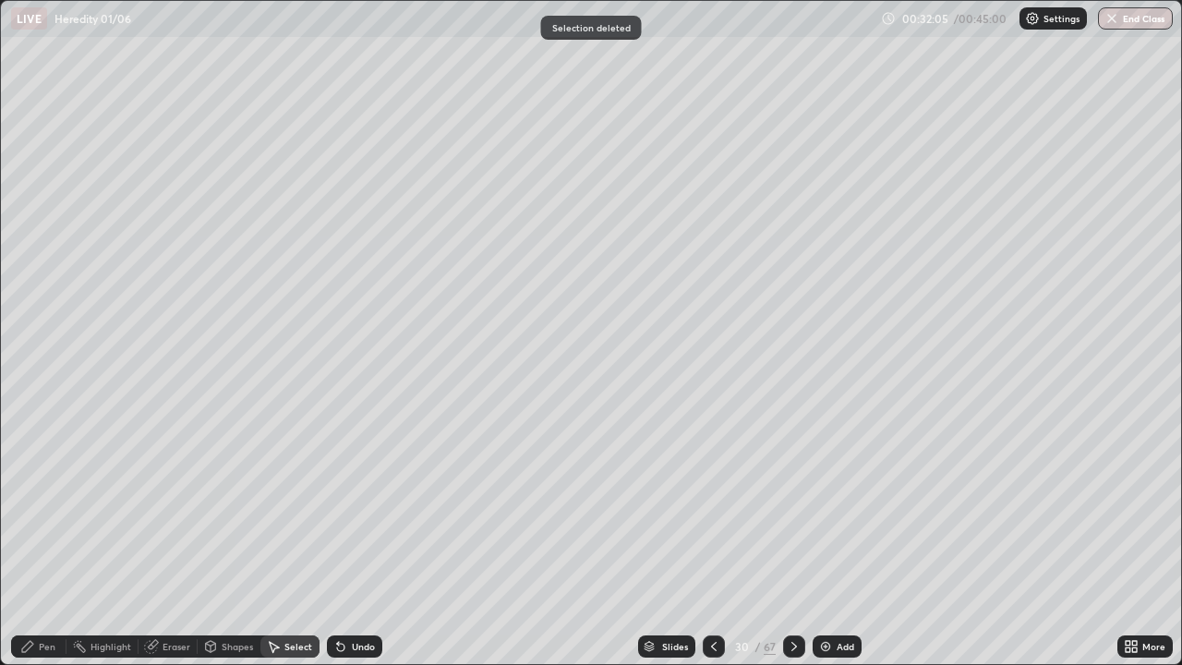
click at [42, 539] on div "Pen" at bounding box center [47, 646] width 17 height 9
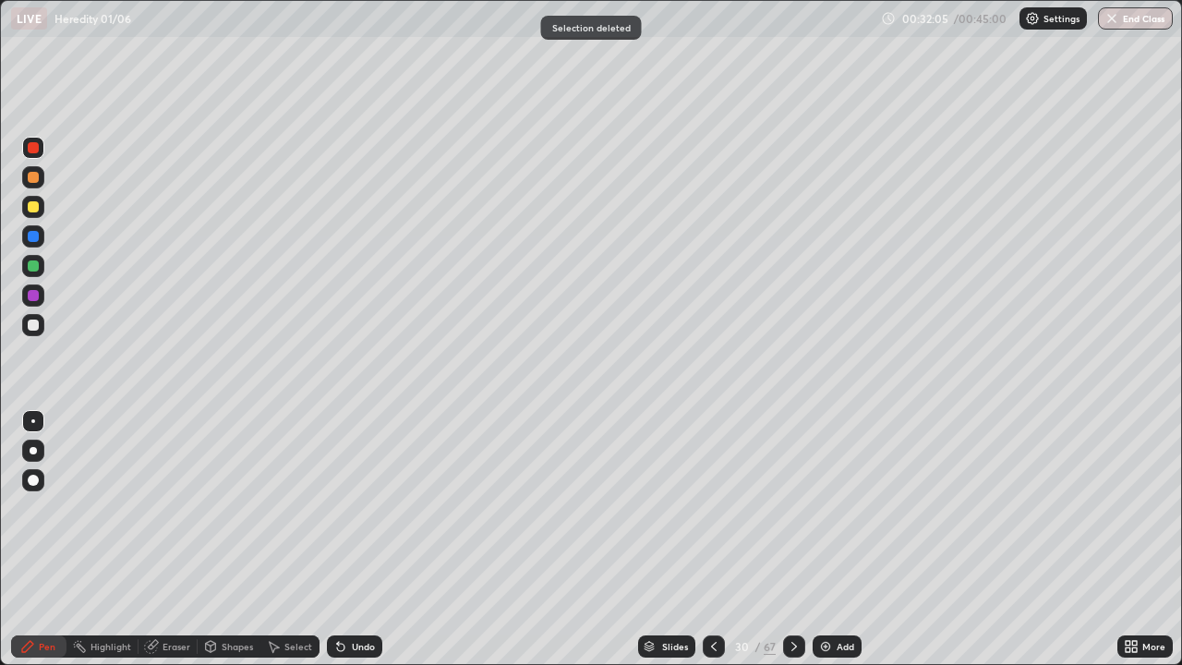
click at [41, 323] on div at bounding box center [33, 325] width 22 height 22
click at [792, 539] on icon at bounding box center [794, 646] width 15 height 15
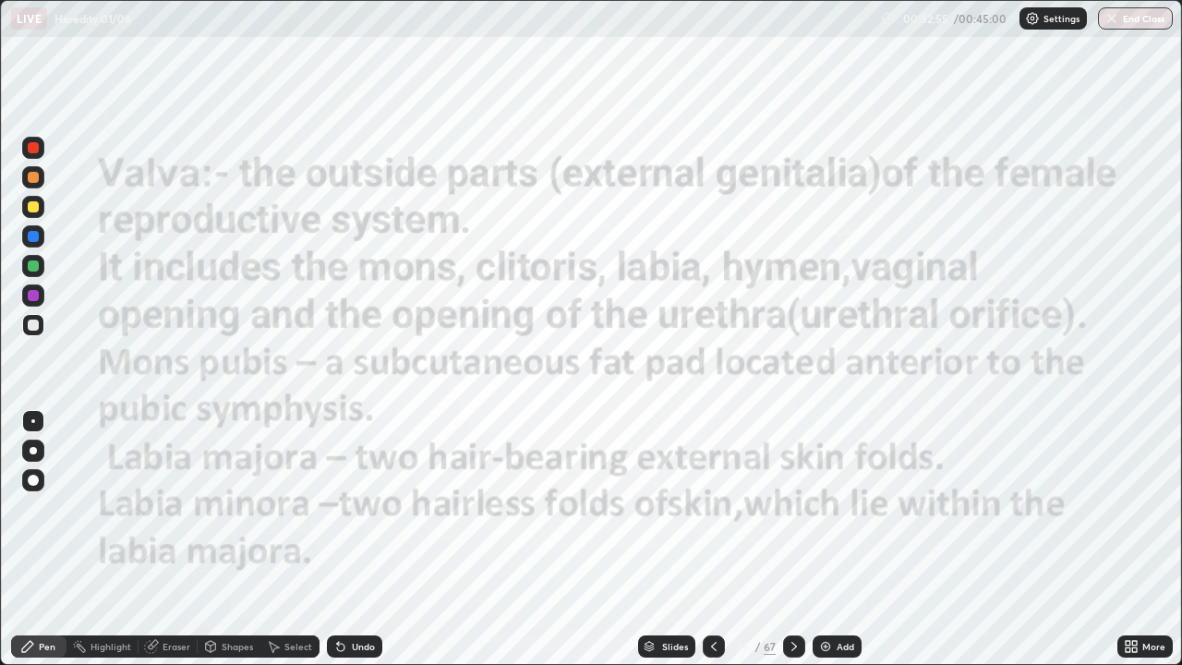
click at [711, 539] on icon at bounding box center [714, 646] width 6 height 9
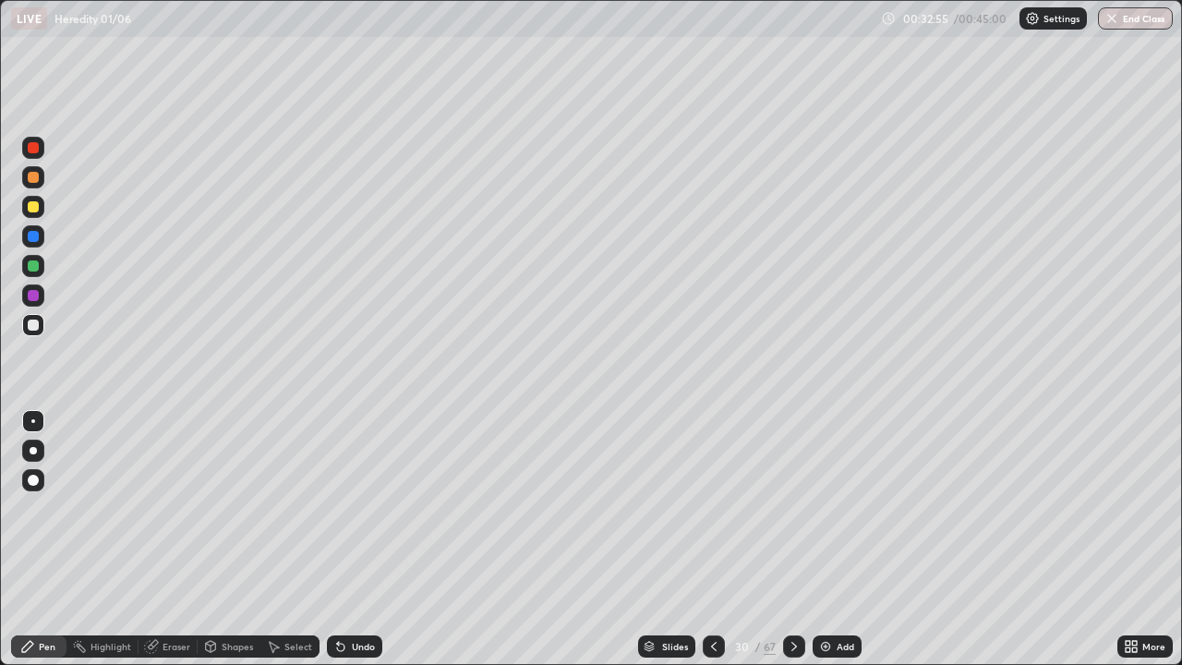
click at [711, 539] on icon at bounding box center [713, 646] width 15 height 15
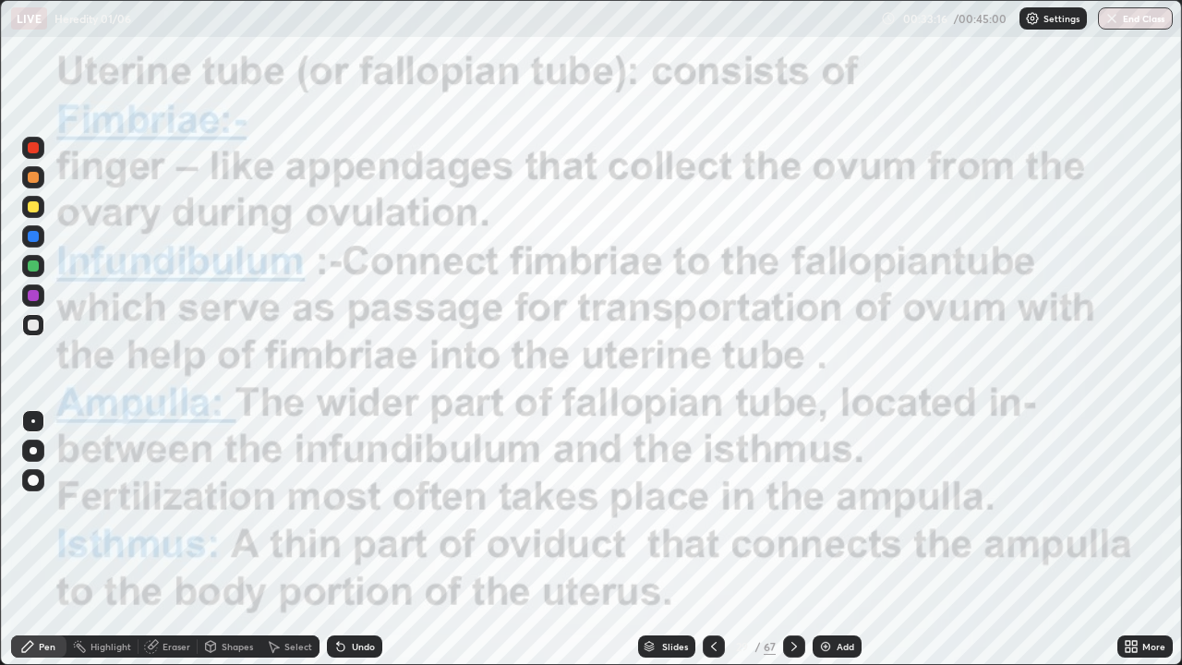
click at [712, 539] on icon at bounding box center [713, 646] width 15 height 15
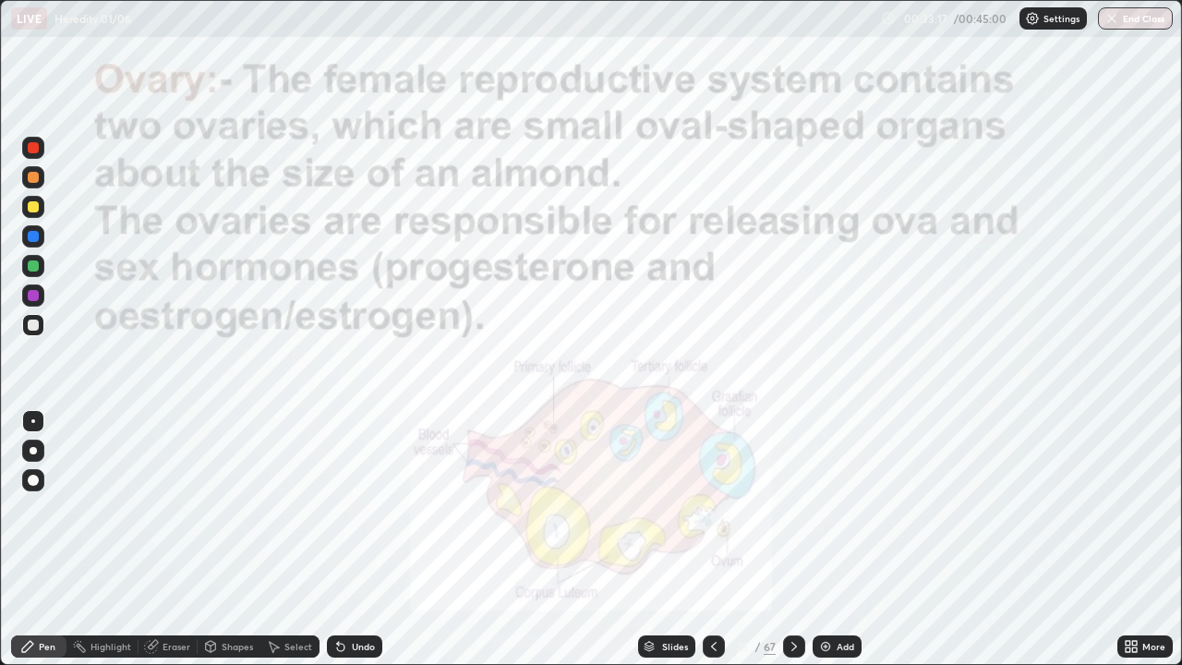
click at [711, 539] on div at bounding box center [714, 646] width 22 height 37
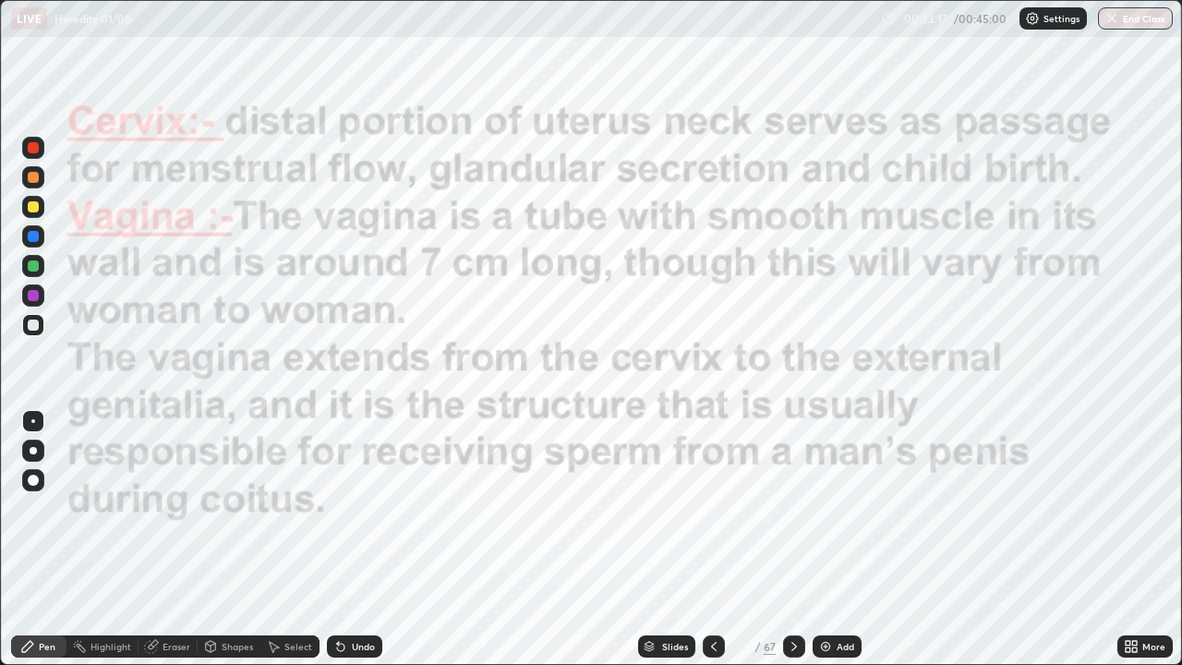
click at [710, 539] on div at bounding box center [714, 646] width 22 height 22
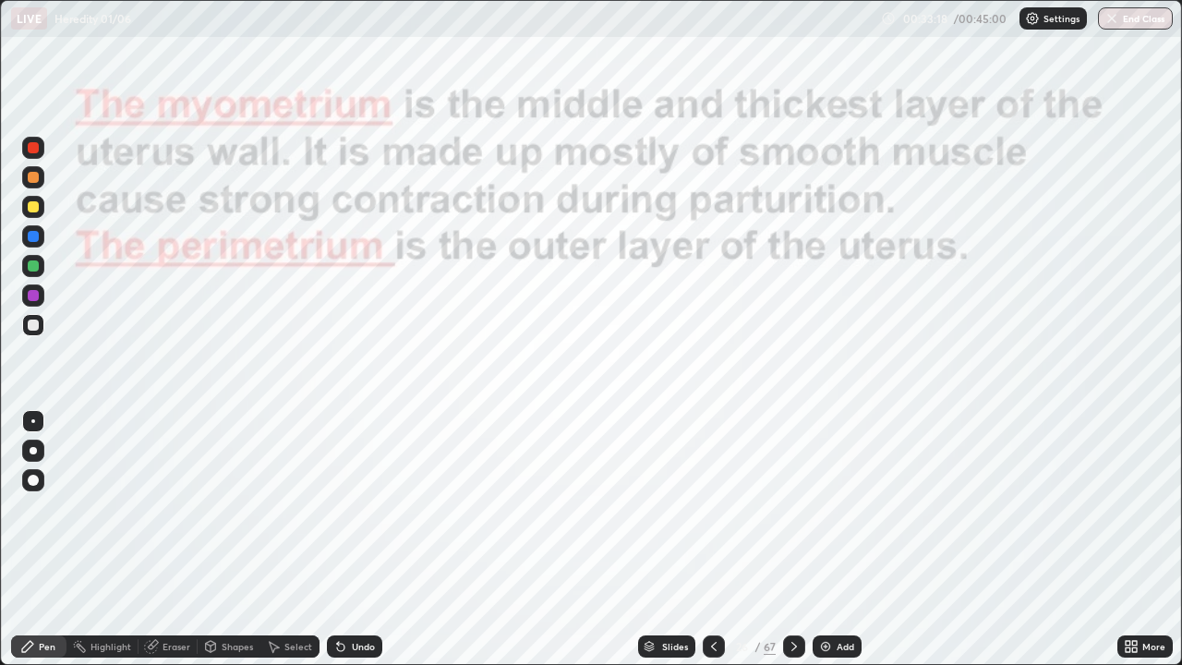
click at [709, 539] on div at bounding box center [714, 646] width 22 height 22
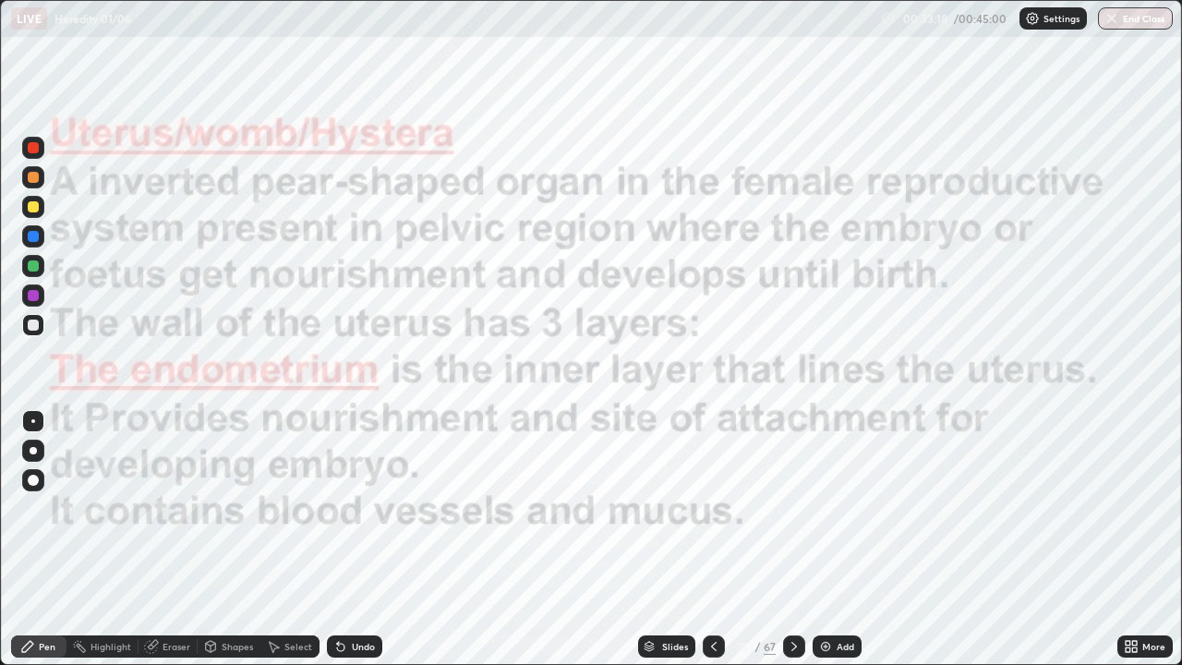
click at [709, 539] on div at bounding box center [714, 646] width 22 height 22
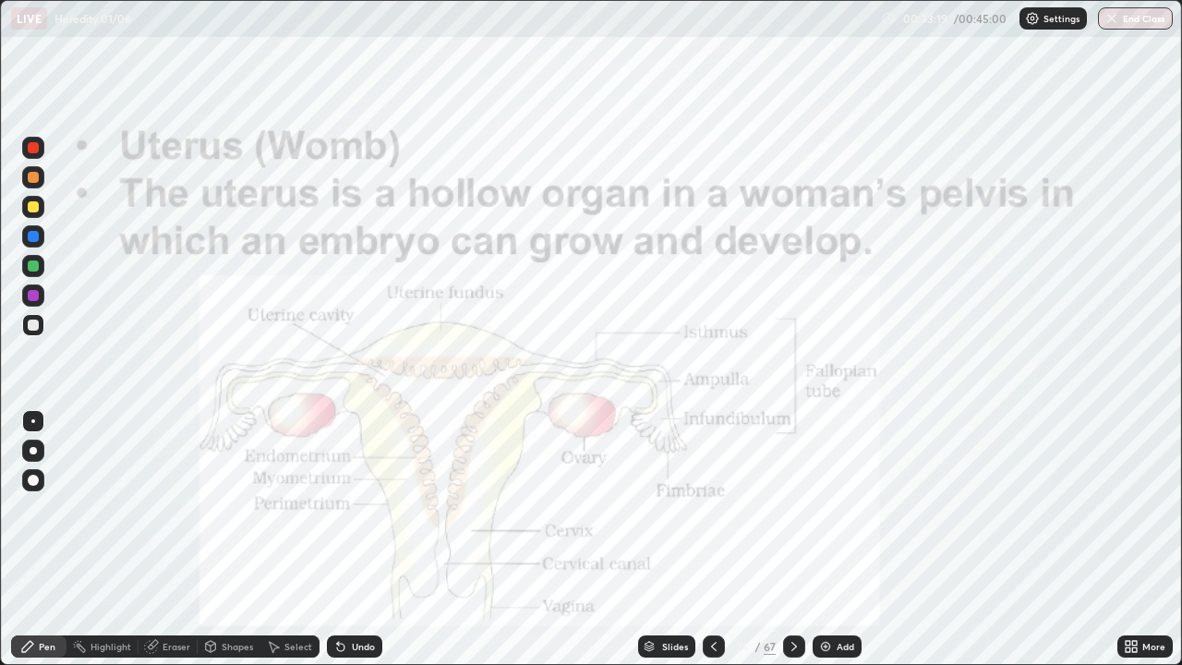
click at [711, 539] on div at bounding box center [714, 646] width 22 height 22
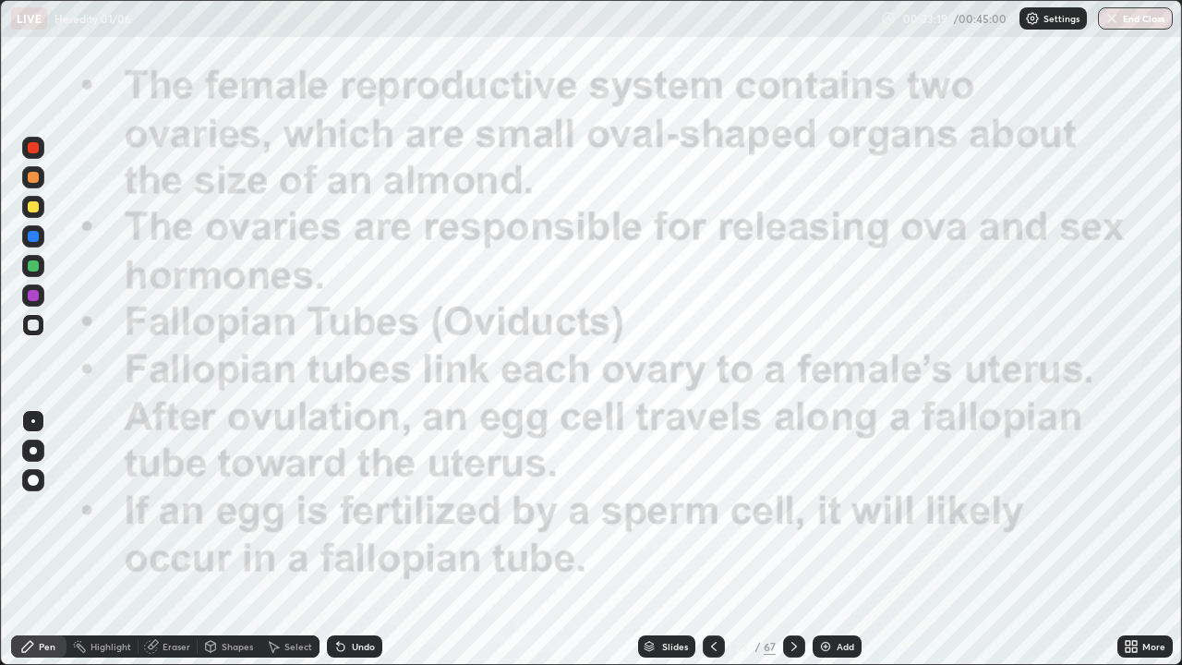
click at [708, 539] on icon at bounding box center [713, 646] width 15 height 15
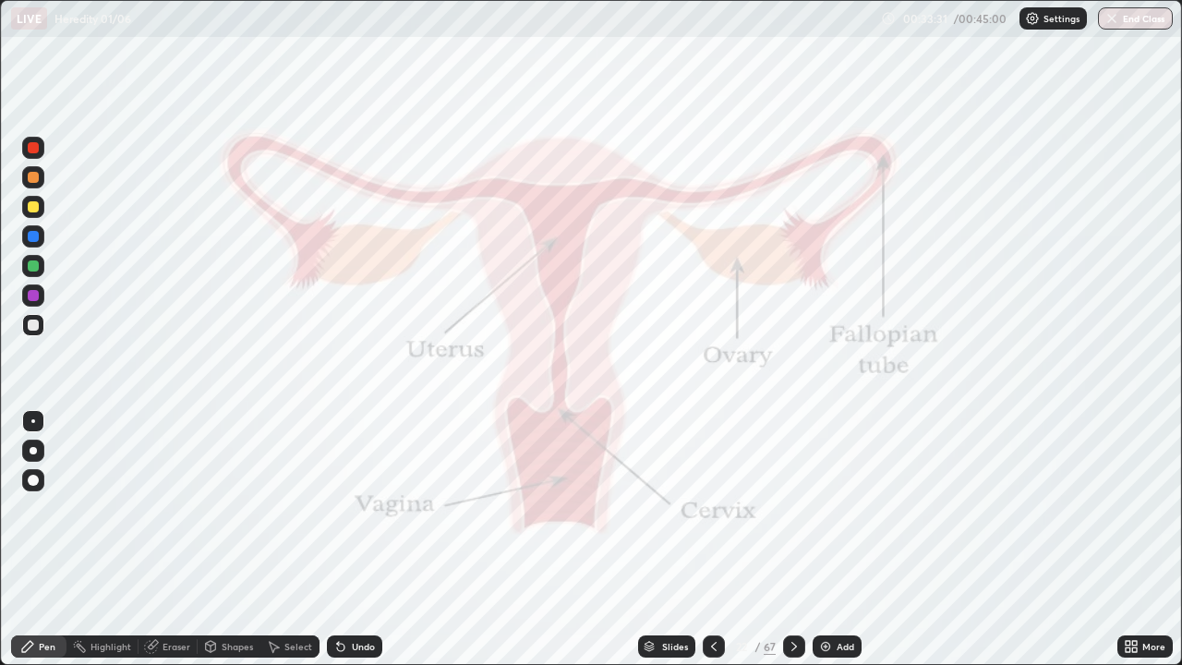
click at [683, 539] on div "Slides" at bounding box center [675, 646] width 26 height 9
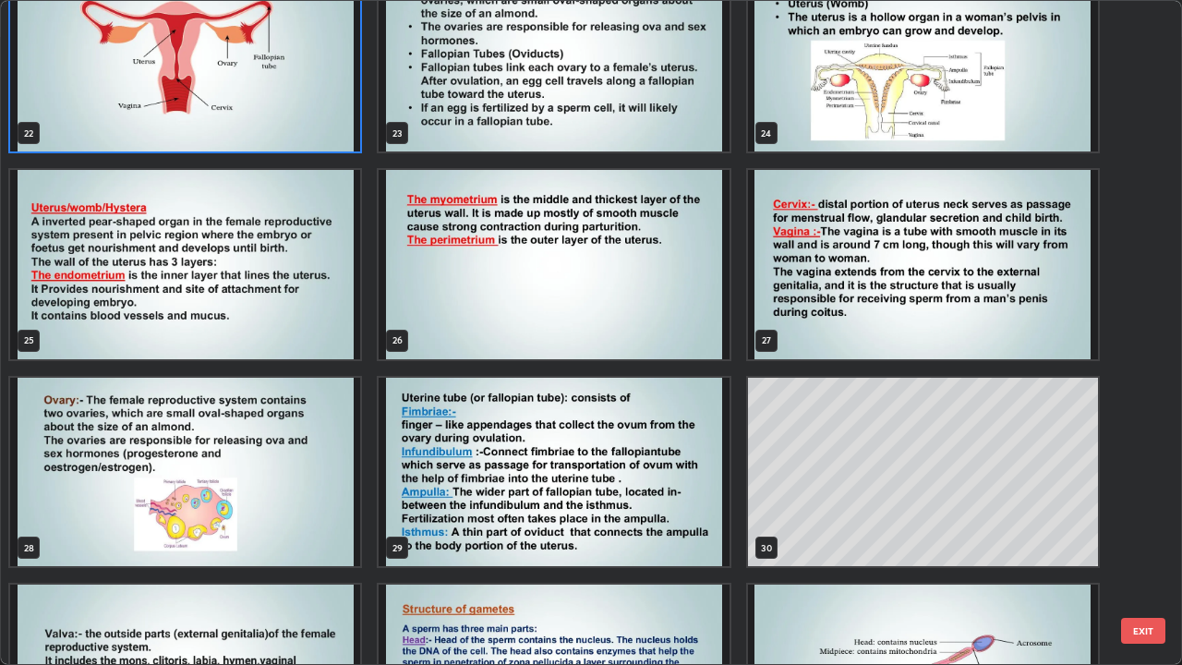
scroll to position [1519, 0]
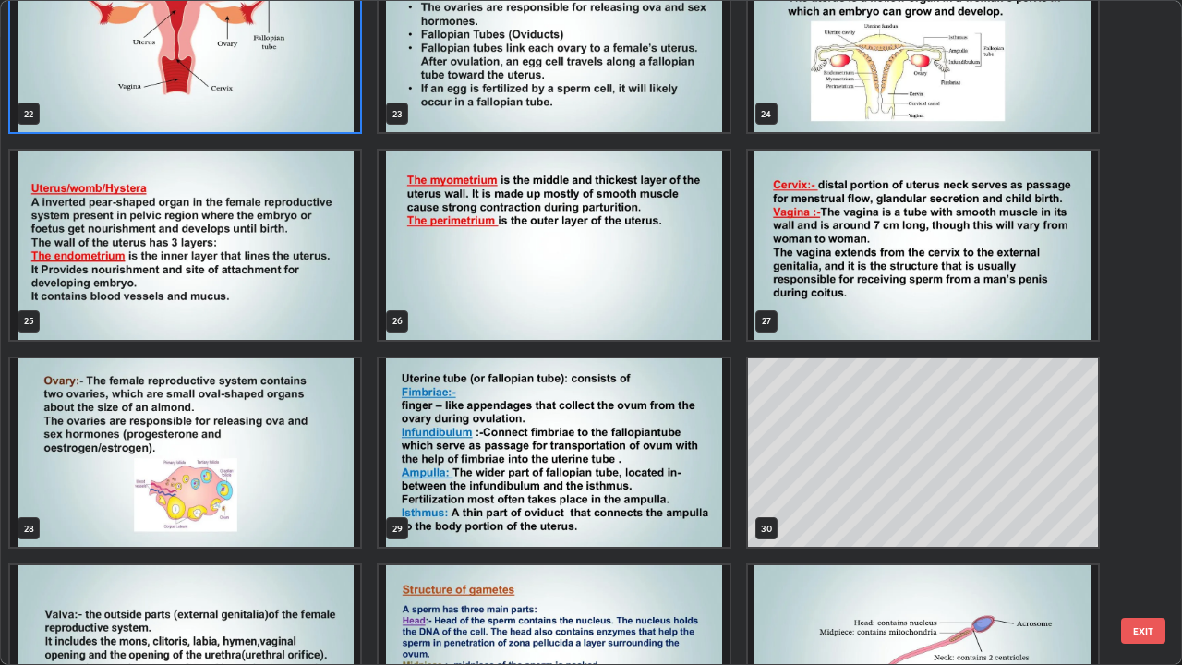
click at [667, 493] on img "grid" at bounding box center [554, 452] width 350 height 189
click at [663, 488] on img "grid" at bounding box center [554, 452] width 350 height 189
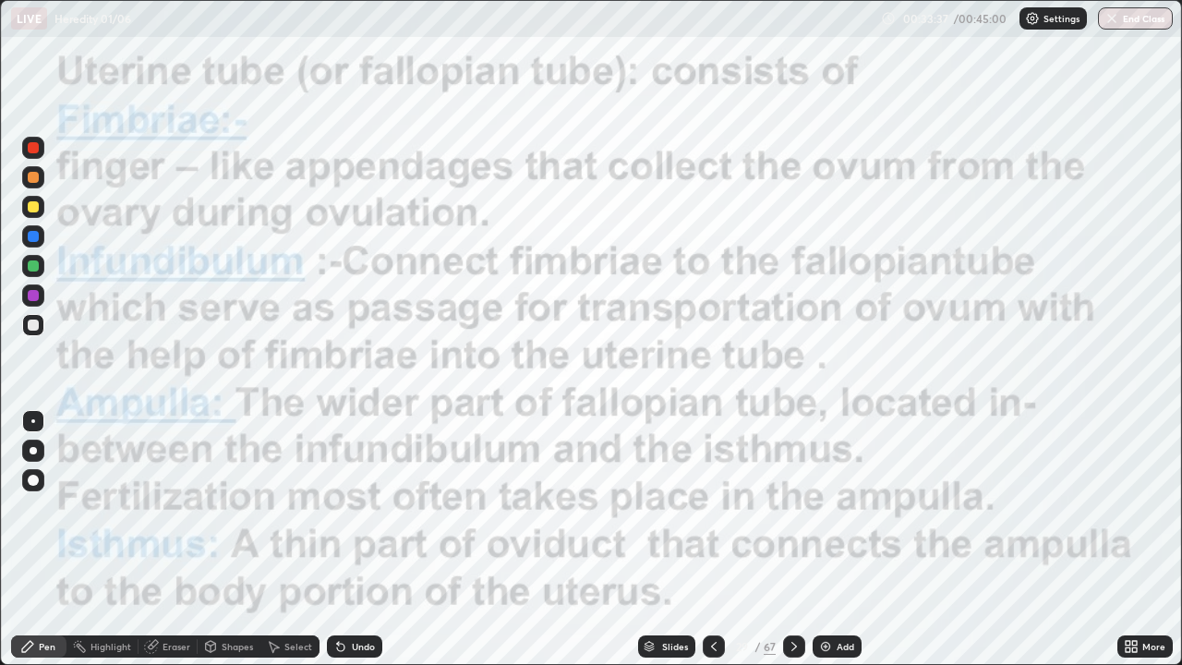
click at [793, 539] on icon at bounding box center [794, 646] width 15 height 15
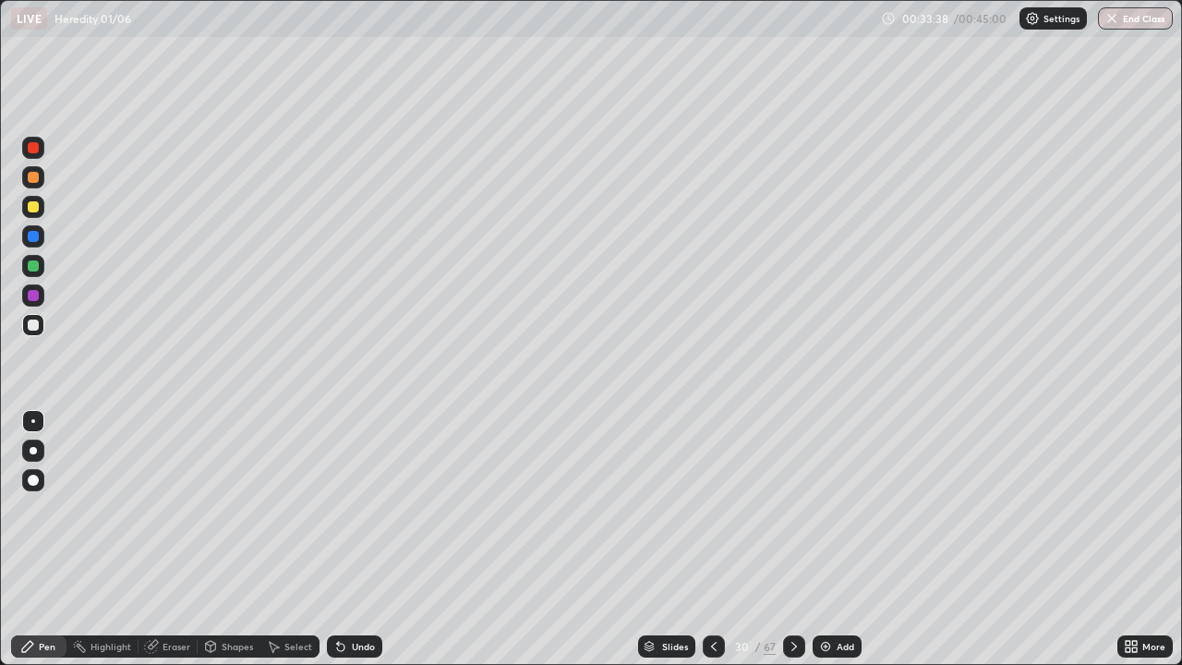
click at [790, 539] on div at bounding box center [794, 646] width 22 height 22
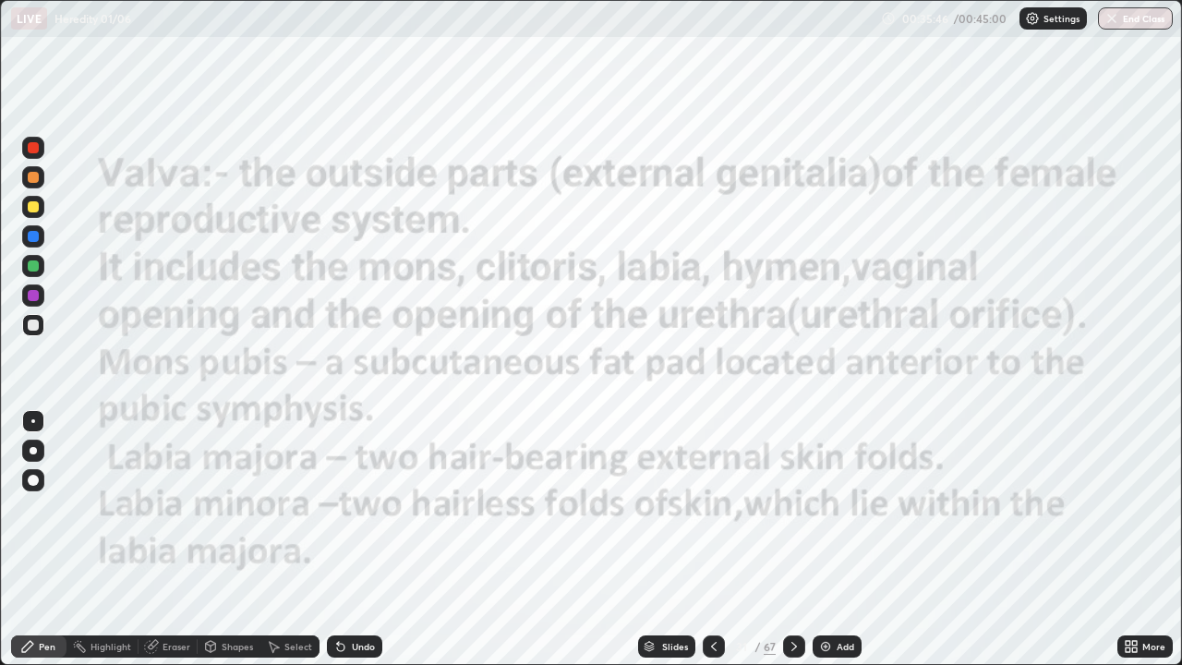
click at [790, 539] on icon at bounding box center [794, 646] width 15 height 15
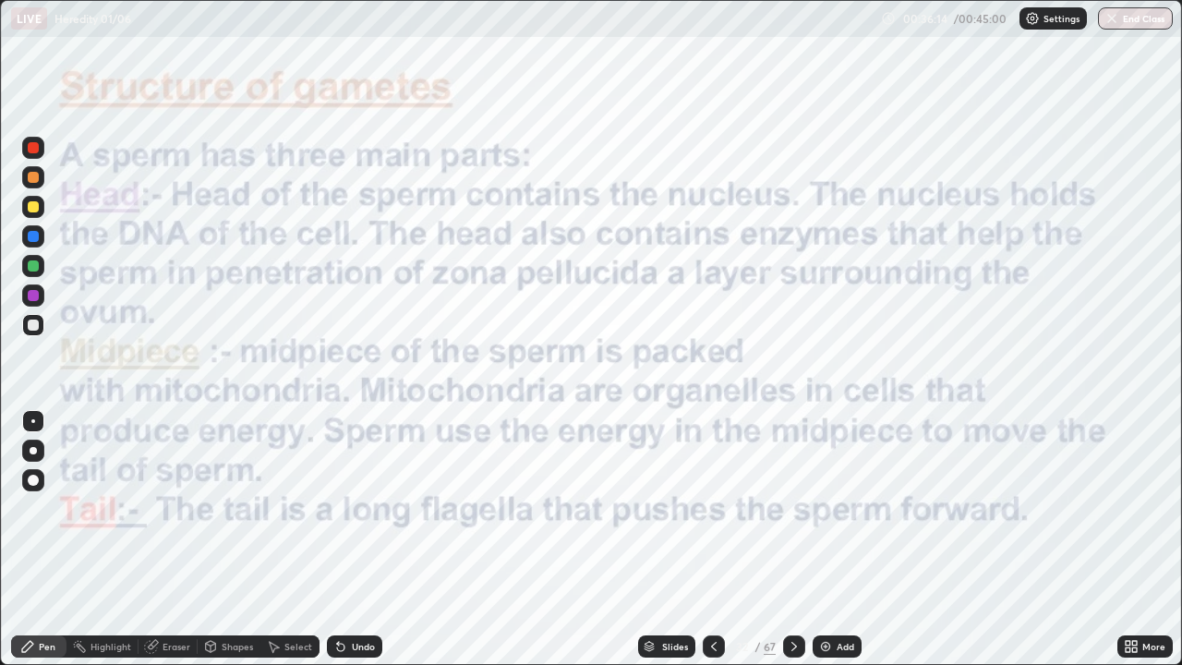
click at [792, 539] on icon at bounding box center [794, 646] width 15 height 15
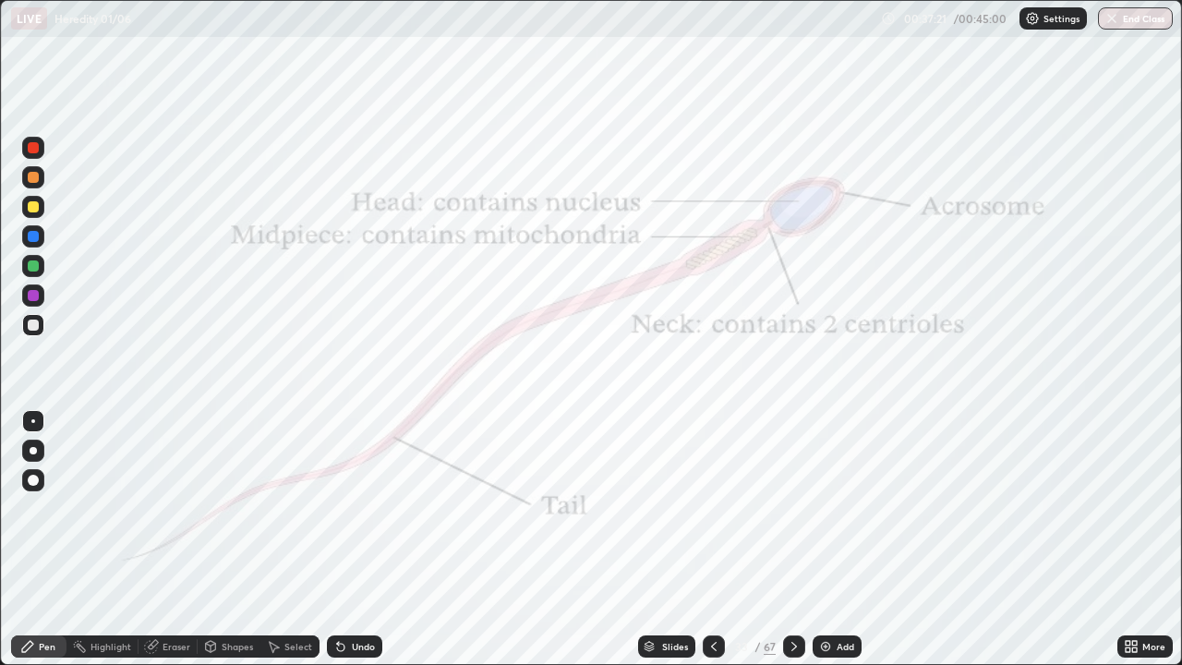
click at [34, 239] on div at bounding box center [33, 236] width 11 height 11
click at [35, 148] on div at bounding box center [33, 147] width 11 height 11
click at [178, 539] on div "Eraser" at bounding box center [177, 646] width 28 height 9
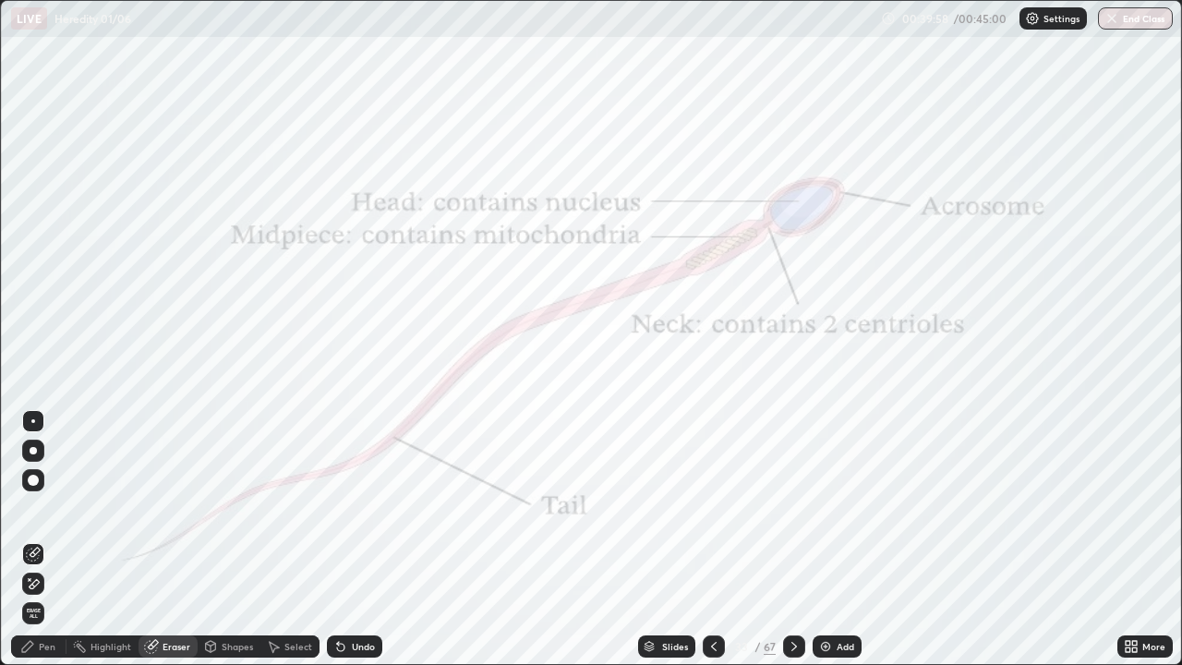
click at [51, 539] on div "Pen" at bounding box center [47, 646] width 17 height 9
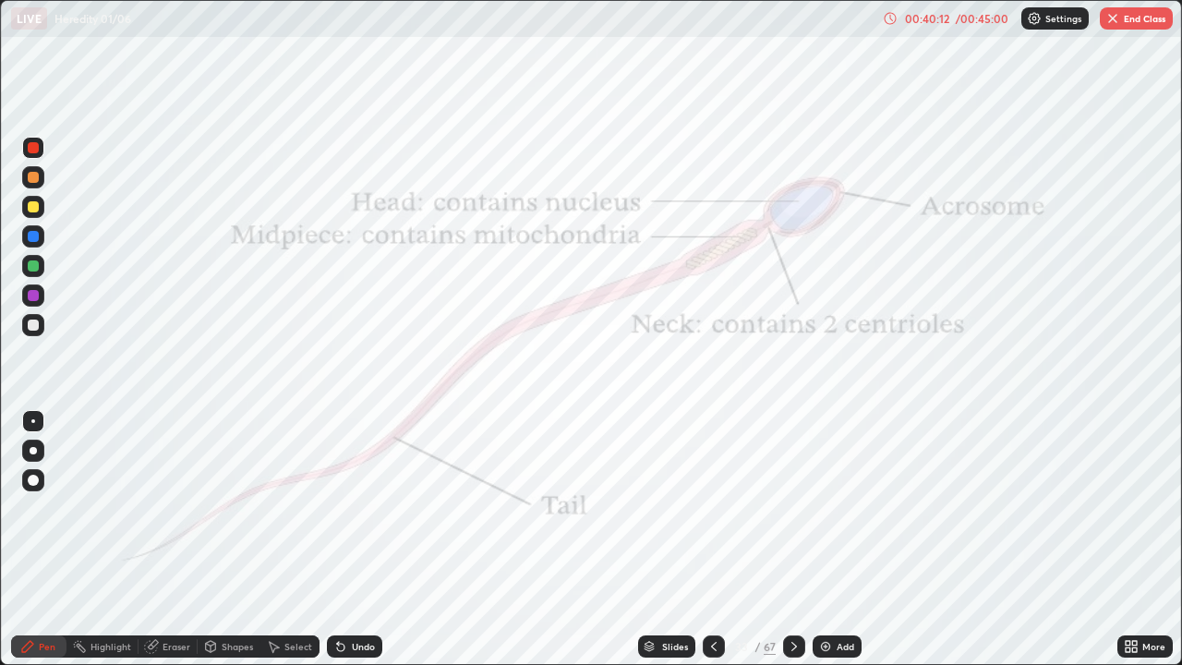
click at [183, 539] on div "Eraser" at bounding box center [177, 646] width 28 height 9
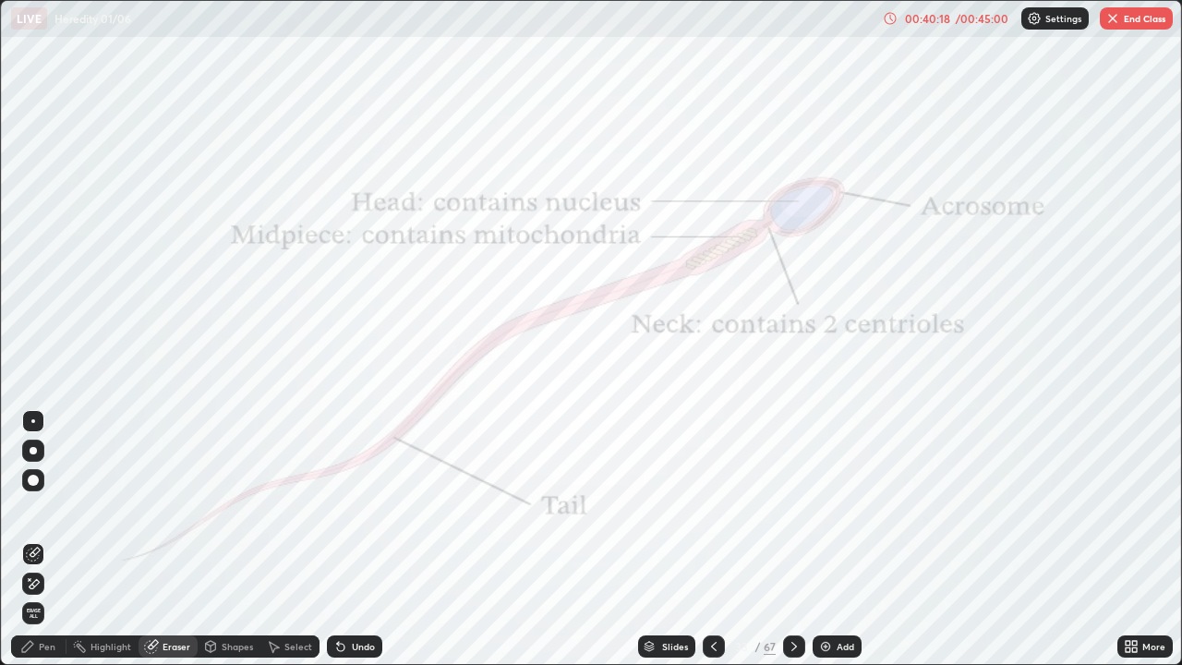
click at [54, 539] on div "Pen" at bounding box center [47, 646] width 17 height 9
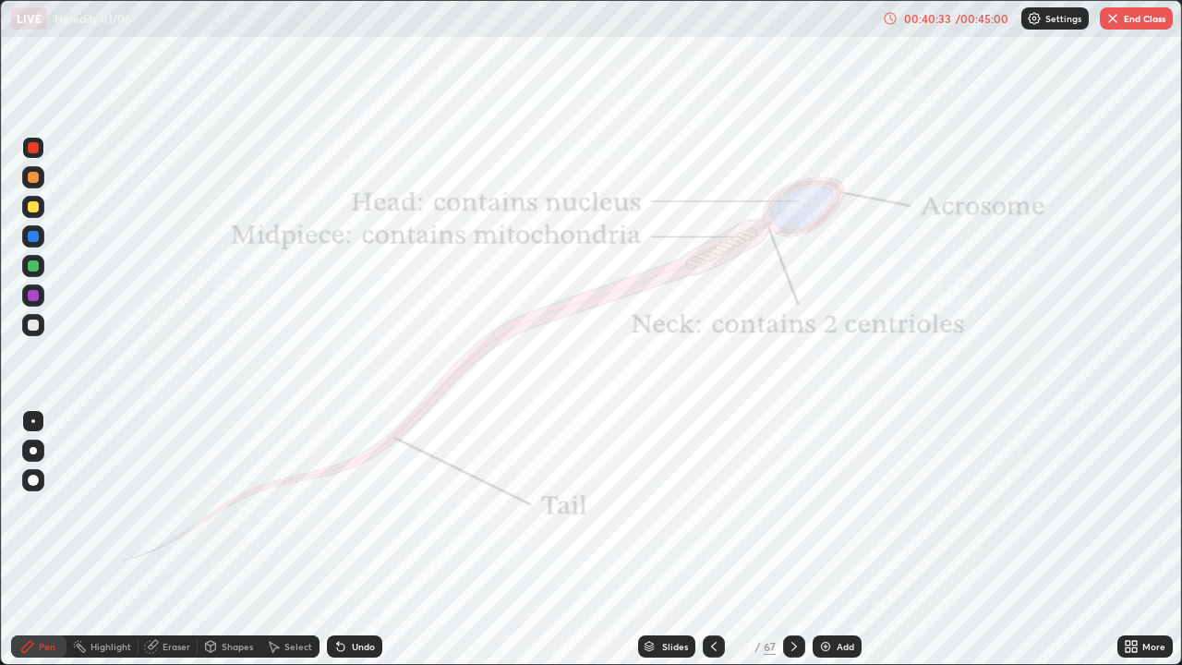
click at [1130, 9] on button "End Class" at bounding box center [1136, 18] width 73 height 22
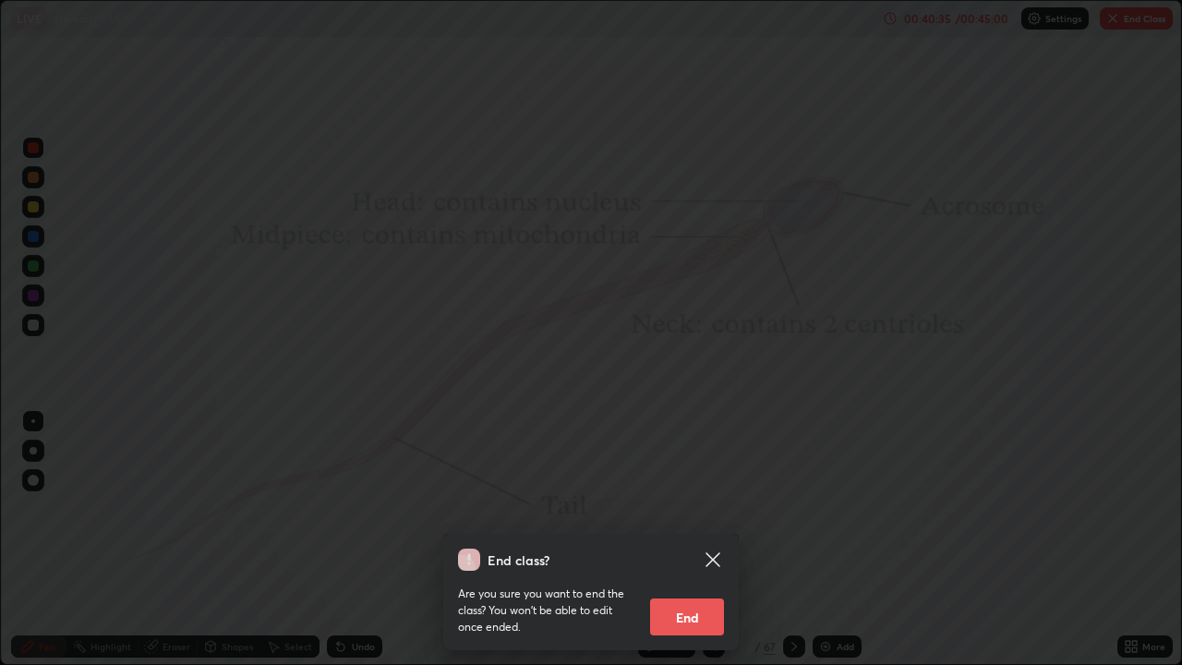
click at [698, 539] on button "End" at bounding box center [687, 616] width 74 height 37
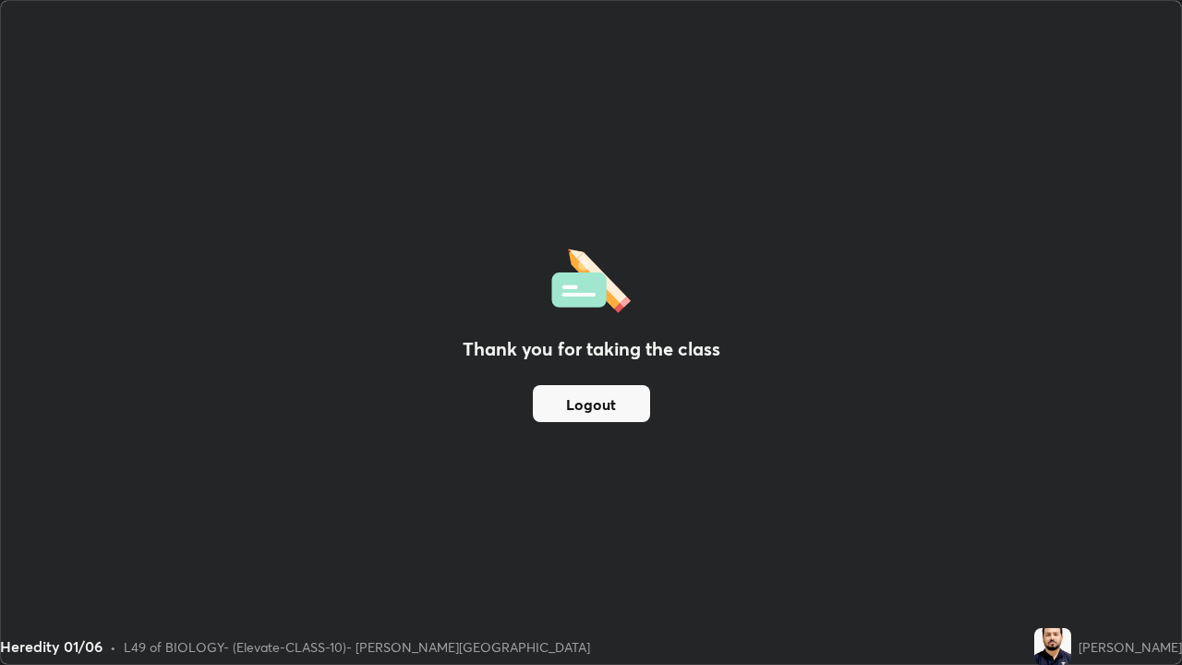
click at [596, 405] on button "Logout" at bounding box center [591, 403] width 117 height 37
